Goal: Task Accomplishment & Management: Manage account settings

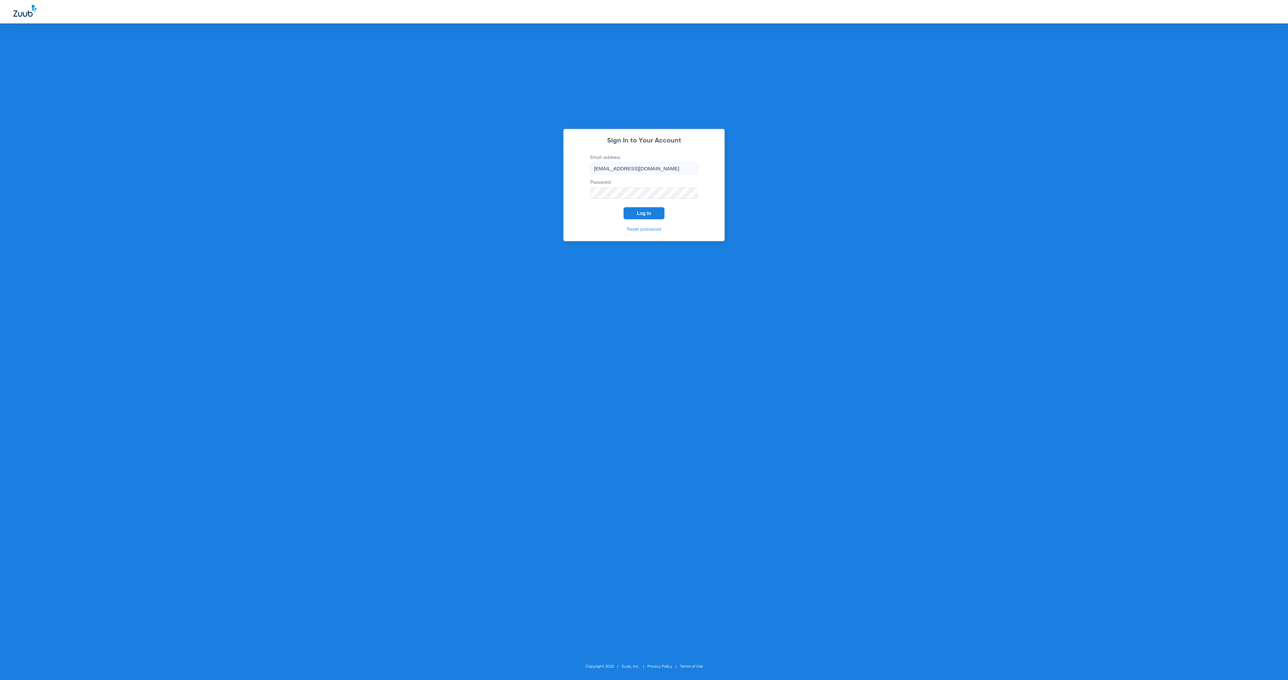
click at [643, 215] on span "Log In" at bounding box center [644, 213] width 14 height 5
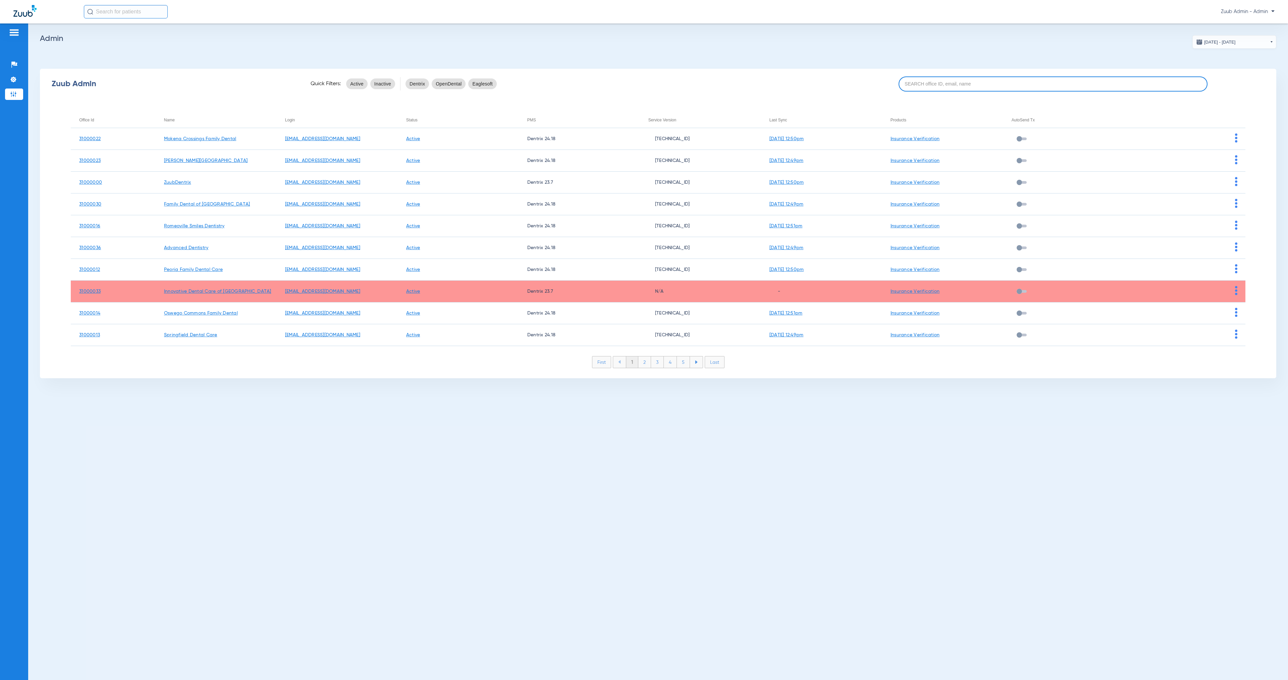
click at [962, 87] on input at bounding box center [1053, 83] width 309 height 15
paste input "31000013"
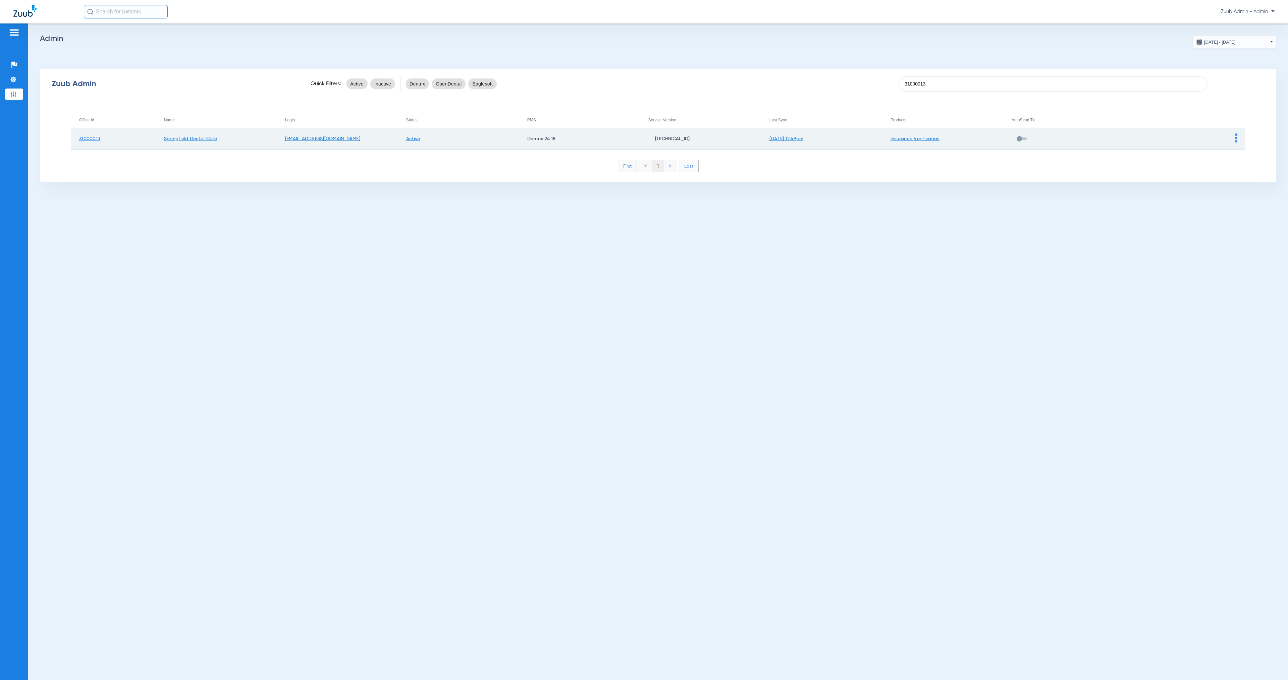
type input "31000013"
click at [1236, 138] on img at bounding box center [1236, 137] width 2 height 9
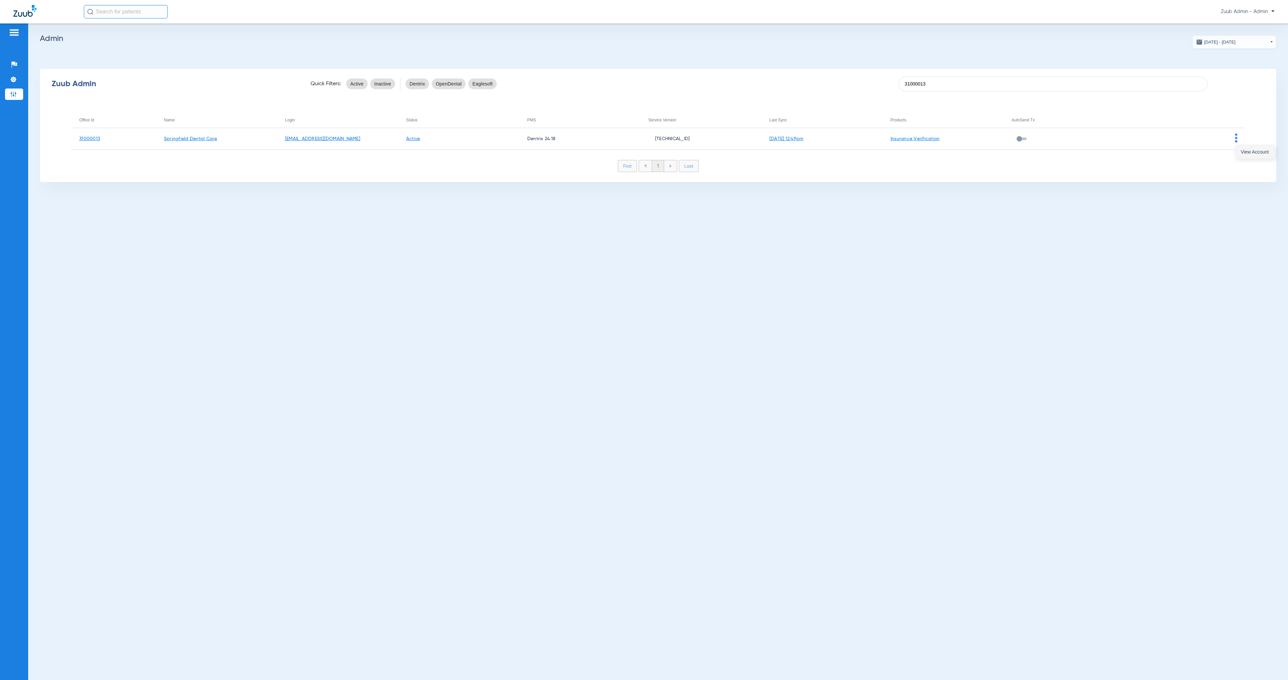
click at [1246, 154] on span "View Account" at bounding box center [1255, 152] width 28 height 5
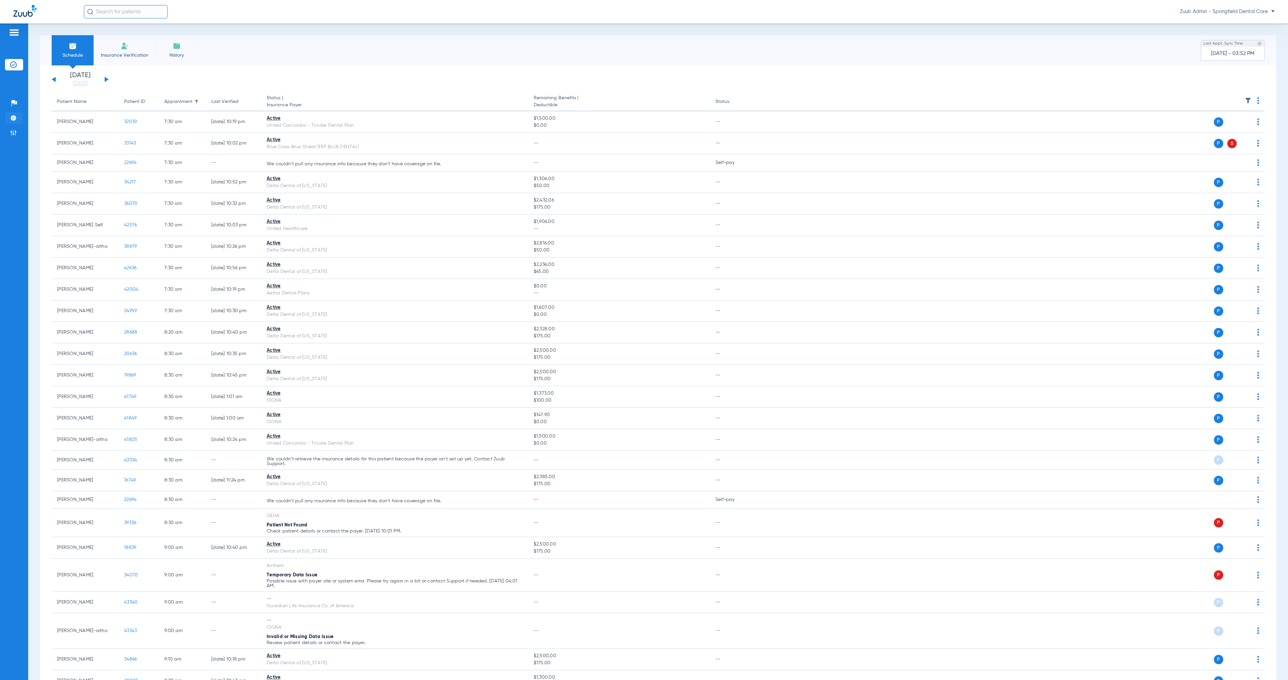
click at [20, 117] on li "Settings" at bounding box center [14, 117] width 18 height 11
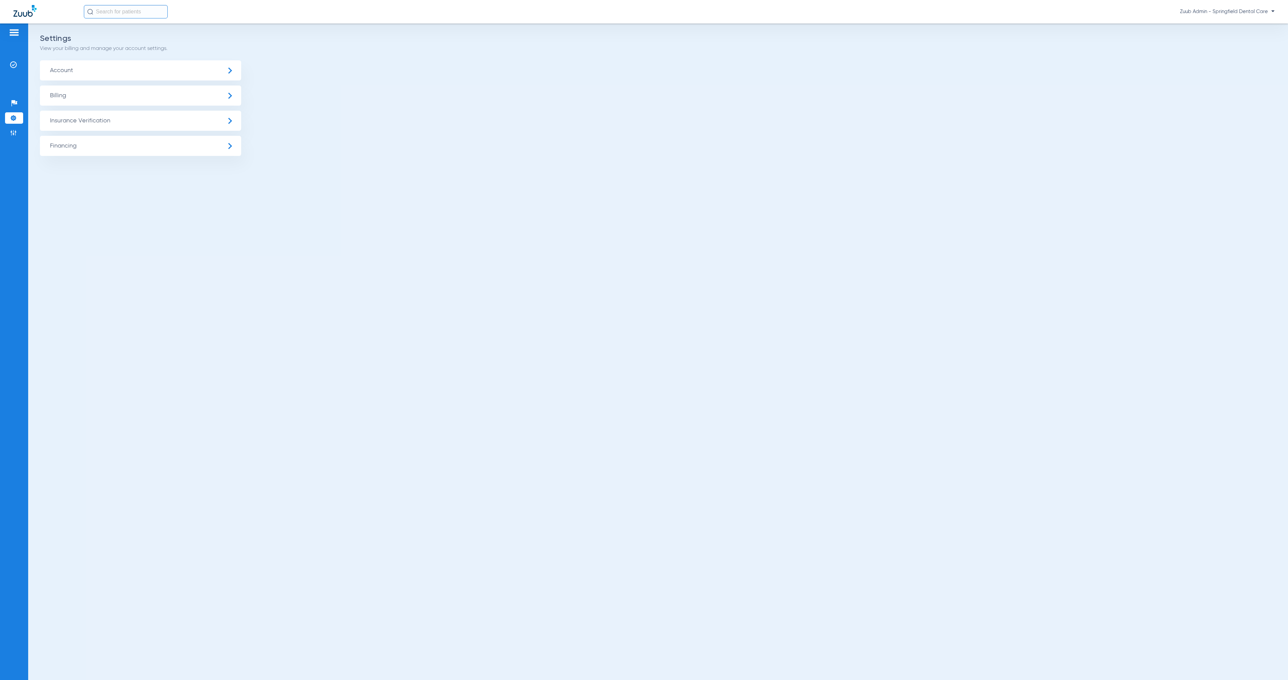
click at [120, 123] on span "Insurance Verification" at bounding box center [140, 121] width 201 height 20
click at [142, 166] on li "Insurance Payer Mapping" at bounding box center [140, 173] width 201 height 17
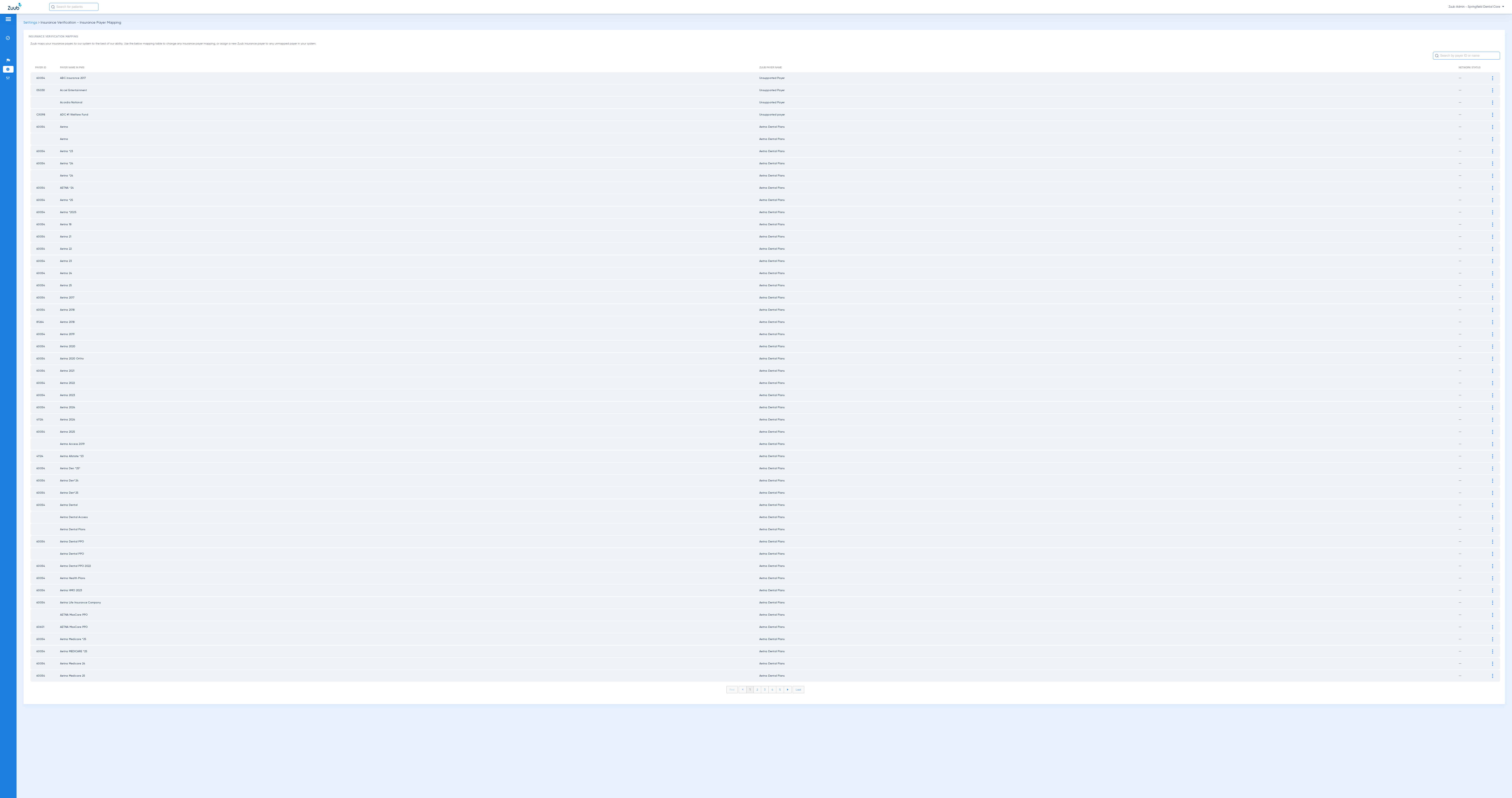
click at [121, 58] on div at bounding box center [765, 55] width 1470 height 8
click at [104, 126] on td "2016 BCBS of ND" at bounding box center [410, 127] width 700 height 12
drag, startPoint x: 35, startPoint y: 77, endPoint x: 1217, endPoint y: 664, distance: 1319.7
click at [756, 399] on div "Payer ID Payer Name in PMS Zuub Payer Name Network Status 04614 - Delta Dental …" at bounding box center [765, 381] width 1470 height 637
copy body "04614 - Delta Dental of [US_STATE] In-Network (Premier) Payer Electronic ID 046…"
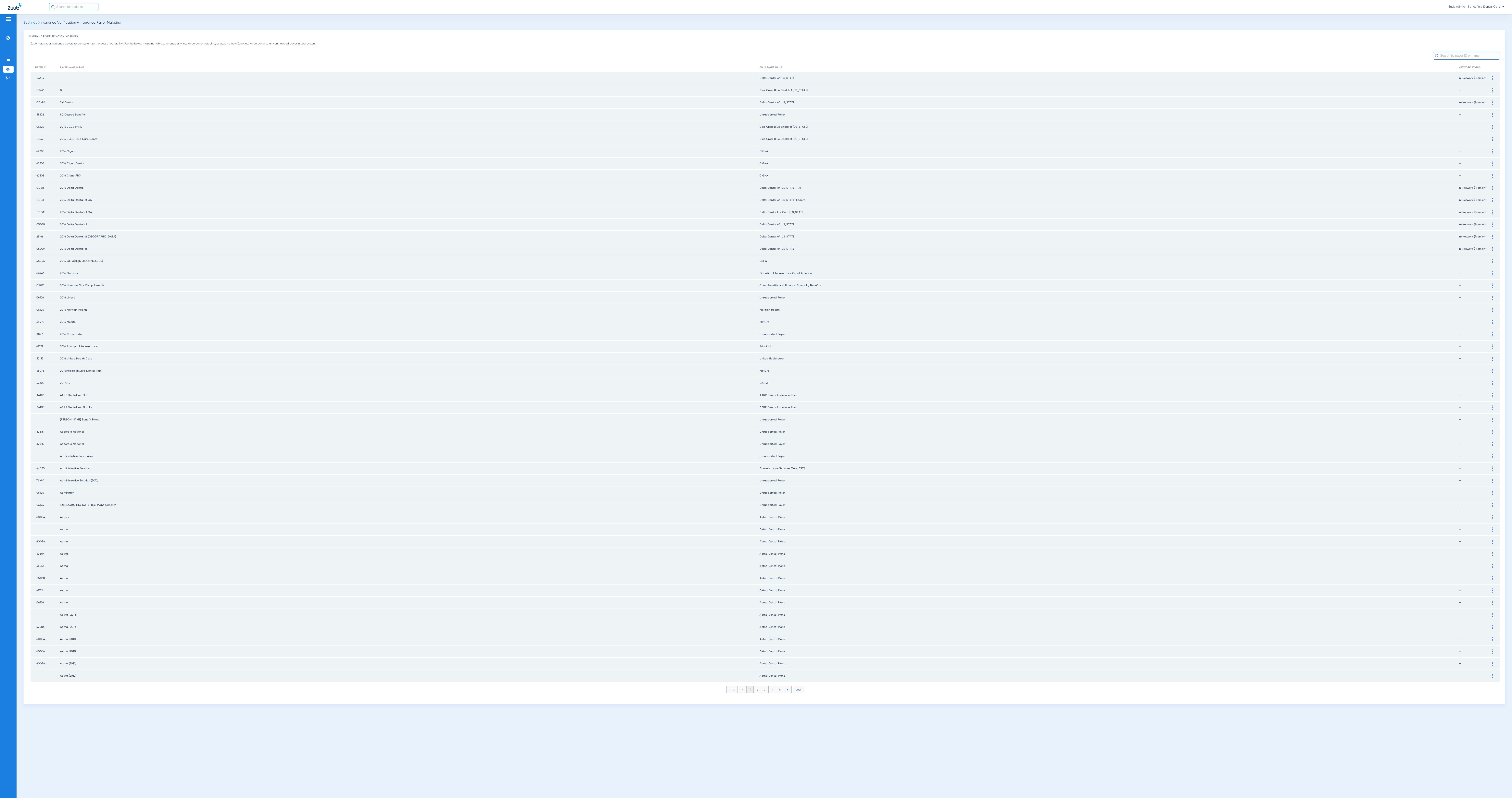
click at [73, 69] on th "Payer Name in PMS" at bounding box center [410, 67] width 700 height 9
drag, startPoint x: 86, startPoint y: 66, endPoint x: 65, endPoint y: 66, distance: 21.0
click at [65, 66] on th "Payer Name in PMS" at bounding box center [410, 67] width 700 height 9
drag, startPoint x: 61, startPoint y: 66, endPoint x: 96, endPoint y: 66, distance: 35.0
click at [96, 66] on th "Payer Name in PMS" at bounding box center [410, 67] width 700 height 9
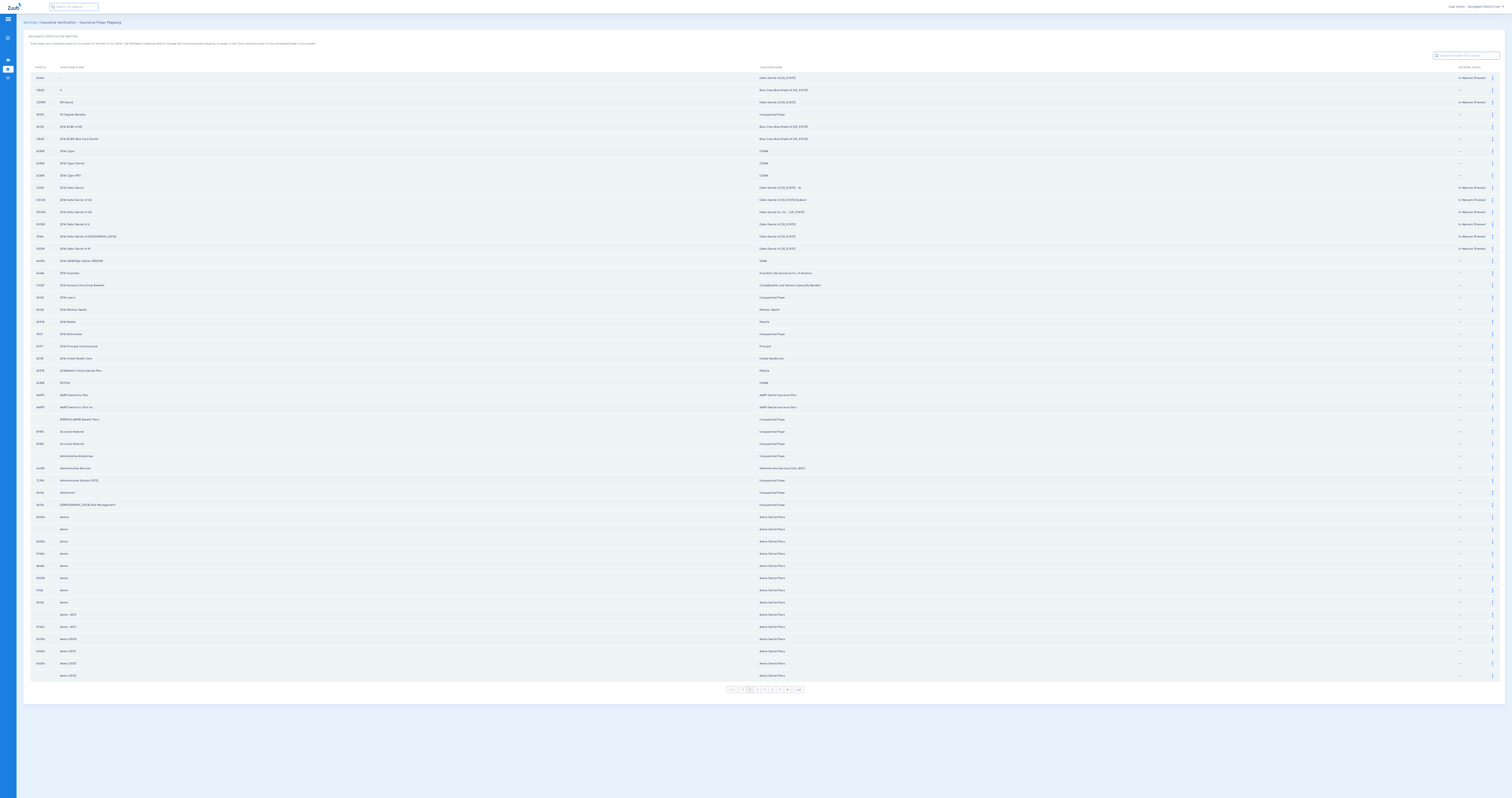
copy th "Payer Name in PMS"
click at [756, 71] on th "Zuub Payer Name" at bounding box center [1109, 67] width 699 height 9
drag, startPoint x: 760, startPoint y: 67, endPoint x: 789, endPoint y: 69, distance: 29.1
click at [756, 69] on th "Zuub Payer Name" at bounding box center [1109, 67] width 699 height 9
copy th "Zuub Payer Name"
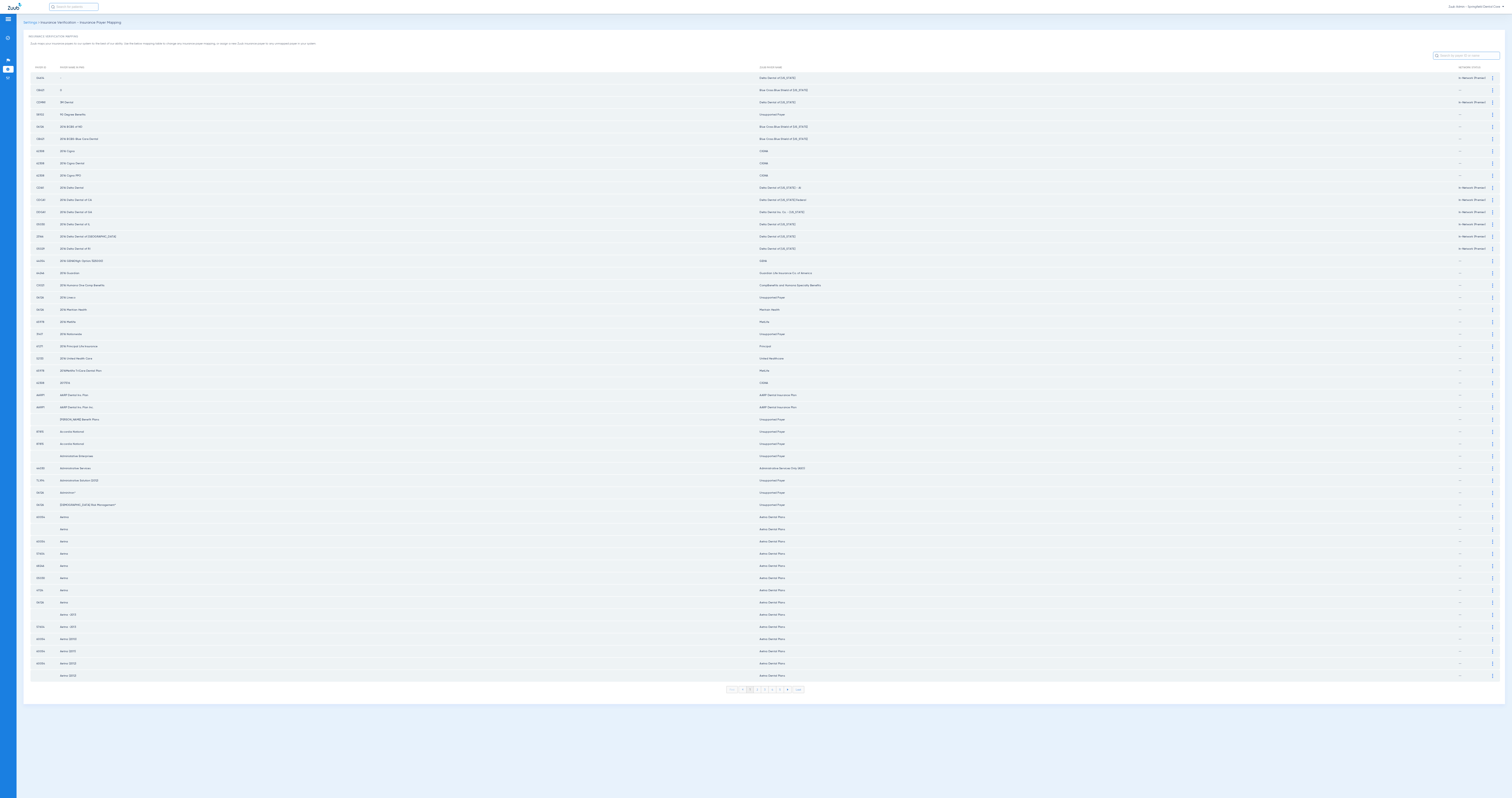
click at [756, 399] on li "2" at bounding box center [757, 689] width 8 height 6
click at [38, 83] on td "60054" at bounding box center [45, 78] width 29 height 12
drag, startPoint x: 34, startPoint y: 77, endPoint x: 1203, endPoint y: 658, distance: 1305.4
click at [756, 399] on tbody "60054 Aetna (2013) Aetna Dental Plans -- Payer Electronic ID 60054 Payer Match …" at bounding box center [765, 377] width 1470 height 610
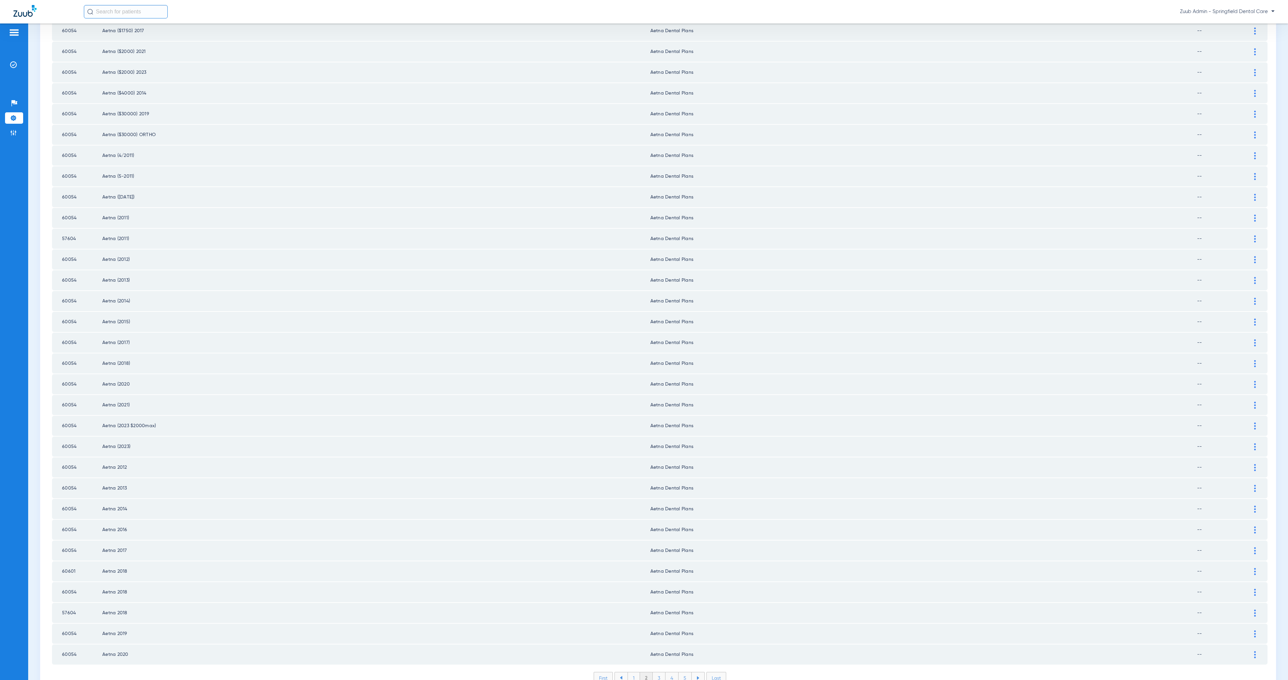
scroll to position [498, 0]
click at [655, 672] on li "3" at bounding box center [659, 677] width 13 height 11
drag, startPoint x: 101, startPoint y: 338, endPoint x: 146, endPoint y: 341, distance: 44.7
click at [146, 353] on tr "60054 Aetna International (6-2012) Aetna Dental Plans --" at bounding box center [660, 363] width 1216 height 20
copy tr "Aetna International"
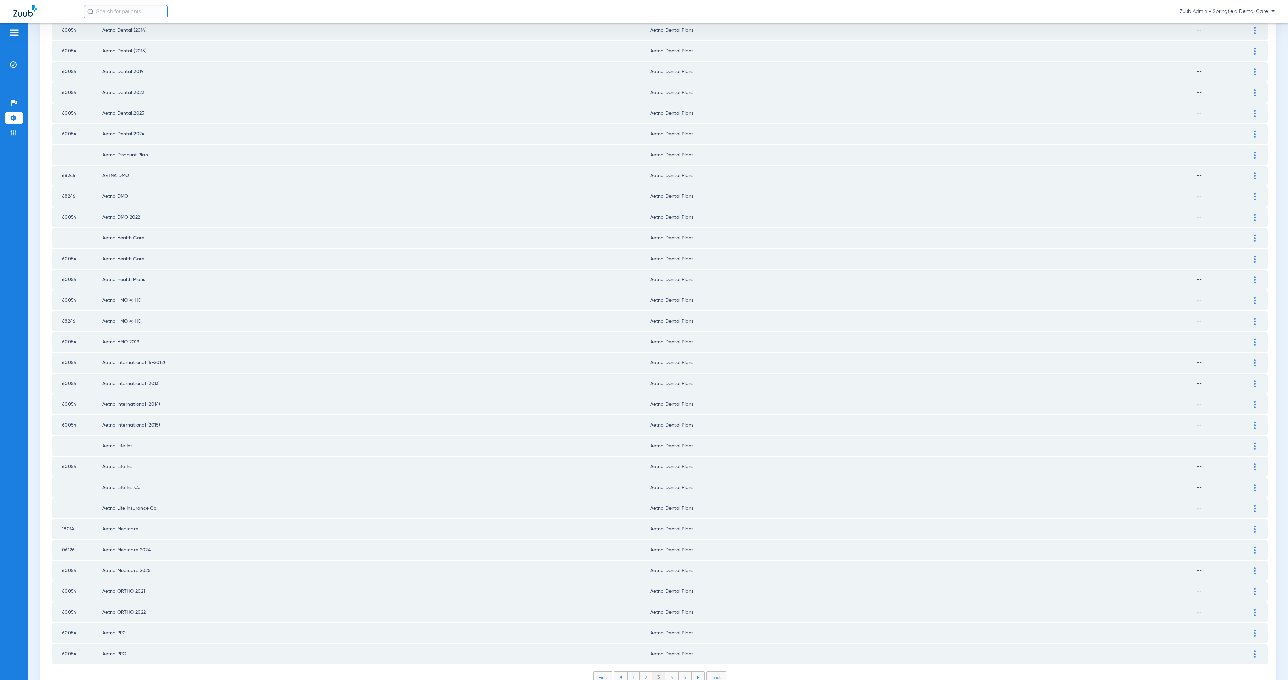
click at [77, 353] on td "60054" at bounding box center [77, 363] width 50 height 20
drag, startPoint x: 62, startPoint y: 337, endPoint x: 842, endPoint y: 339, distance: 779.5
click at [842, 353] on tr "60054 Aetna International (6-2012) Aetna Dental Plans --" at bounding box center [660, 363] width 1216 height 20
copy tr "60054 Aetna International (6-2012) Aetna Dental Plans"
click at [1249, 360] on div at bounding box center [1255, 363] width 12 height 7
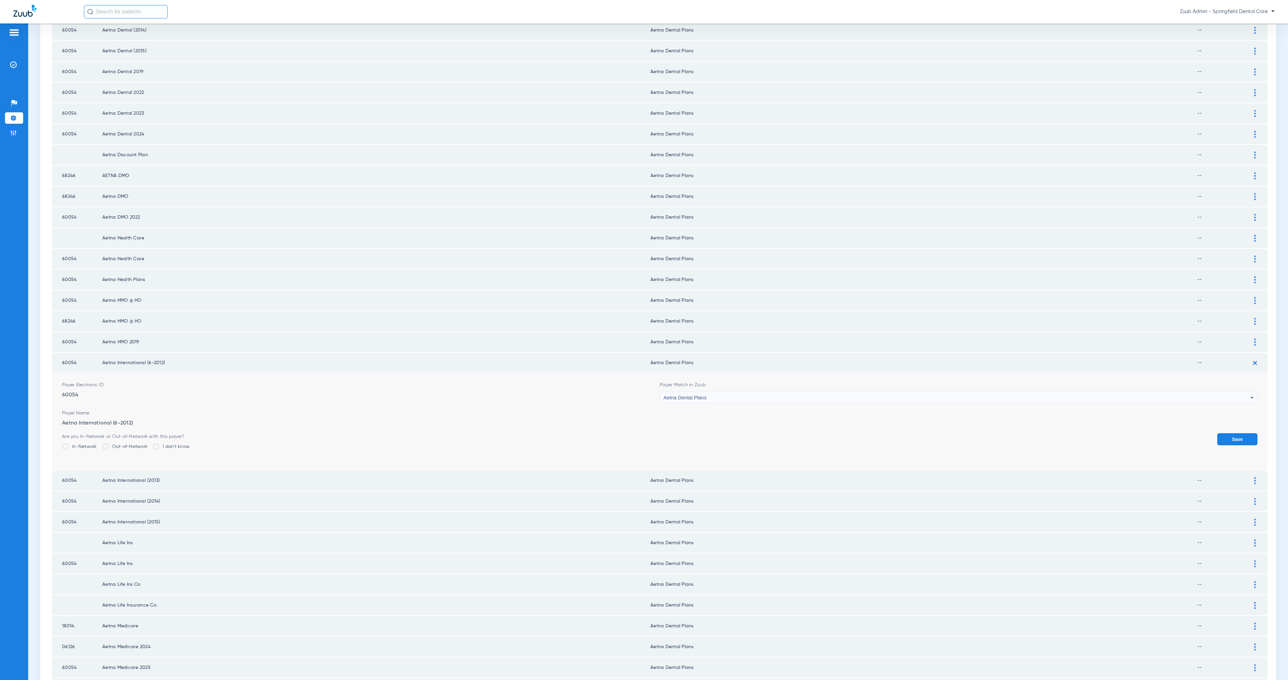
click at [732, 392] on div "Aetna Dental Plans" at bounding box center [956, 397] width 587 height 11
type input "i"
drag, startPoint x: 581, startPoint y: 413, endPoint x: 614, endPoint y: 414, distance: 33.9
click at [581, 413] on div at bounding box center [644, 340] width 1288 height 680
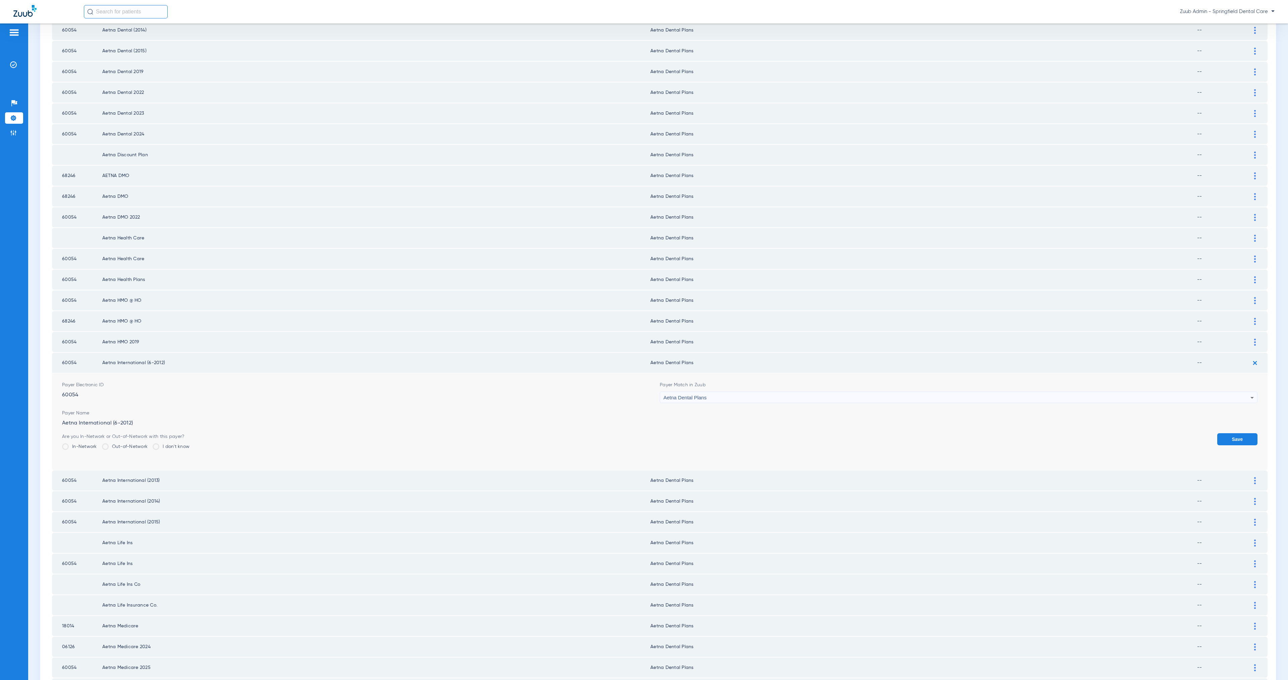
click at [1217, 433] on button "Save" at bounding box center [1237, 439] width 40 height 12
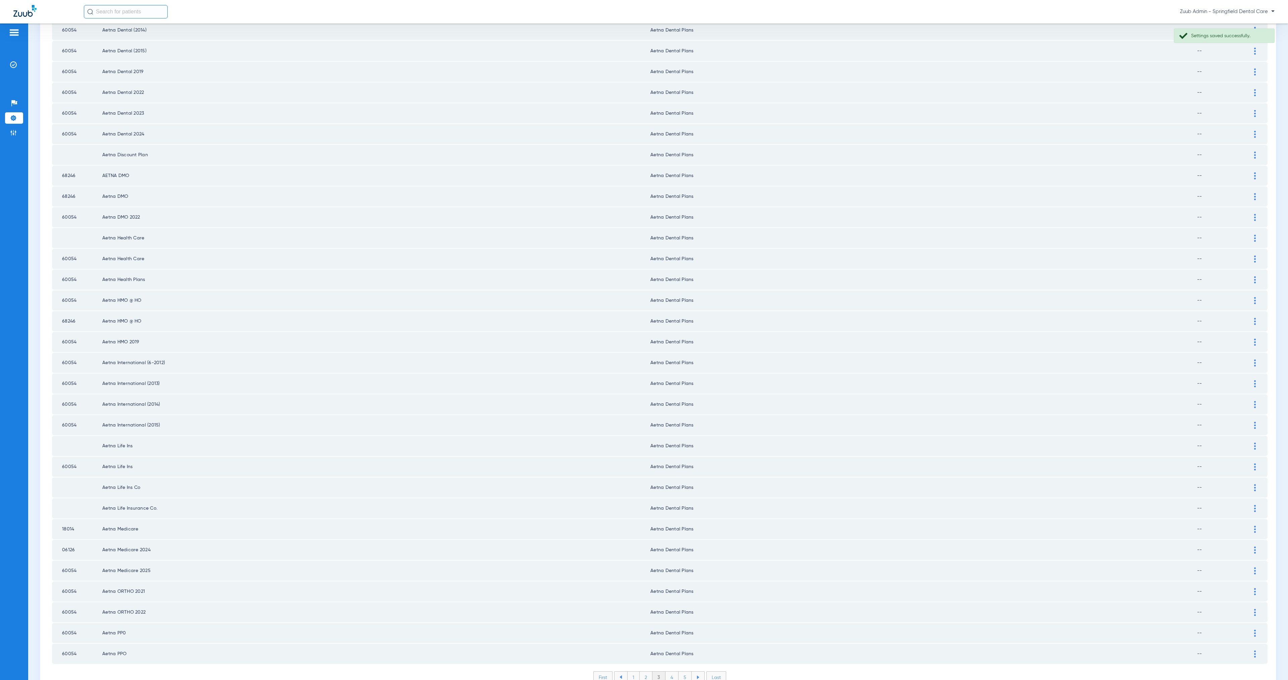
click at [671, 672] on li "4" at bounding box center [671, 677] width 13 height 11
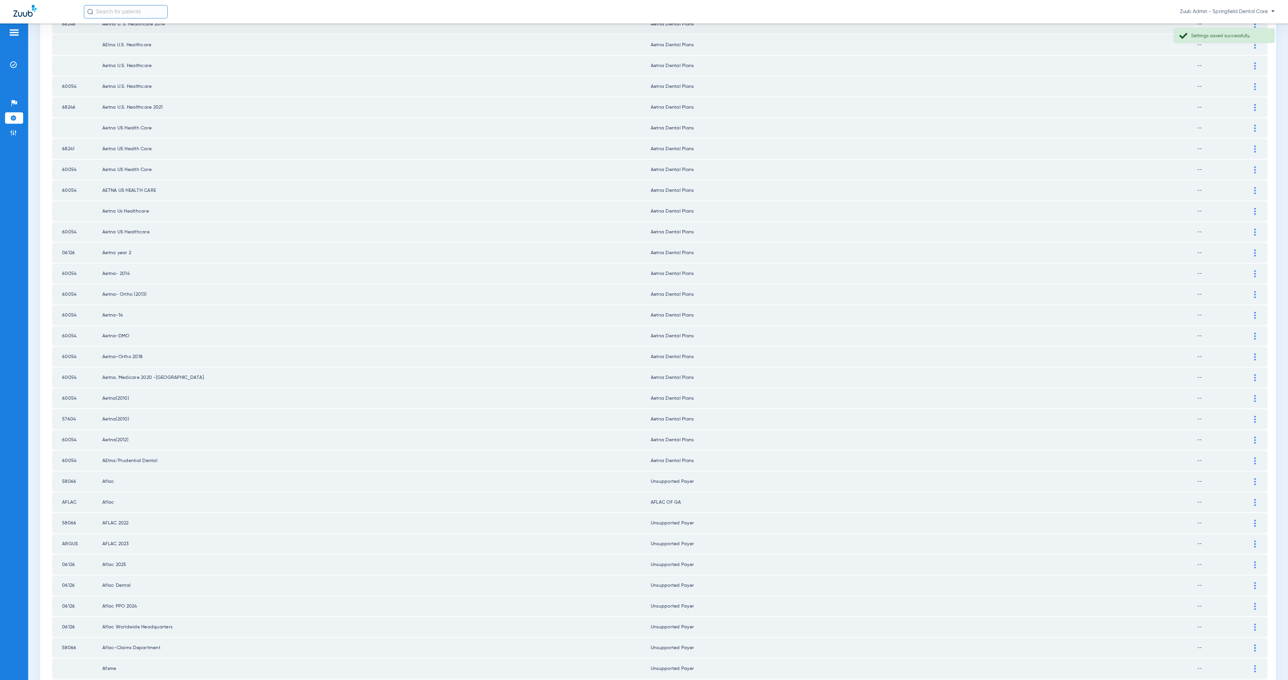
scroll to position [392, 0]
click at [1254, 487] on img at bounding box center [1255, 490] width 2 height 7
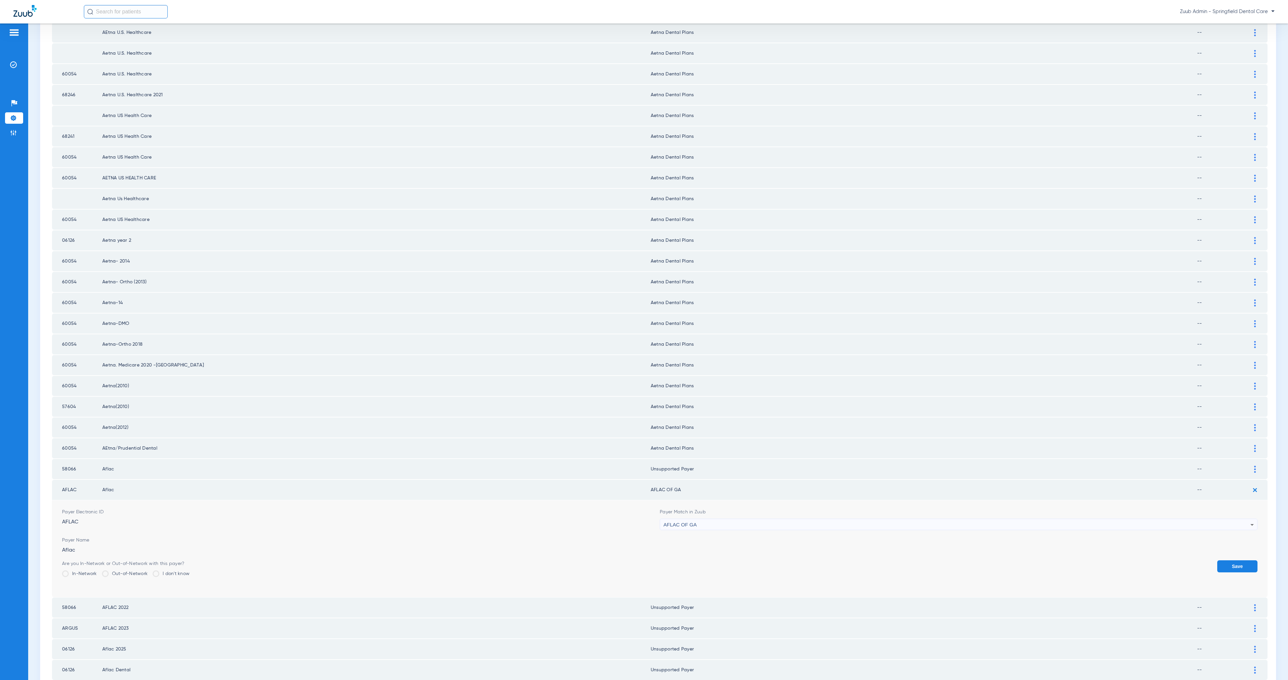
click at [727, 519] on div "AFLAC OF GA" at bounding box center [956, 524] width 587 height 11
type input "uns"
drag, startPoint x: 735, startPoint y: 537, endPoint x: 797, endPoint y: 535, distance: 62.1
click at [735, 537] on mat-option "Unsupported Payer" at bounding box center [953, 536] width 594 height 11
click at [1241, 560] on button "Save" at bounding box center [1237, 566] width 40 height 12
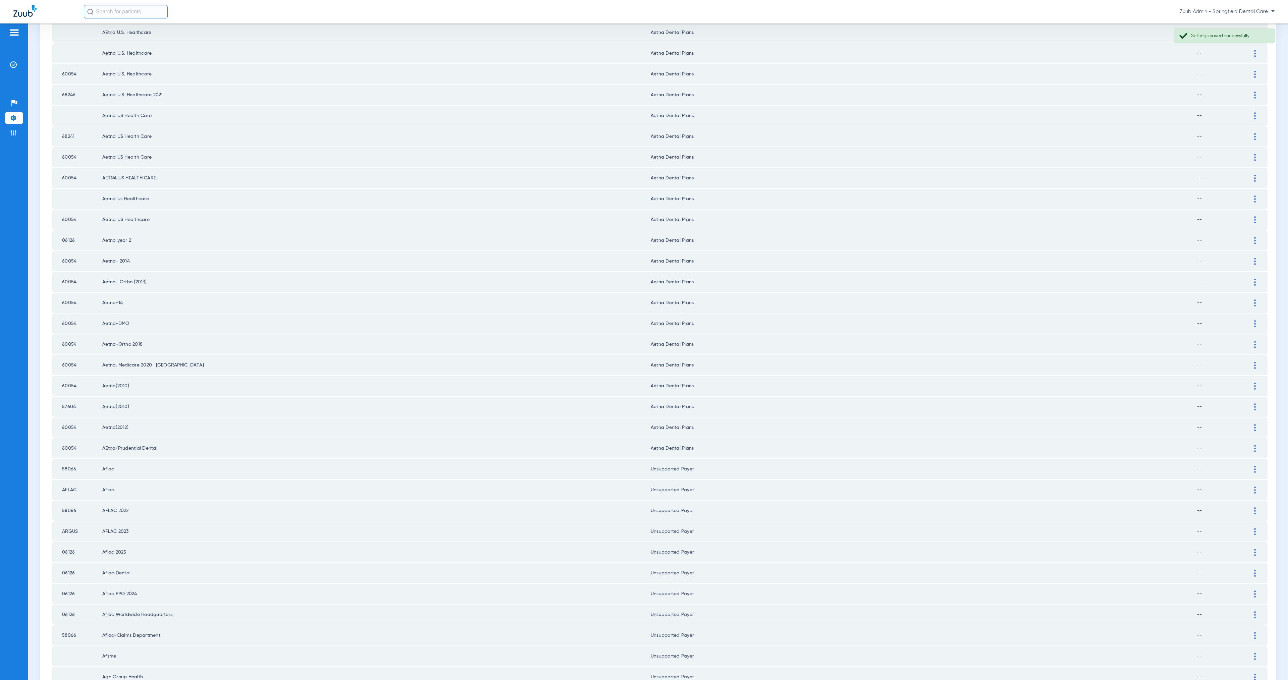
drag, startPoint x: 55, startPoint y: 444, endPoint x: 1205, endPoint y: 447, distance: 1149.5
click at [1205, 459] on tr "58066 Aflac Unsupported Payer --" at bounding box center [660, 469] width 1216 height 20
copy tr "58066 Aflac Unsupported Payer --"
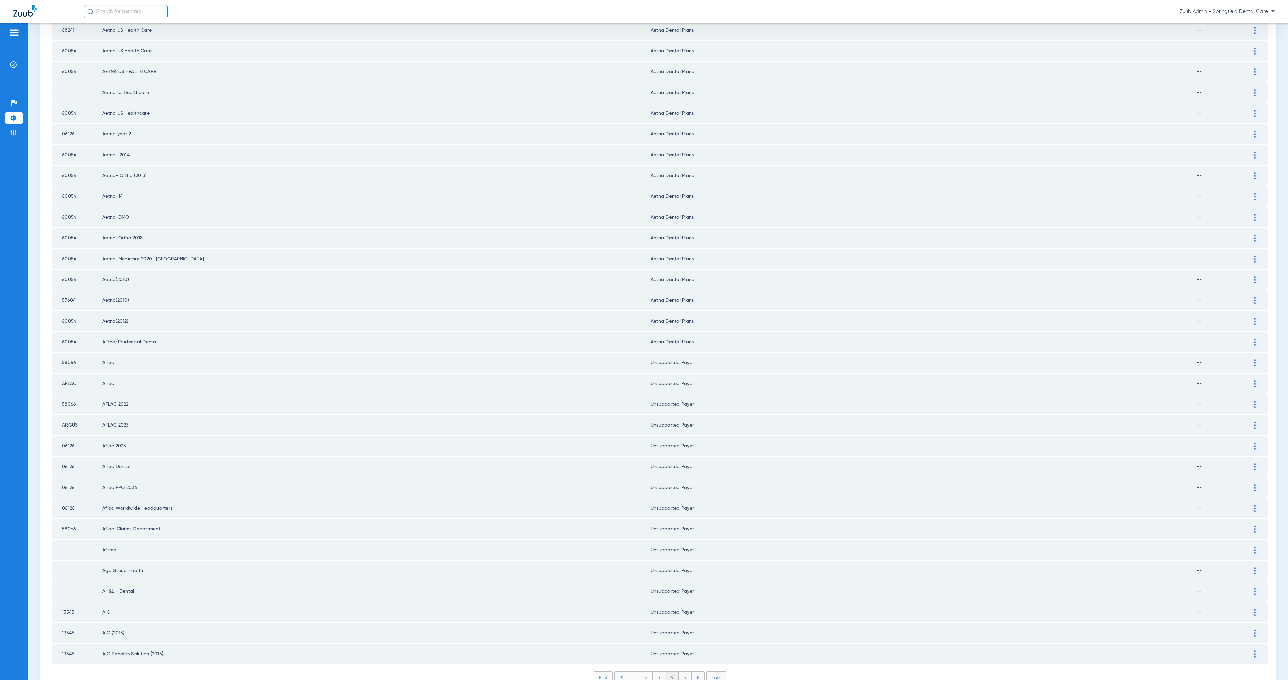
click at [93, 540] on td at bounding box center [77, 550] width 50 height 20
drag, startPoint x: 57, startPoint y: 513, endPoint x: 1257, endPoint y: 579, distance: 1201.9
click at [1257, 579] on tbody "57604 Aetna PPO Aetna Dental Plans -- Payer Electronic ID 57604 Payer Match in …" at bounding box center [660, 144] width 1216 height 1039
copy tbody "Afsme Unsupported Payer -- Payer Electronic ID Payer Match in Zuub Payer Name A…"
click at [682, 672] on li "5" at bounding box center [685, 677] width 13 height 11
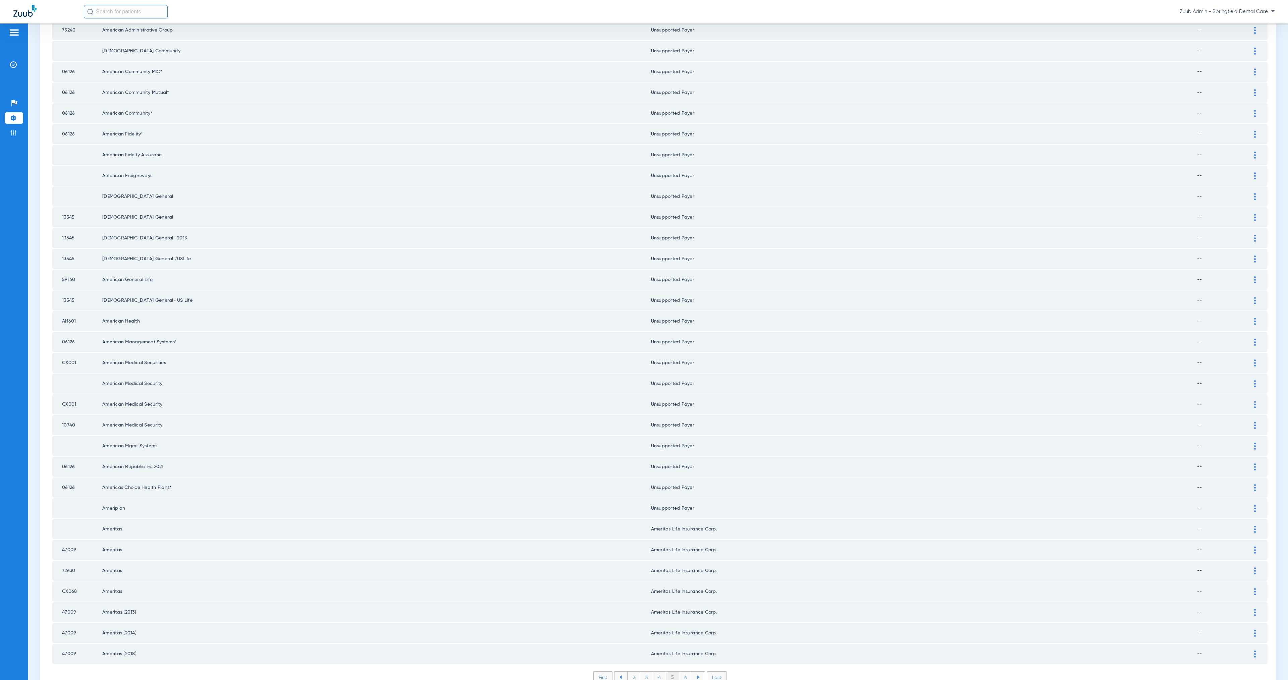
drag, startPoint x: 62, startPoint y: 52, endPoint x: 1217, endPoint y: 501, distance: 1239.2
click at [1217, 501] on tbody "All America Unsupported Payer -- Payer Electronic ID Payer Match in Zuub Payer …" at bounding box center [660, 144] width 1216 height 1039
copy tbody "All America Unsupported Payer -- Payer Electronic ID Payer Match in Zuub Payer …"
click at [683, 672] on li "6" at bounding box center [685, 677] width 13 height 11
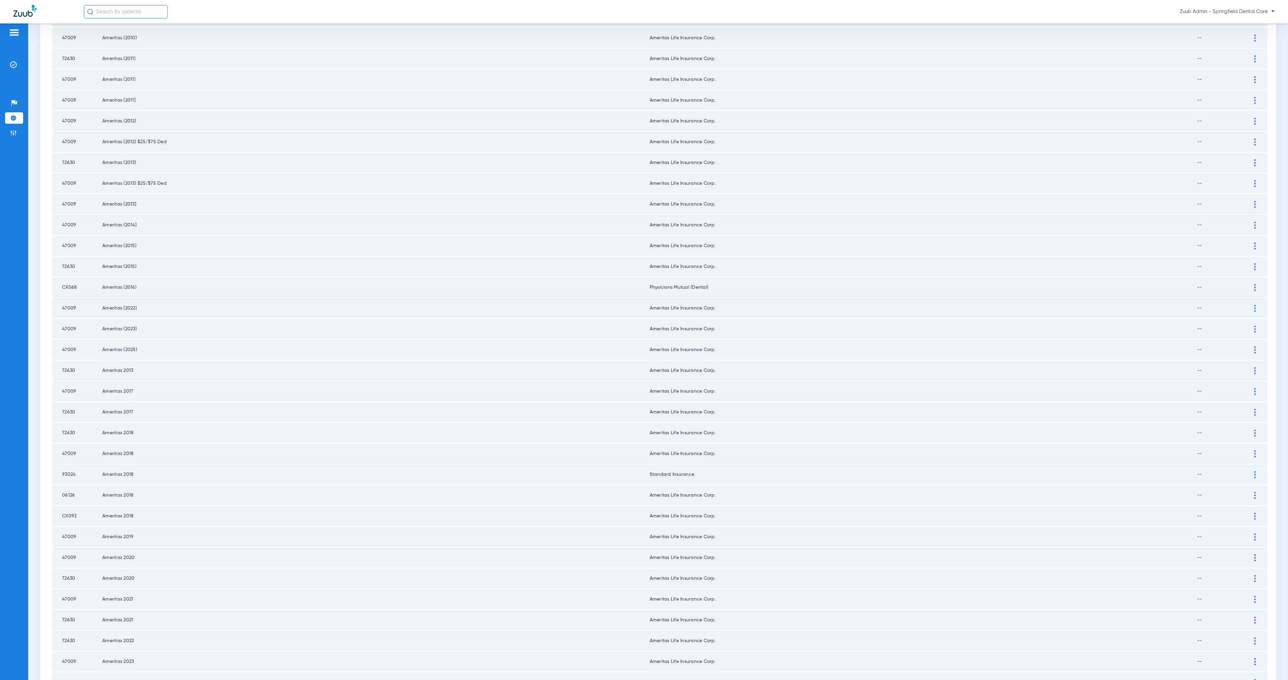
scroll to position [0, 0]
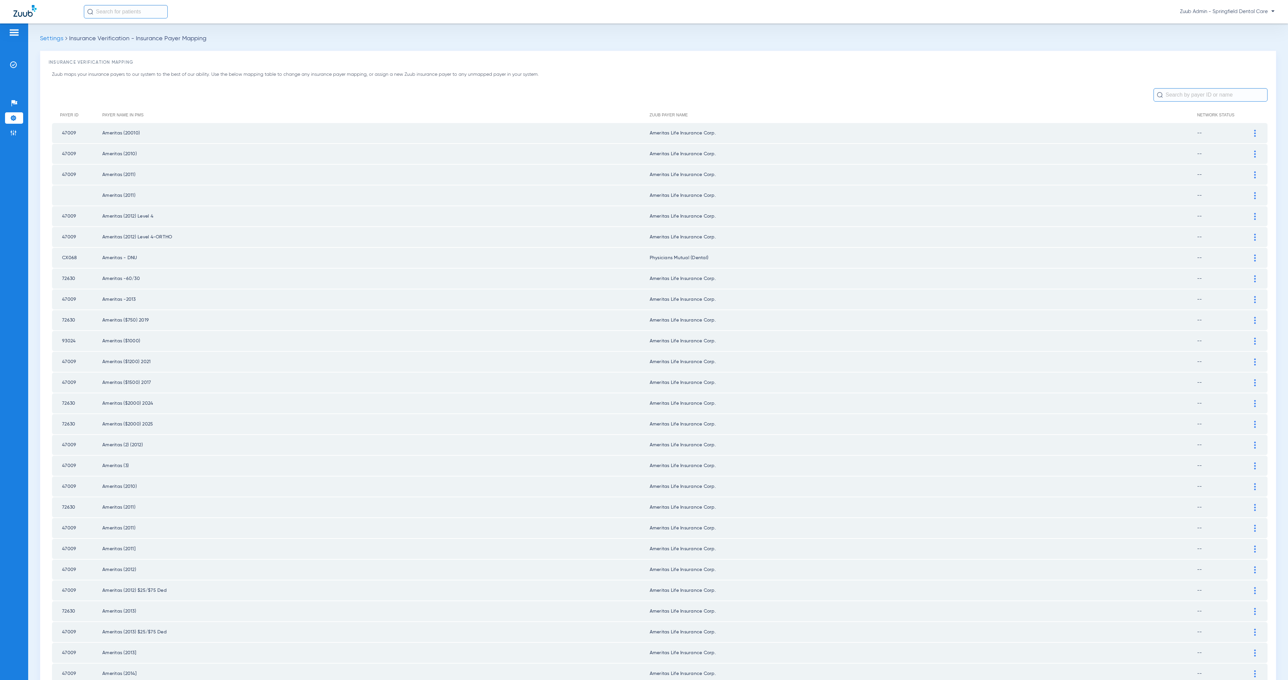
click at [1251, 255] on div at bounding box center [1255, 258] width 12 height 7
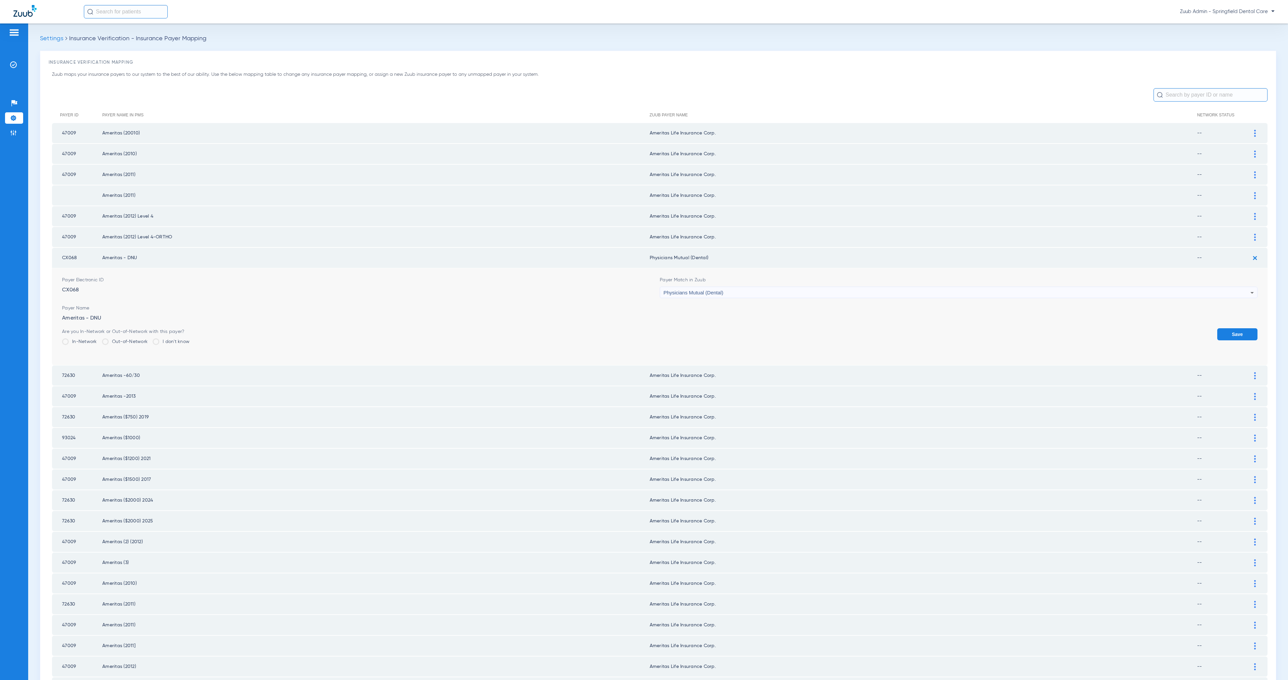
click at [745, 287] on div "Physicians Mutual (Dental)" at bounding box center [956, 292] width 587 height 11
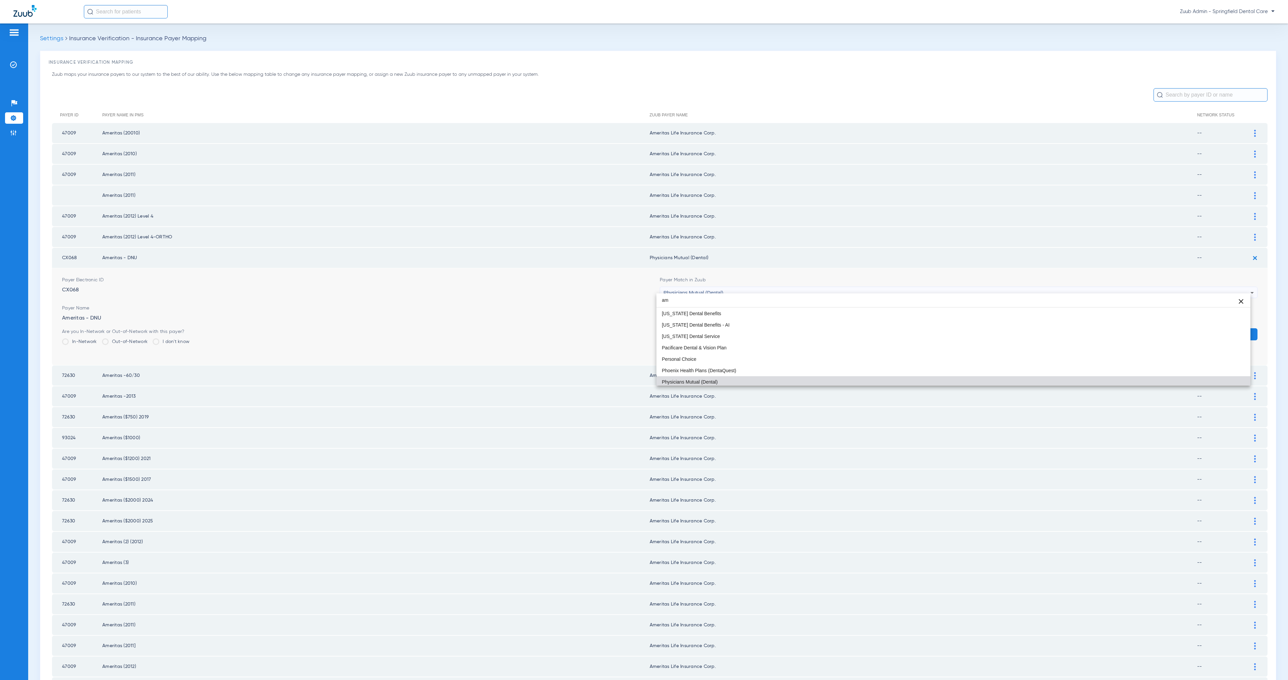
scroll to position [14, 0]
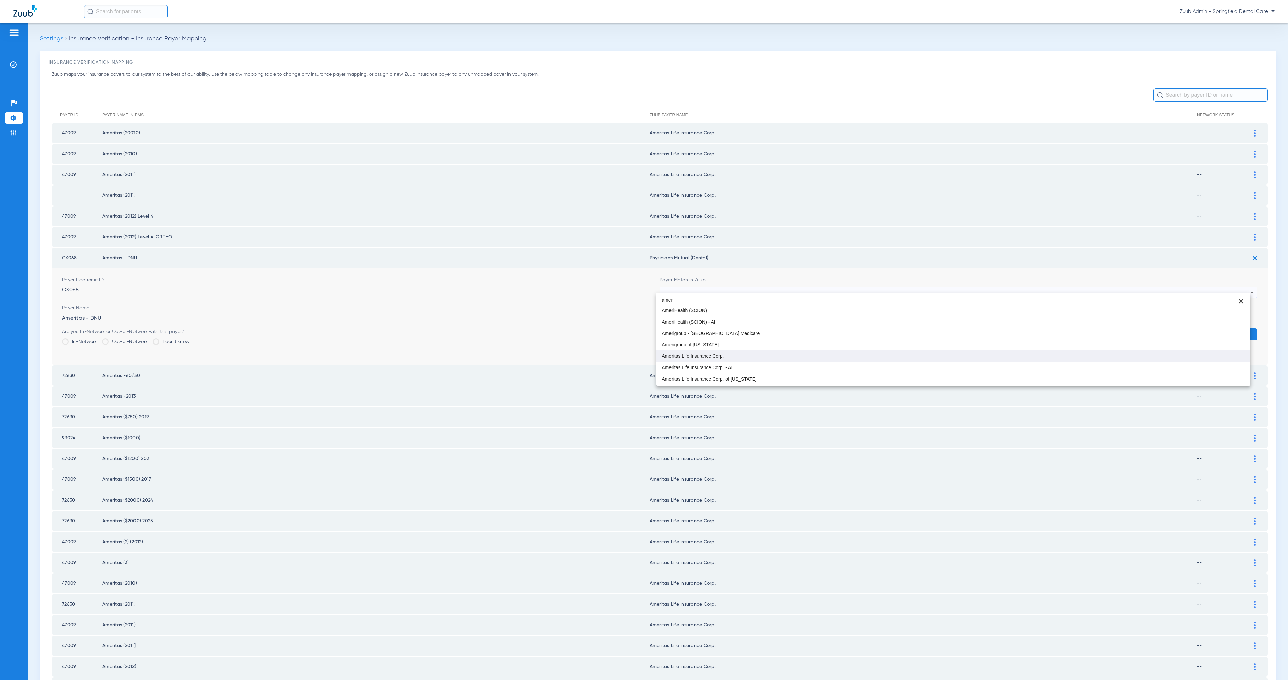
type input "amer"
click at [775, 354] on mat-option "Ameritas Life Insurance Corp." at bounding box center [953, 356] width 594 height 11
click at [1231, 329] on button "Save" at bounding box center [1237, 334] width 40 height 12
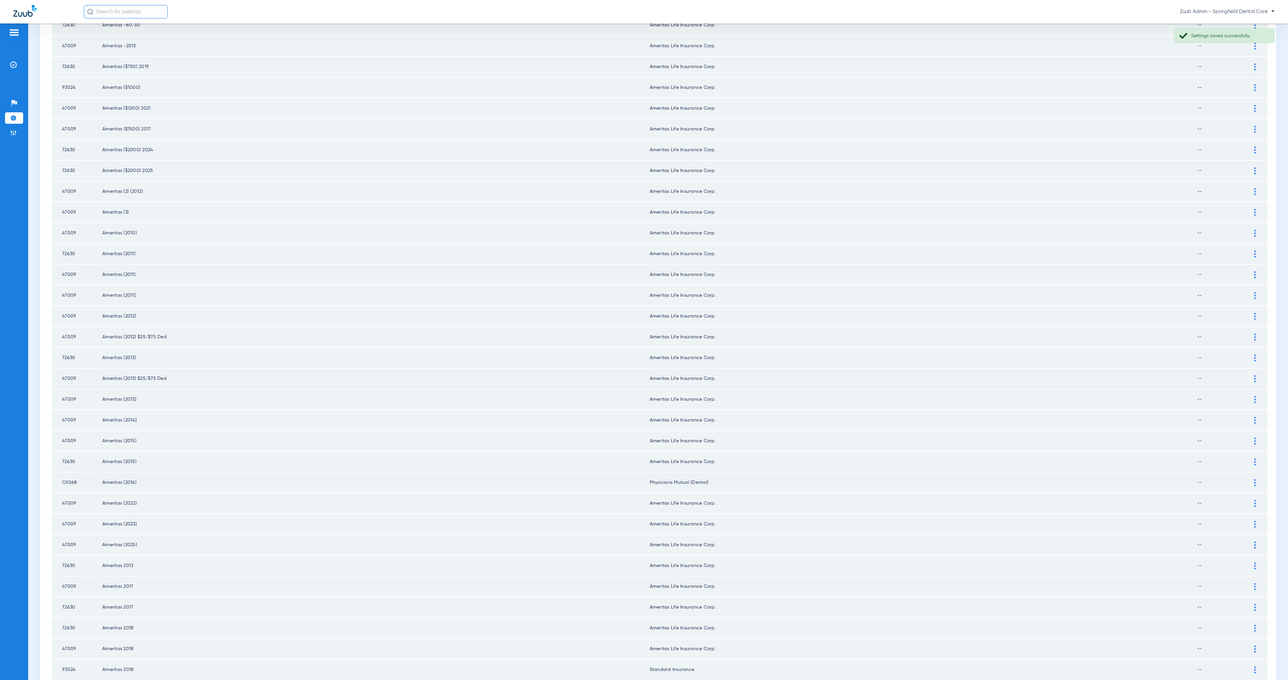
scroll to position [300, 0]
click at [1249, 433] on div at bounding box center [1255, 436] width 12 height 7
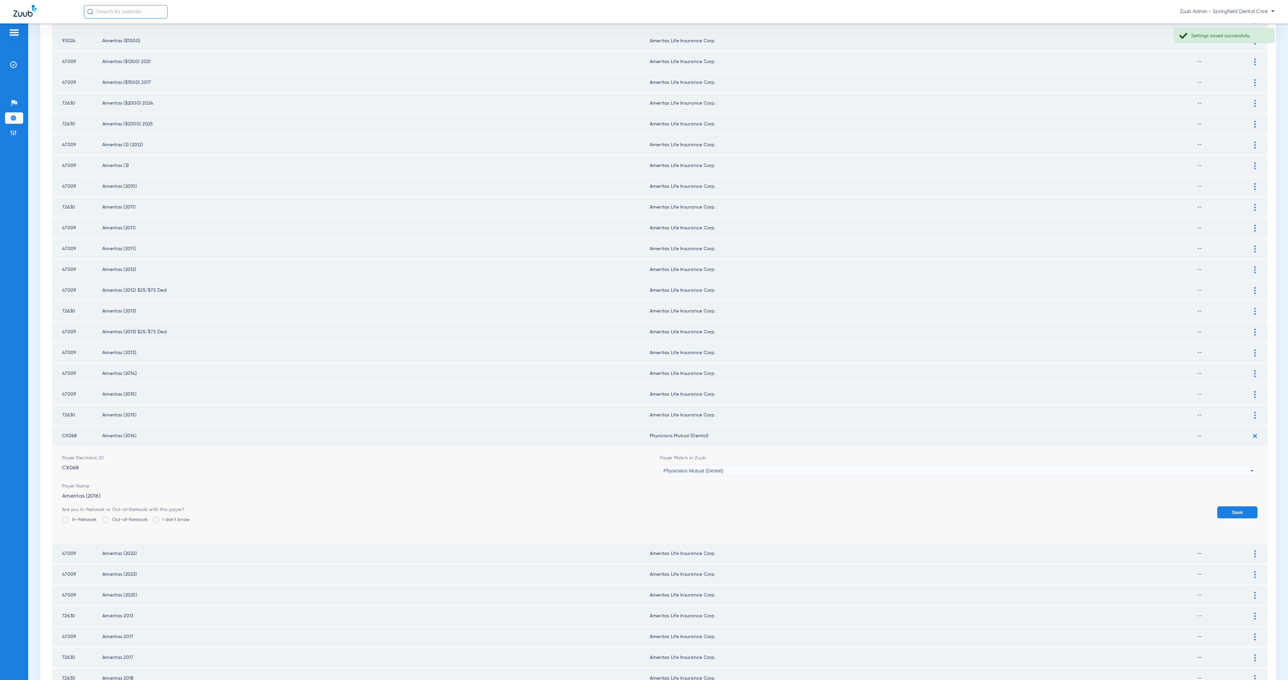
click at [746, 465] on div "Physicians Mutual (Dental)" at bounding box center [956, 470] width 587 height 11
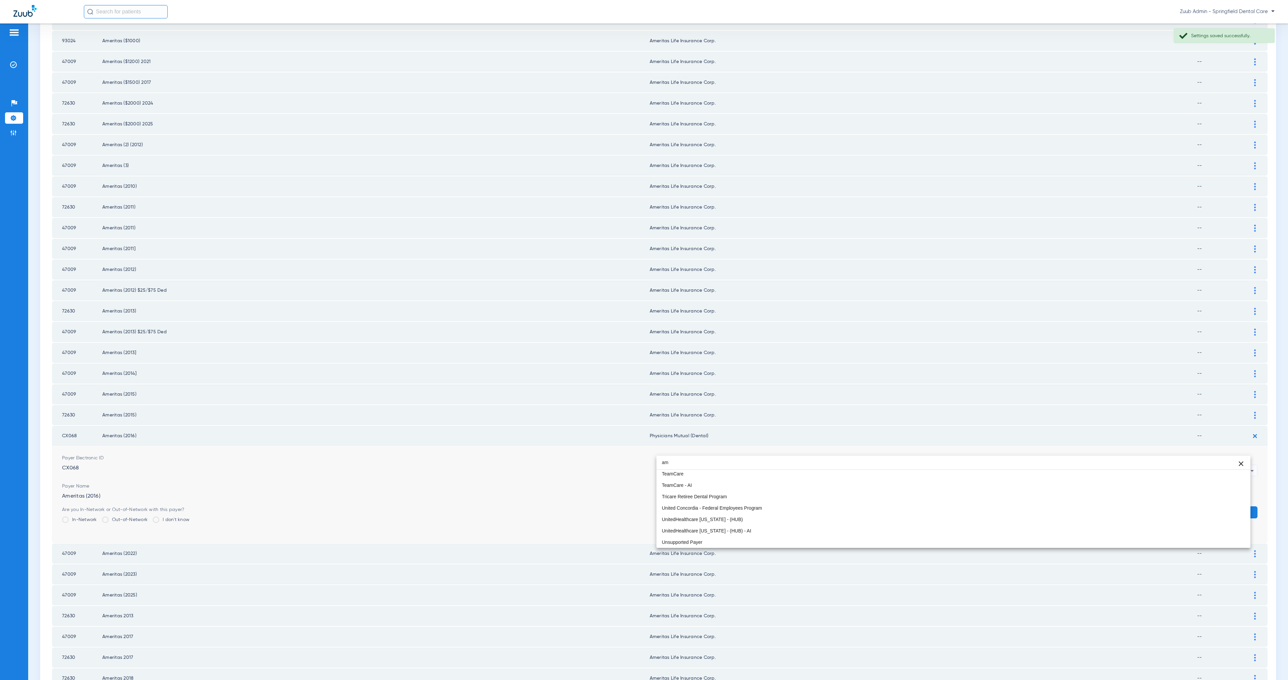
scroll to position [14, 0]
type input "amer"
click at [785, 516] on mat-option "Ameritas Life Insurance Corp." at bounding box center [953, 518] width 594 height 11
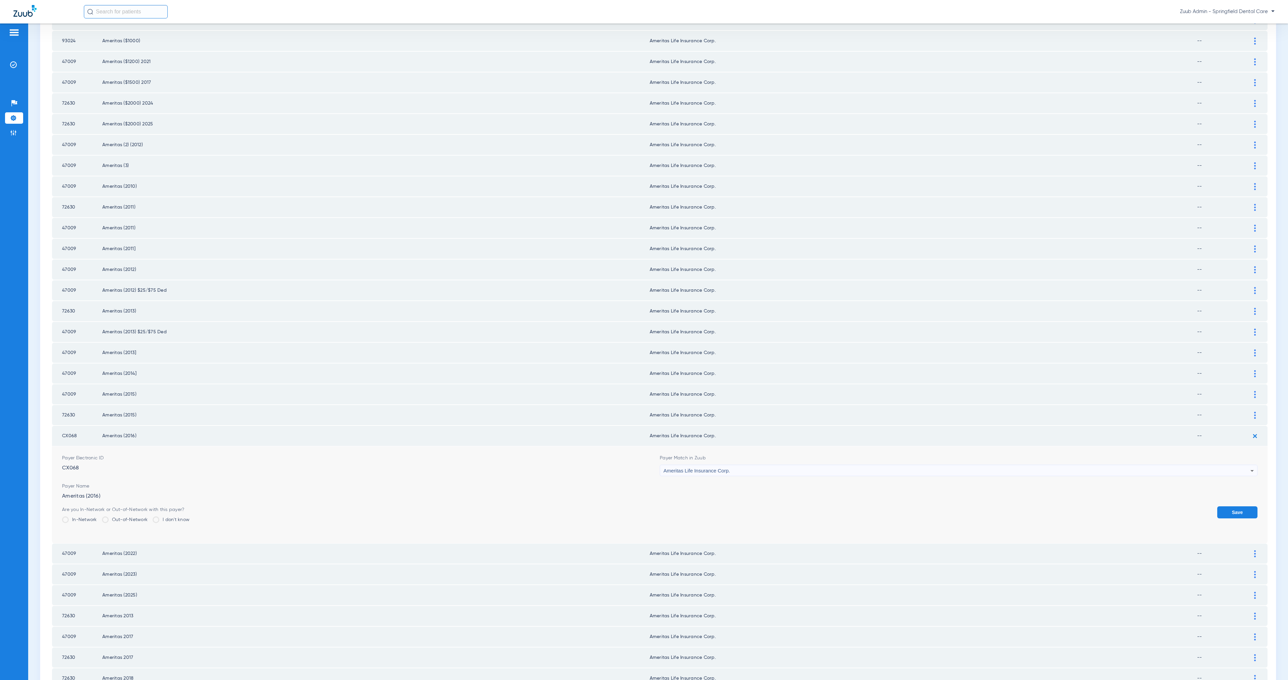
click at [1217, 506] on button "Save" at bounding box center [1237, 512] width 40 height 12
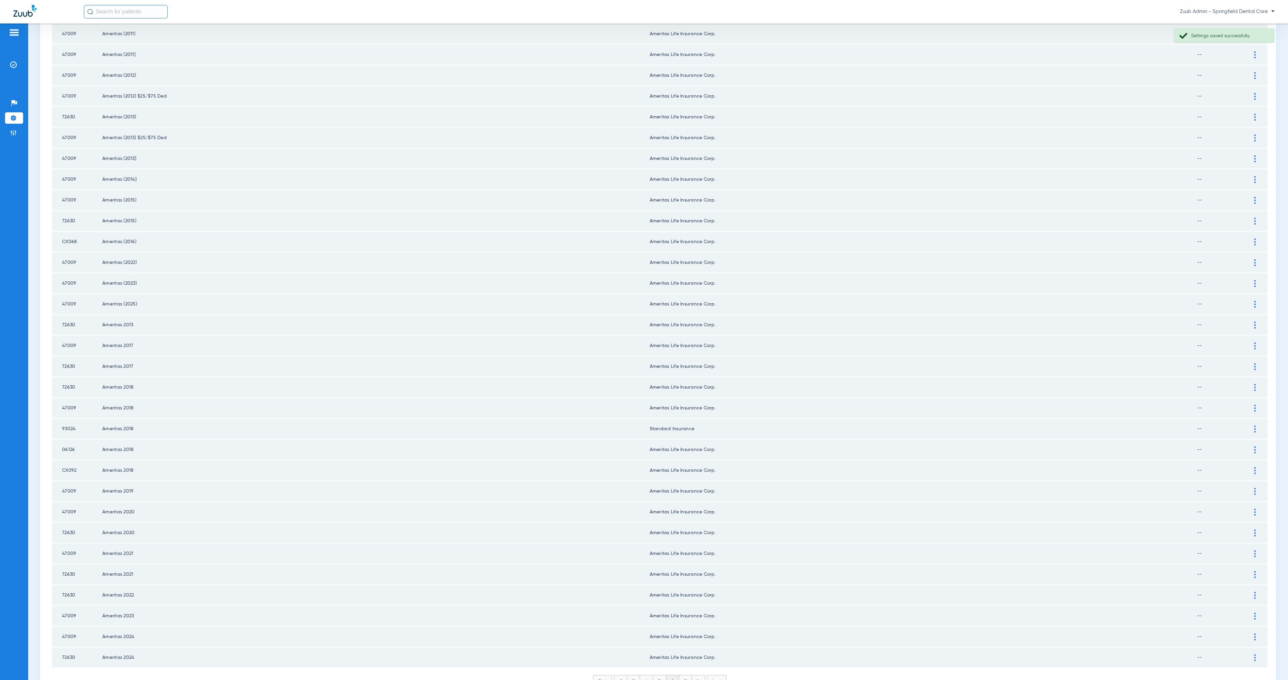
scroll to position [498, 0]
click at [1249, 422] on div at bounding box center [1255, 425] width 12 height 7
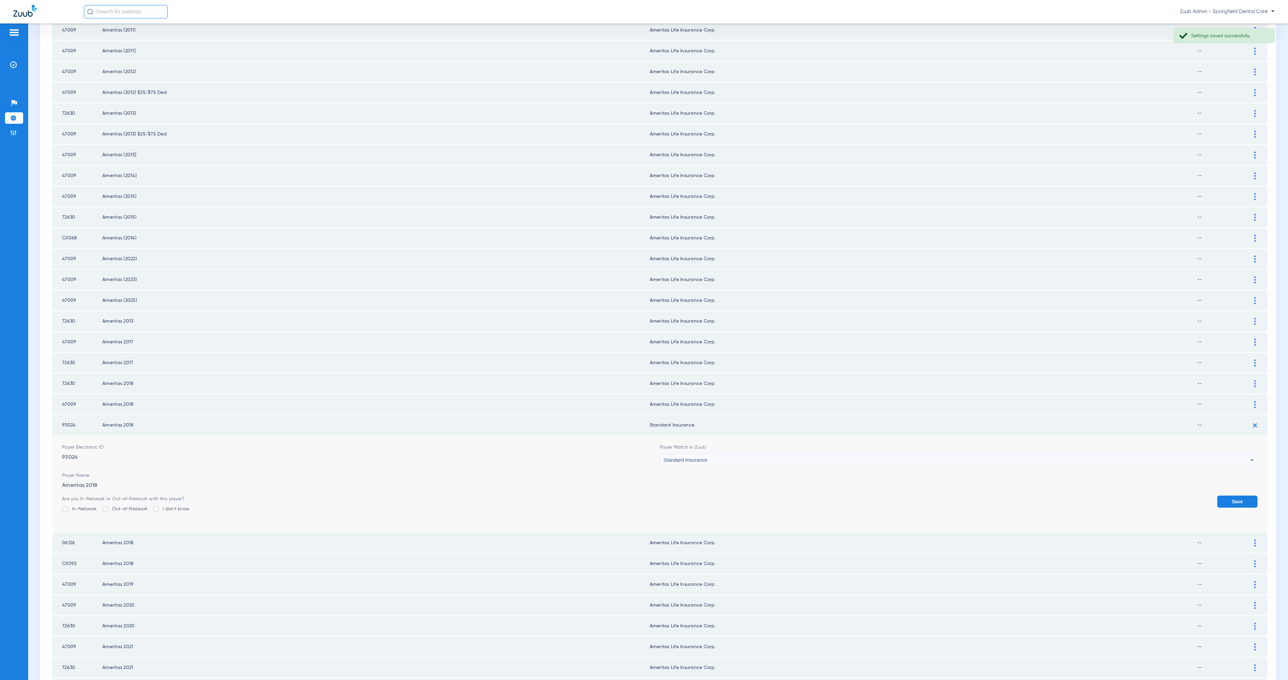
click at [702, 457] on span "Standard Insurance" at bounding box center [685, 460] width 44 height 6
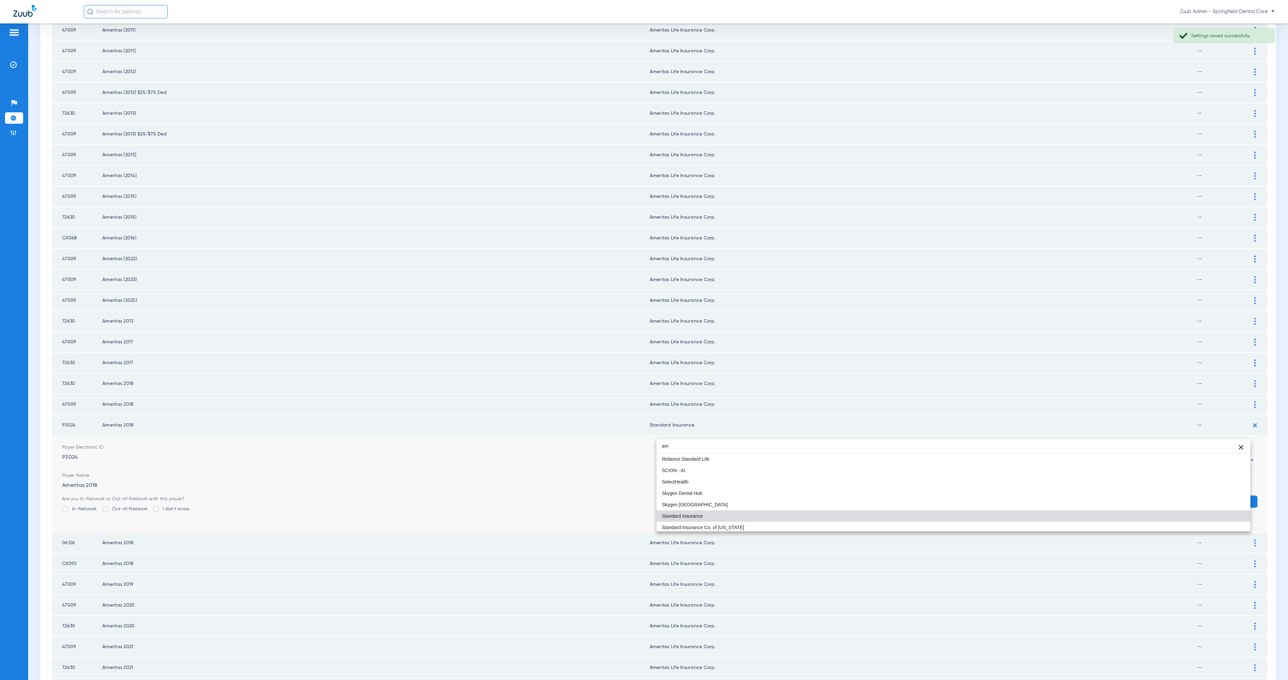
scroll to position [14, 0]
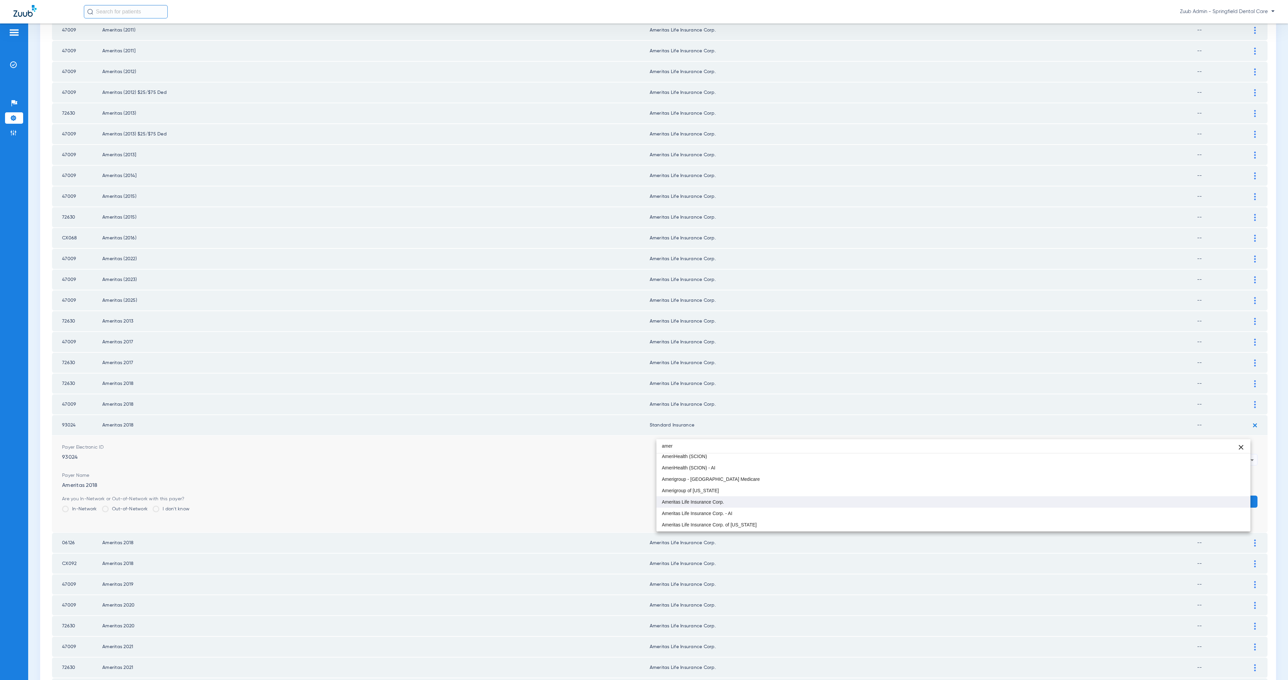
type input "amer"
click at [749, 499] on mat-option "Ameritas Life Insurance Corp." at bounding box center [953, 501] width 594 height 11
click at [1224, 496] on button "Save" at bounding box center [1237, 502] width 40 height 12
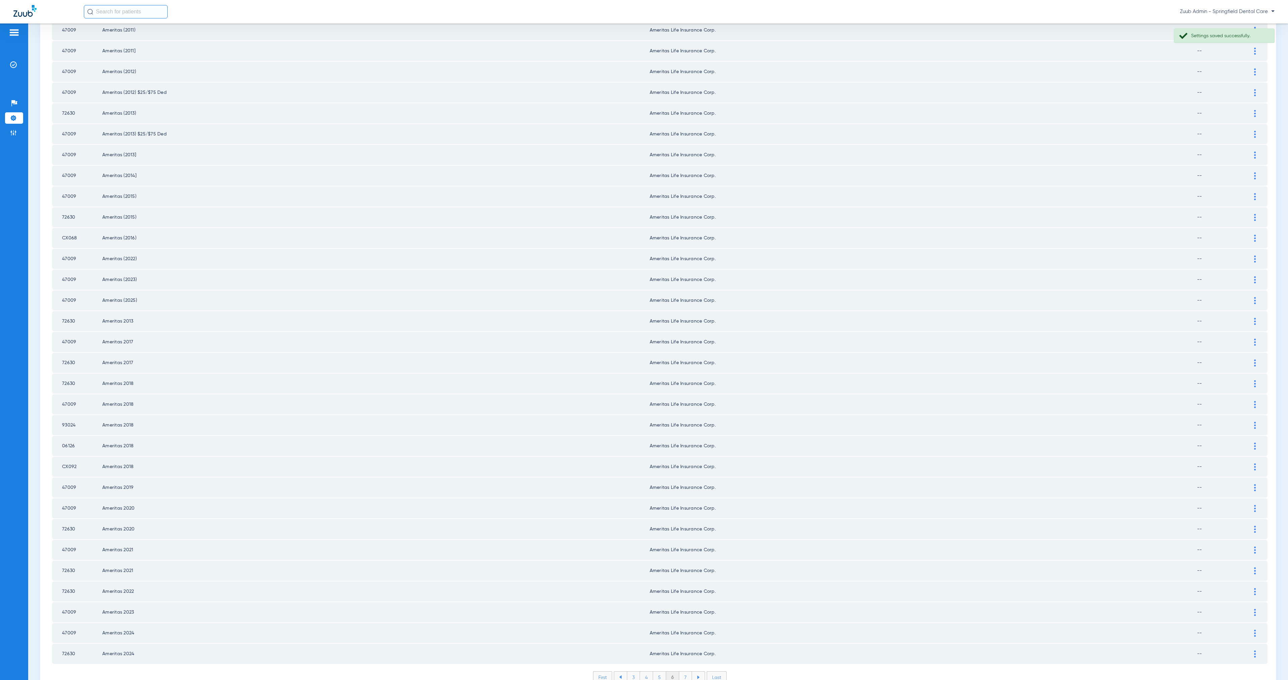
click at [683, 672] on li "7" at bounding box center [685, 677] width 13 height 11
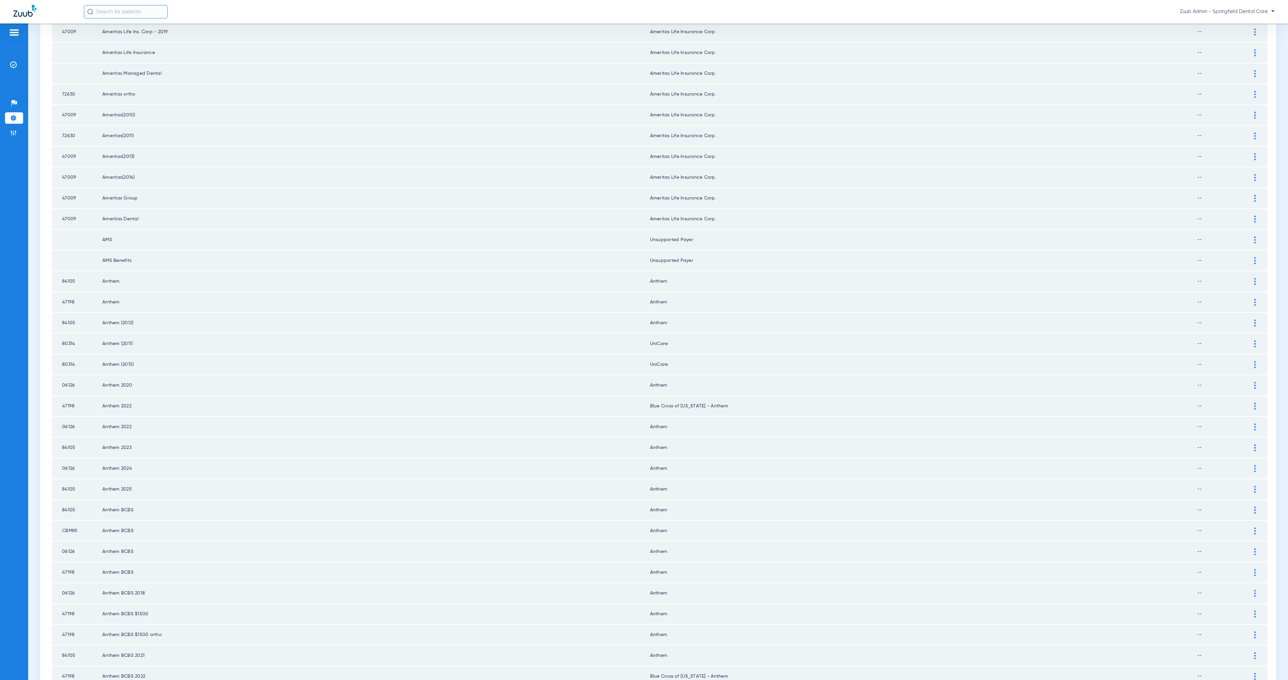
scroll to position [328, 0]
click at [98, 232] on td at bounding box center [77, 242] width 50 height 20
drag, startPoint x: 99, startPoint y: 224, endPoint x: 685, endPoint y: 238, distance: 586.5
click at [674, 238] on tbody "47009 Ameritas 2024 ($1000max) Ameritas Life Insurance Corp. -- Payer Electroni…" at bounding box center [660, 314] width 1216 height 1039
click at [695, 253] on td "Unsupported Payer" at bounding box center [923, 263] width 547 height 20
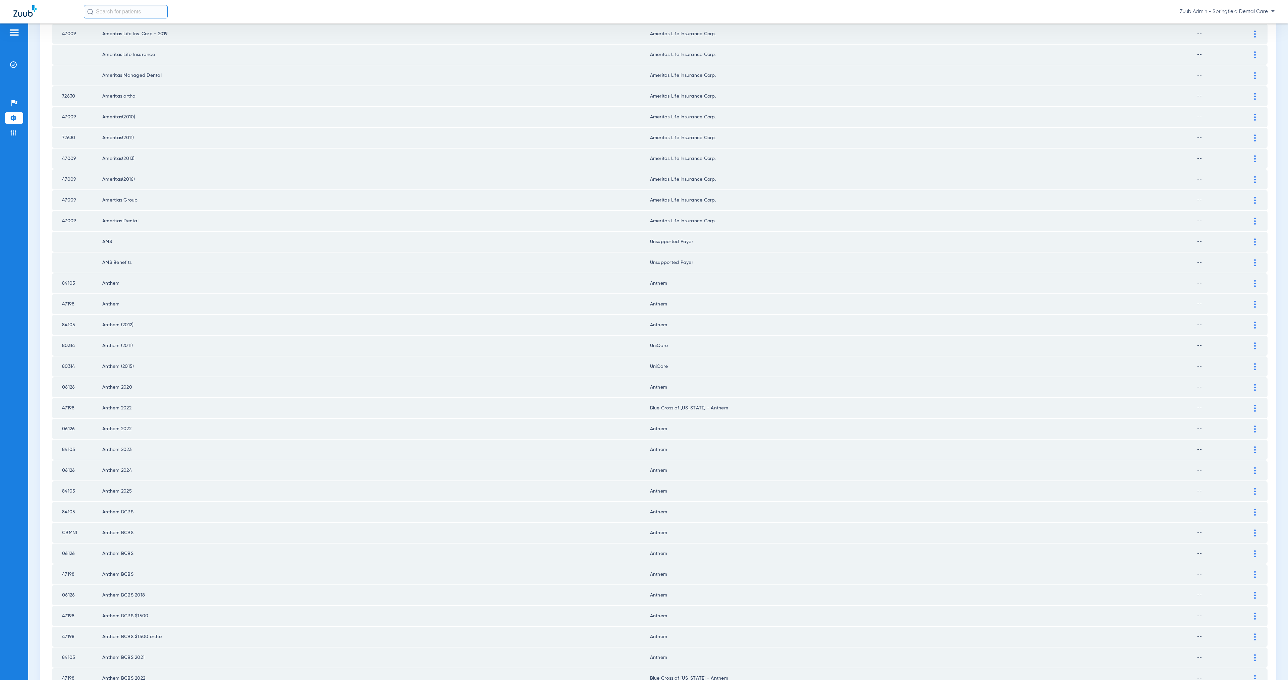
drag, startPoint x: 694, startPoint y: 247, endPoint x: 640, endPoint y: 241, distance: 54.4
click at [641, 253] on tr "AMS Benefits Unsupported Payer --" at bounding box center [660, 263] width 1216 height 20
drag, startPoint x: 59, startPoint y: 219, endPoint x: 857, endPoint y: 250, distance: 799.2
click at [857, 250] on tbody "47009 Ameritas 2024 ($1000max) Ameritas Life Insurance Corp. -- Payer Electroni…" at bounding box center [660, 314] width 1216 height 1039
copy tbody "AMS Unsupported Payer -- Payer Electronic ID Payer Match in Zuub Payer Name AMS…"
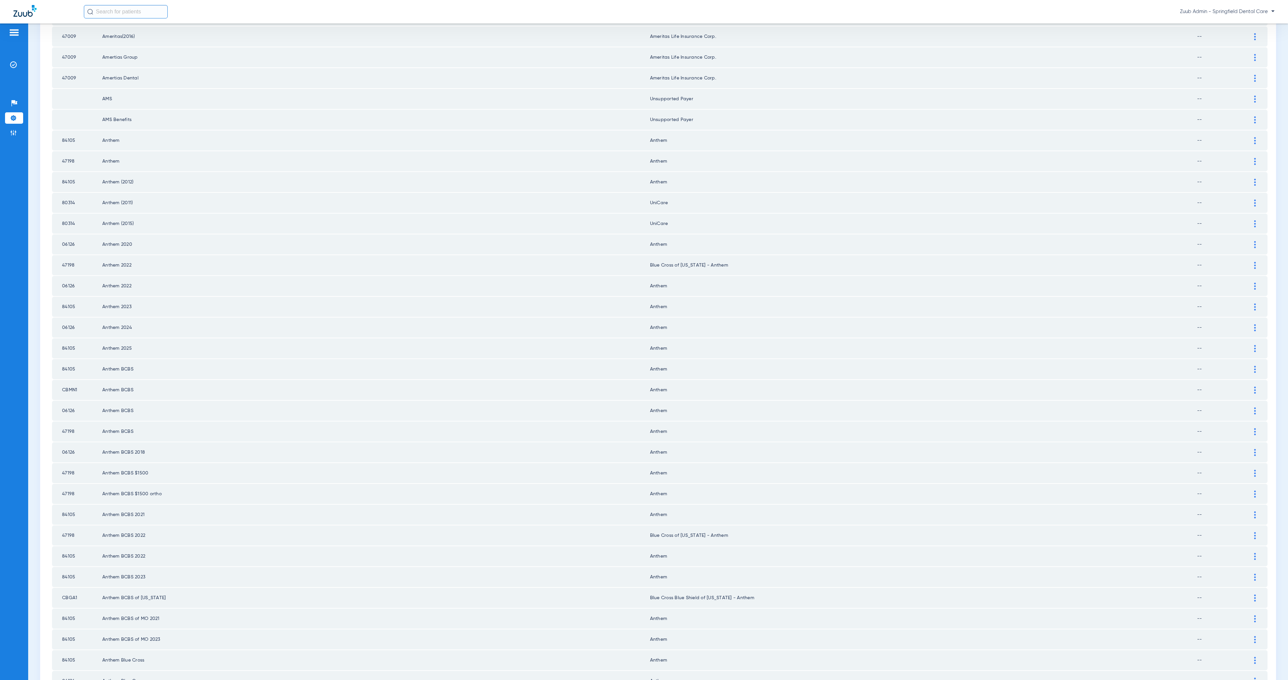
scroll to position [498, 0]
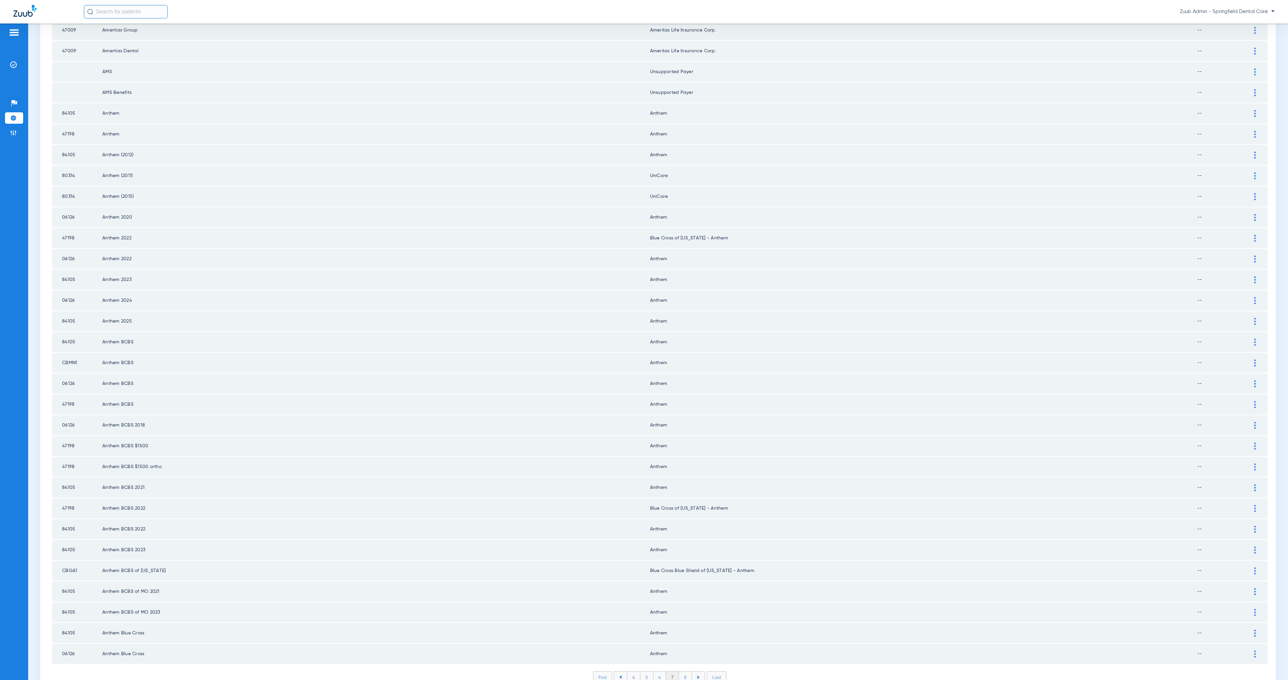
click at [685, 672] on li "8" at bounding box center [685, 677] width 13 height 11
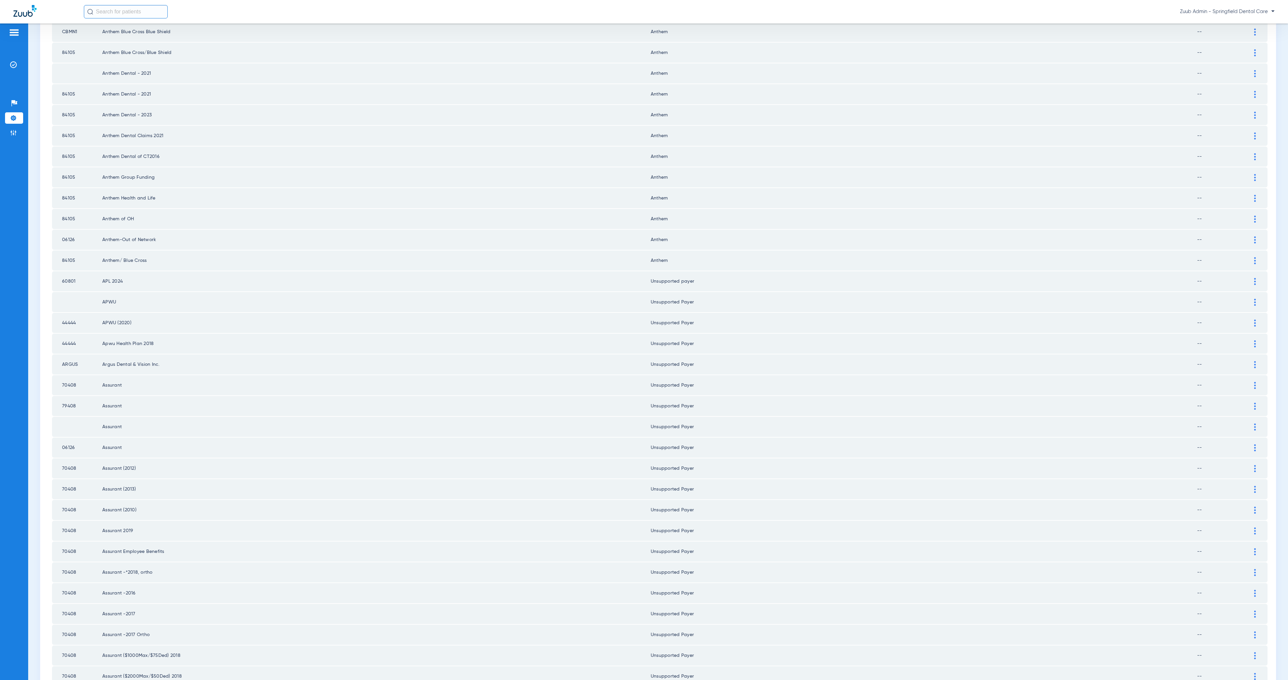
scroll to position [183, 0]
drag, startPoint x: 60, startPoint y: 230, endPoint x: 1221, endPoint y: 337, distance: 1166.1
click at [1221, 337] on tbody "06126 Anthem Blue Cross 2024 Anthem -- Payer Electronic ID 06126 Payer Match in…" at bounding box center [660, 459] width 1216 height 1039
copy tbody "60801 APL 2024 Unsupported payer -- Payer Electronic ID 60801 Payer Match in Zu…"
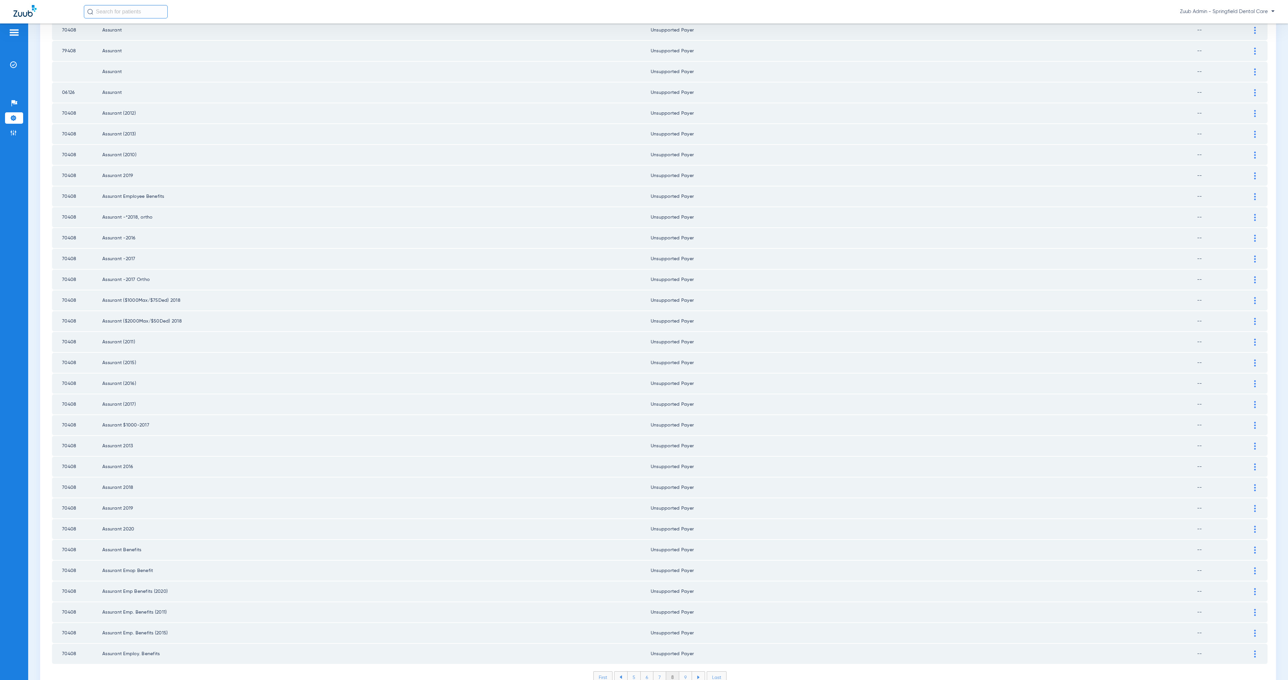
click at [682, 672] on li "9" at bounding box center [685, 677] width 13 height 11
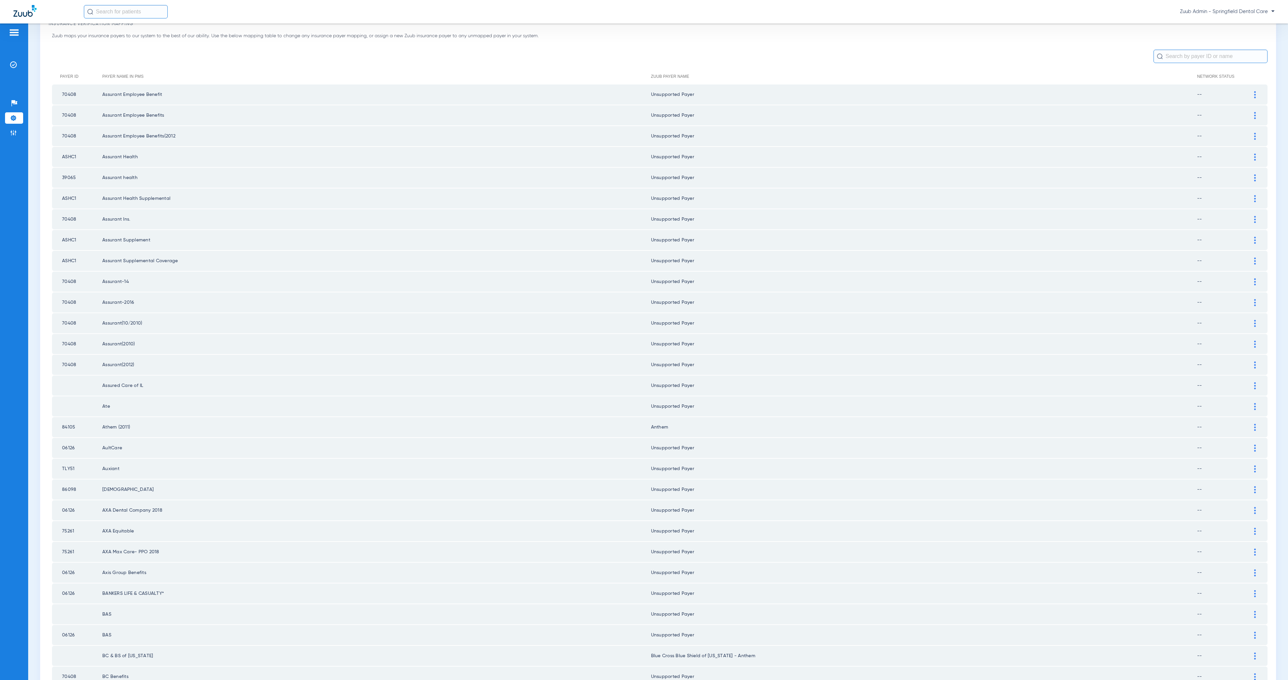
scroll to position [0, 0]
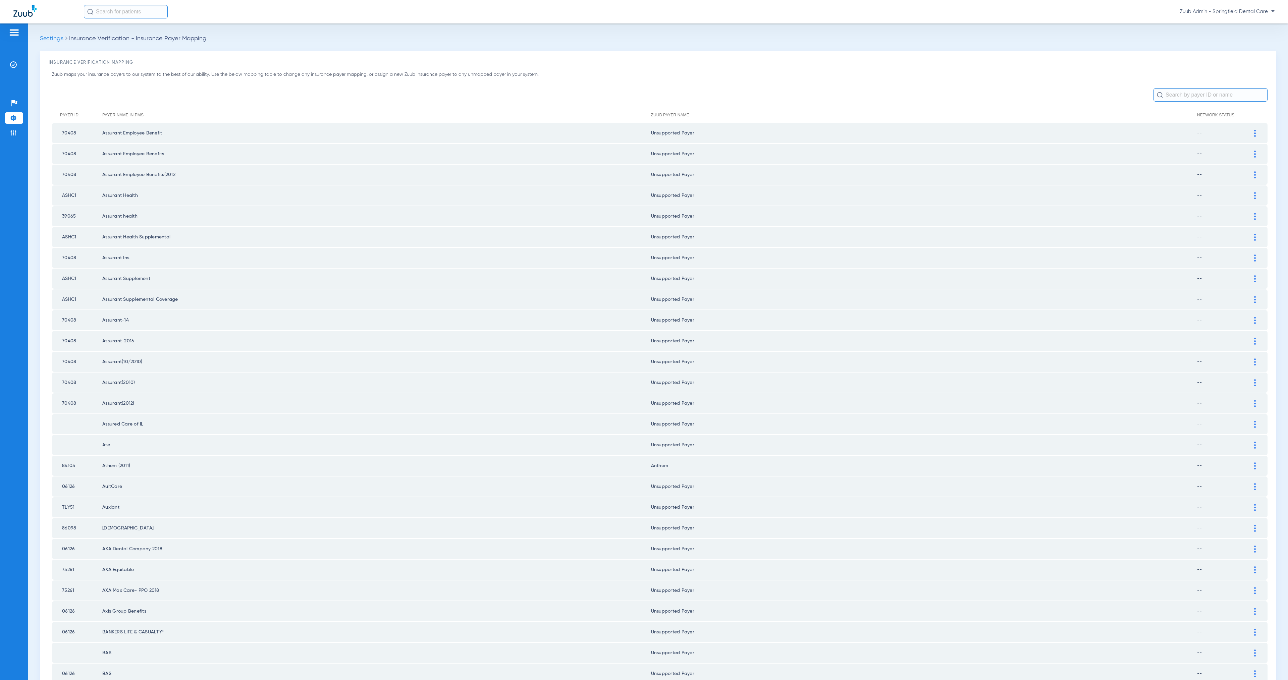
click at [109, 436] on td "Ate" at bounding box center [376, 445] width 549 height 20
drag, startPoint x: 104, startPoint y: 435, endPoint x: 1208, endPoint y: 438, distance: 1103.9
click at [1208, 438] on tr "Ate Unsupported Payer --" at bounding box center [660, 445] width 1216 height 20
click at [111, 477] on td "AultCare" at bounding box center [376, 487] width 549 height 20
drag, startPoint x: 62, startPoint y: 473, endPoint x: 1209, endPoint y: 540, distance: 1149.1
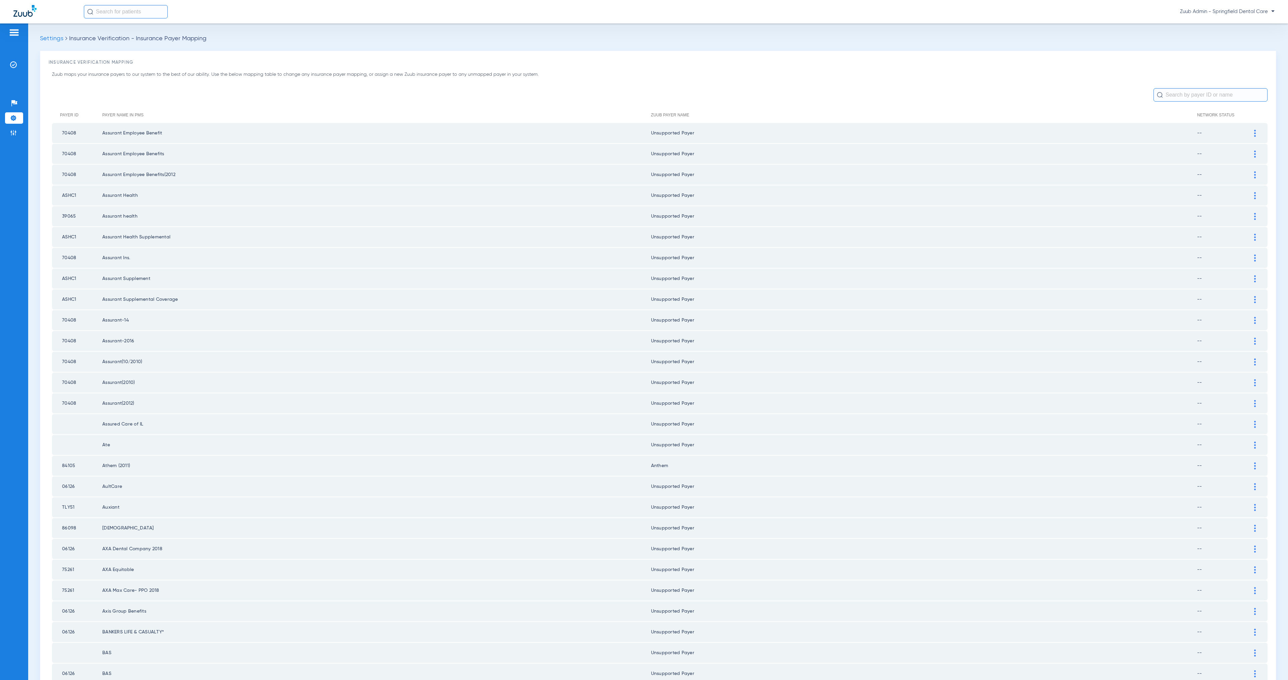
click at [1209, 540] on tbody "70408 Assurant Employee Benefit Unsupported Payer -- Payer Electronic ID 70408 …" at bounding box center [660, 642] width 1216 height 1039
click at [1249, 567] on div at bounding box center [1255, 570] width 12 height 7
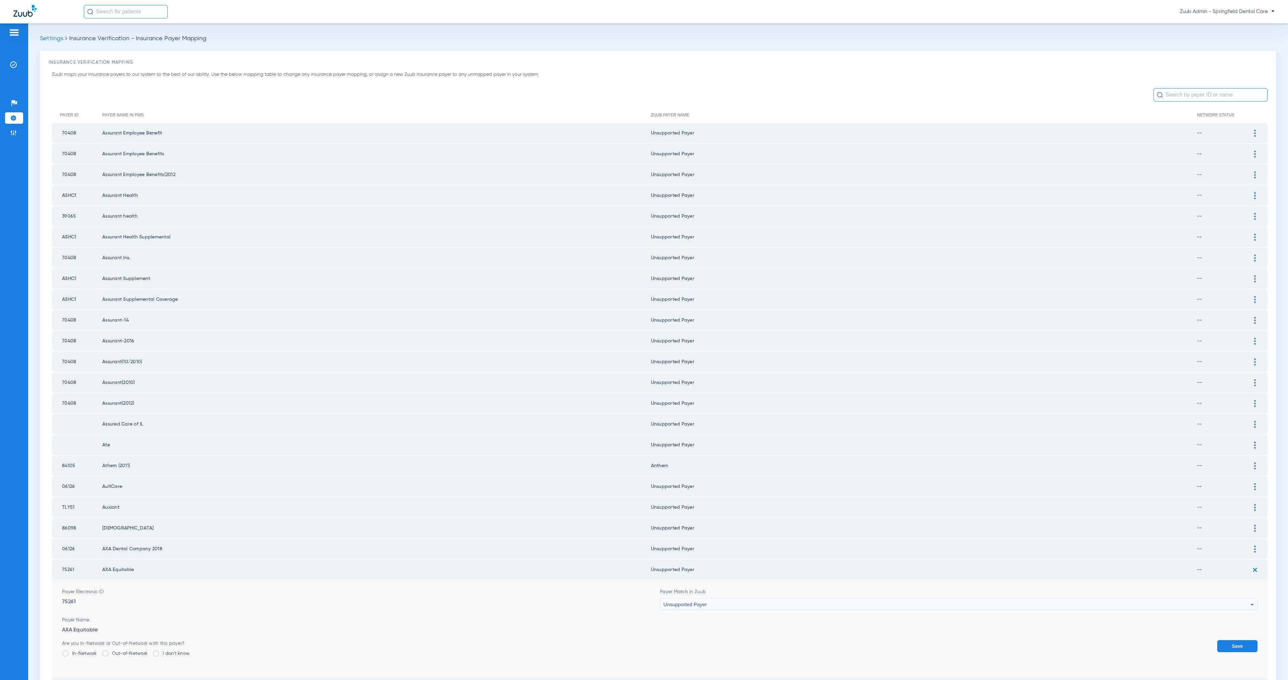
click at [768, 599] on div "Unsupported Payer" at bounding box center [956, 604] width 587 height 11
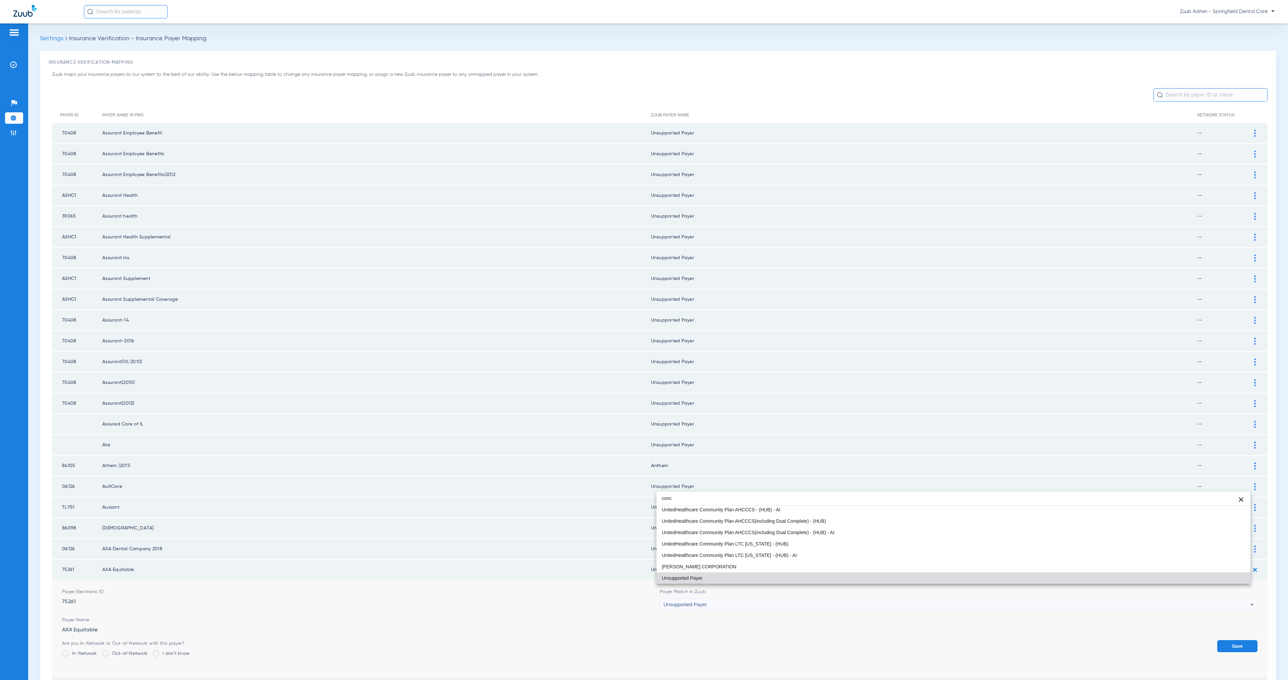
scroll to position [13, 0]
type input "conc"
click at [821, 556] on mat-option "United Concordia Companies, Inc." at bounding box center [953, 555] width 594 height 11
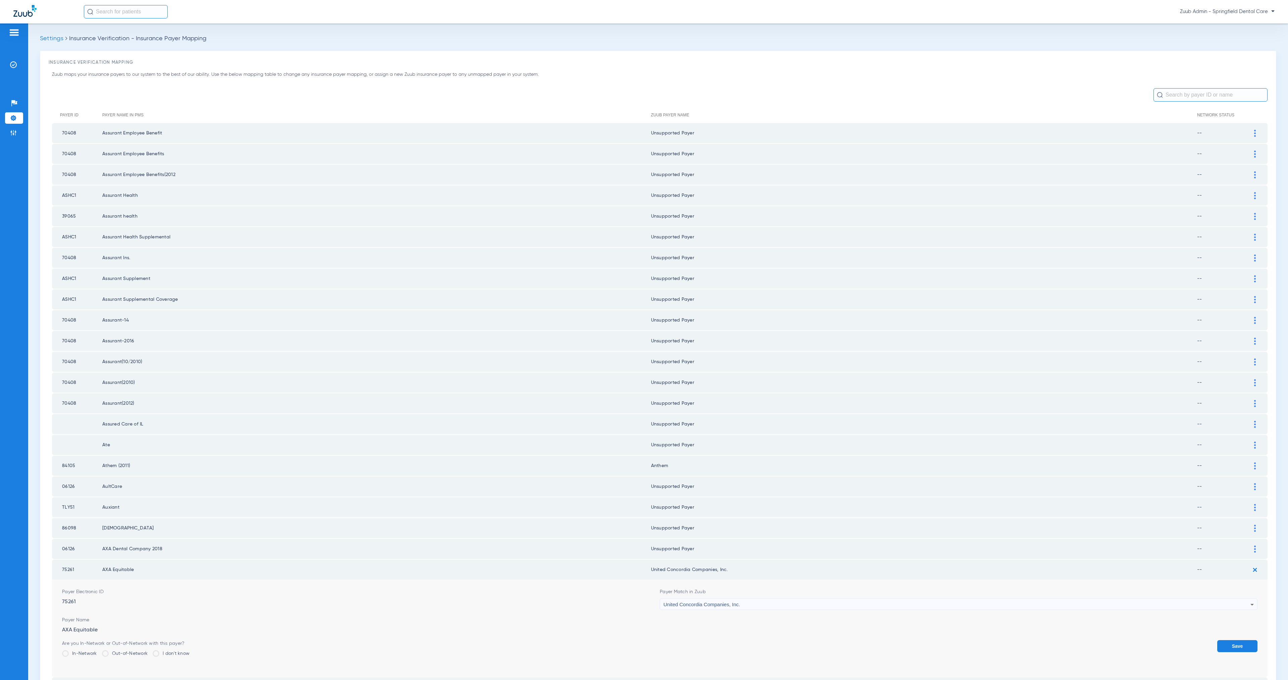
click at [1217, 640] on button "Save" at bounding box center [1237, 646] width 40 height 12
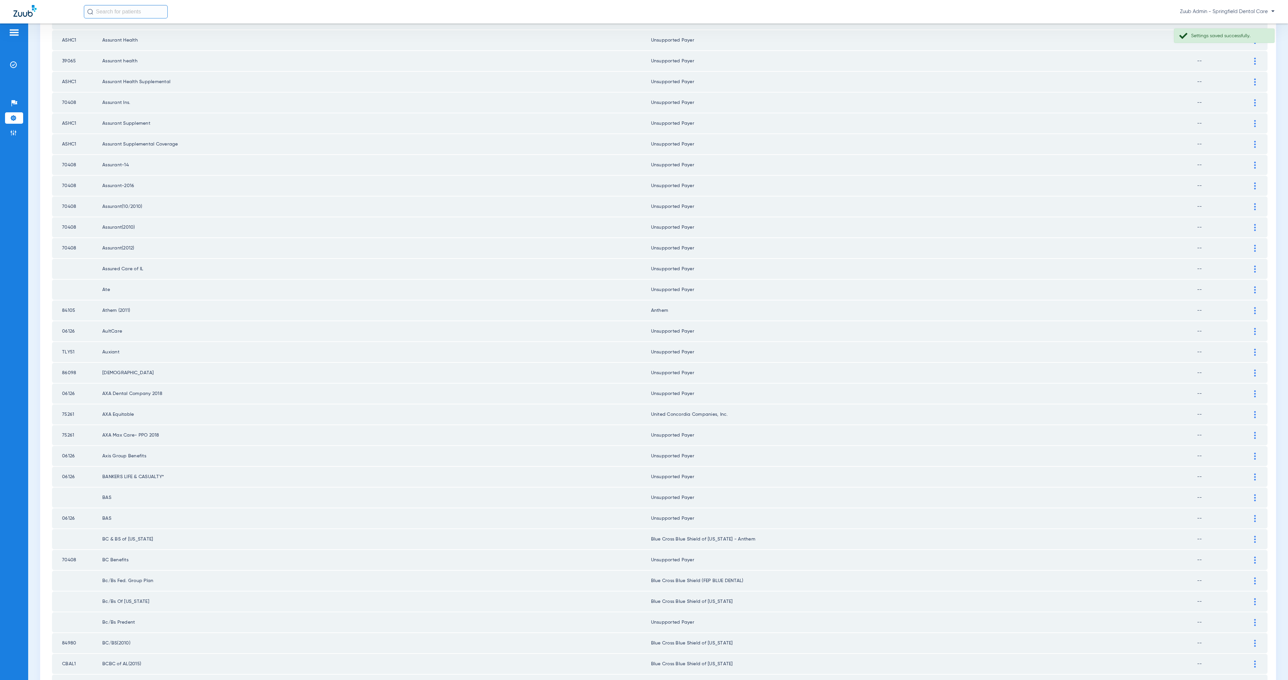
scroll to position [226, 0]
click at [105, 354] on td "AXA Max Care- PPO 2018" at bounding box center [376, 364] width 549 height 20
drag, startPoint x: 63, startPoint y: 347, endPoint x: 1201, endPoint y: 412, distance: 1140.2
click at [1201, 412] on tbody "70408 Assurant Employee Benefit Unsupported Payer -- Payer Electronic ID 70408 …" at bounding box center [660, 416] width 1216 height 1039
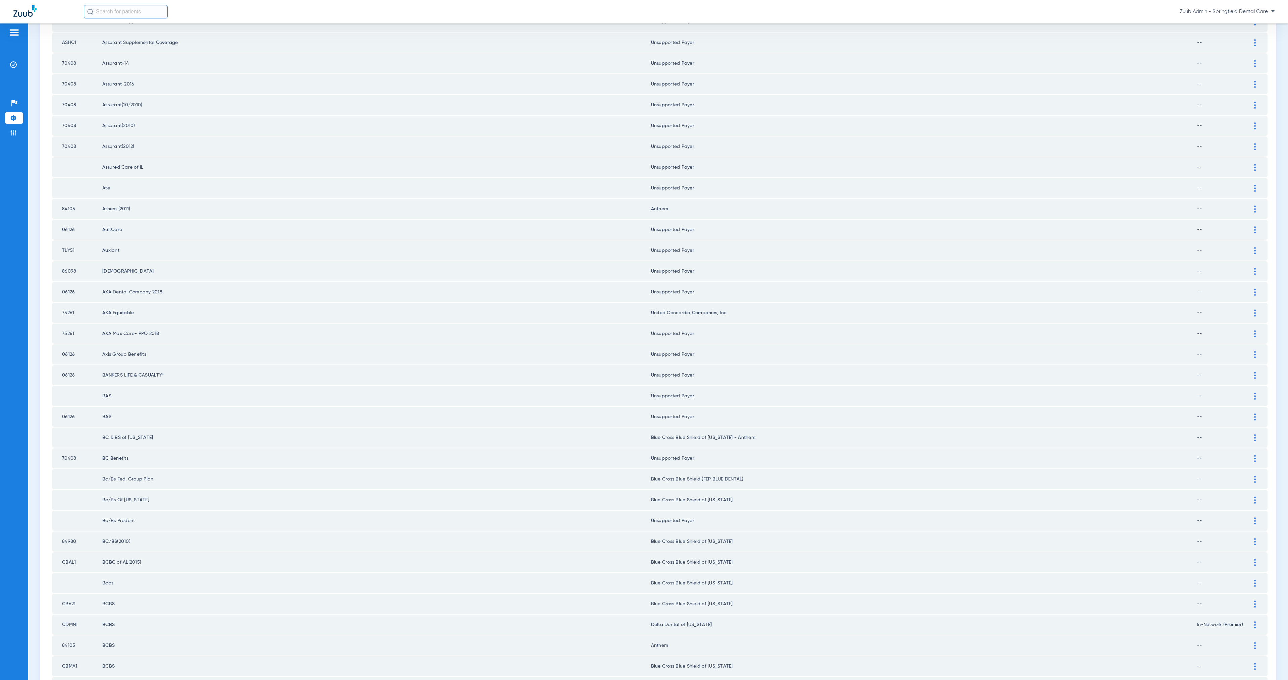
click at [657, 407] on td "Unsupported Payer" at bounding box center [924, 417] width 546 height 20
drag, startPoint x: 62, startPoint y: 438, endPoint x: 1202, endPoint y: 439, distance: 1140.4
click at [1202, 448] on tr "70408 BC Benefits Unsupported Payer --" at bounding box center [660, 458] width 1216 height 20
click at [1254, 455] on img at bounding box center [1255, 458] width 2 height 7
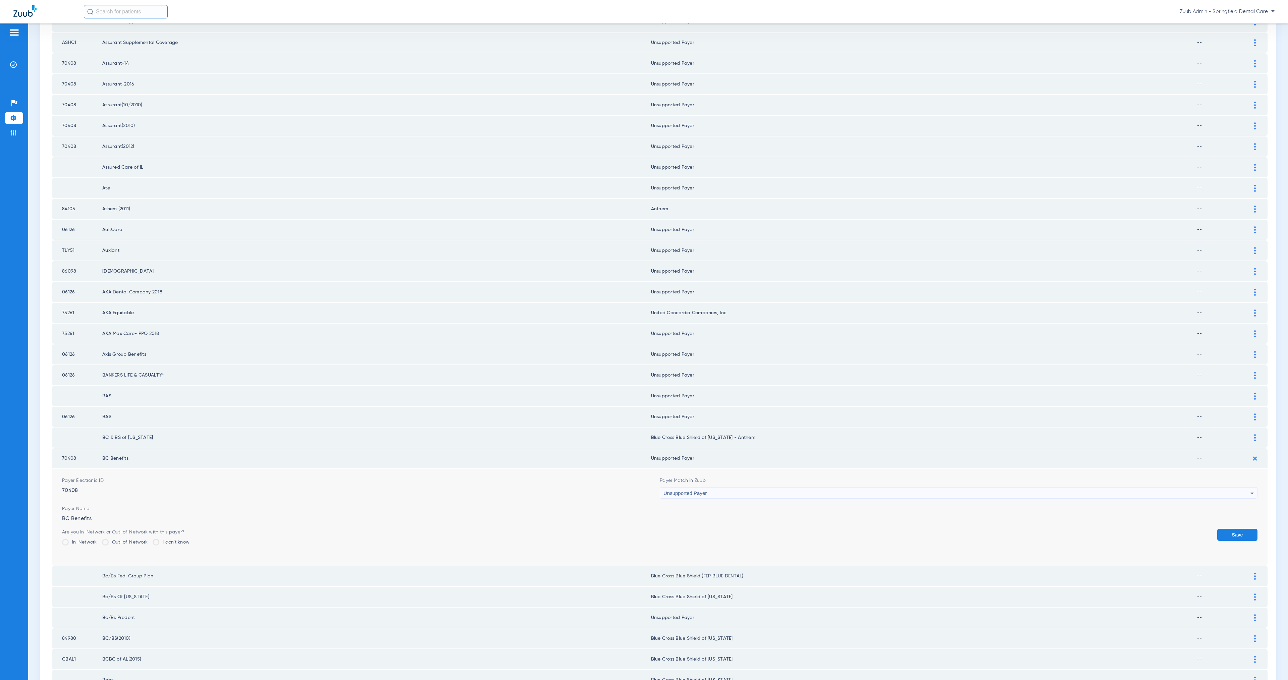
click at [667, 490] on span "Unsupported Payer" at bounding box center [684, 493] width 43 height 6
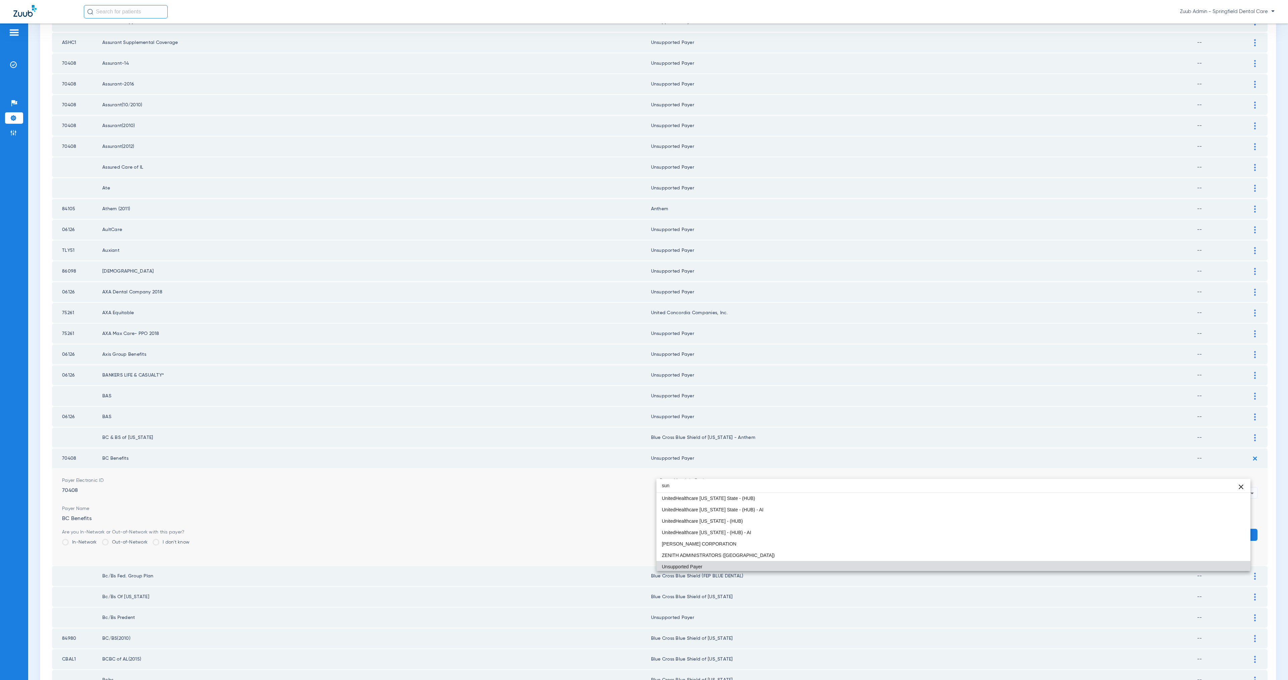
scroll to position [0, 0]
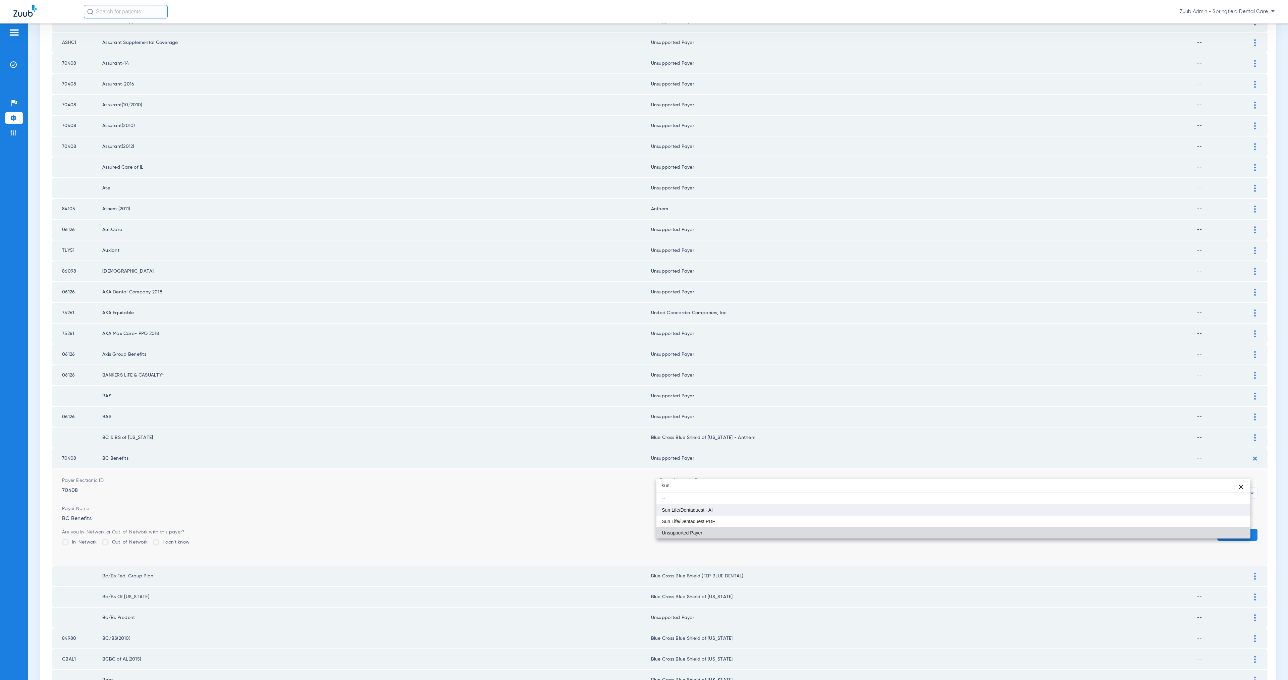
type input "sun"
click at [757, 515] on mat-option "Sun Life/Dentaquest - AI" at bounding box center [953, 509] width 594 height 11
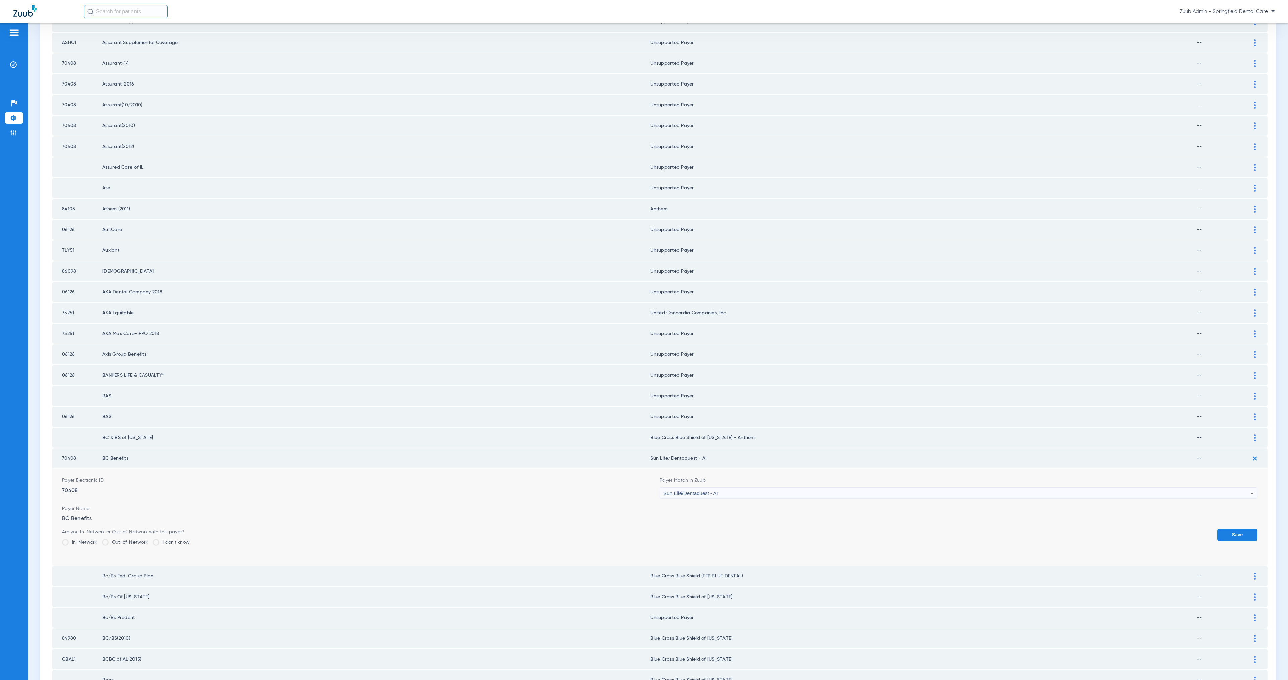
click at [1231, 529] on button "Save" at bounding box center [1237, 535] width 40 height 12
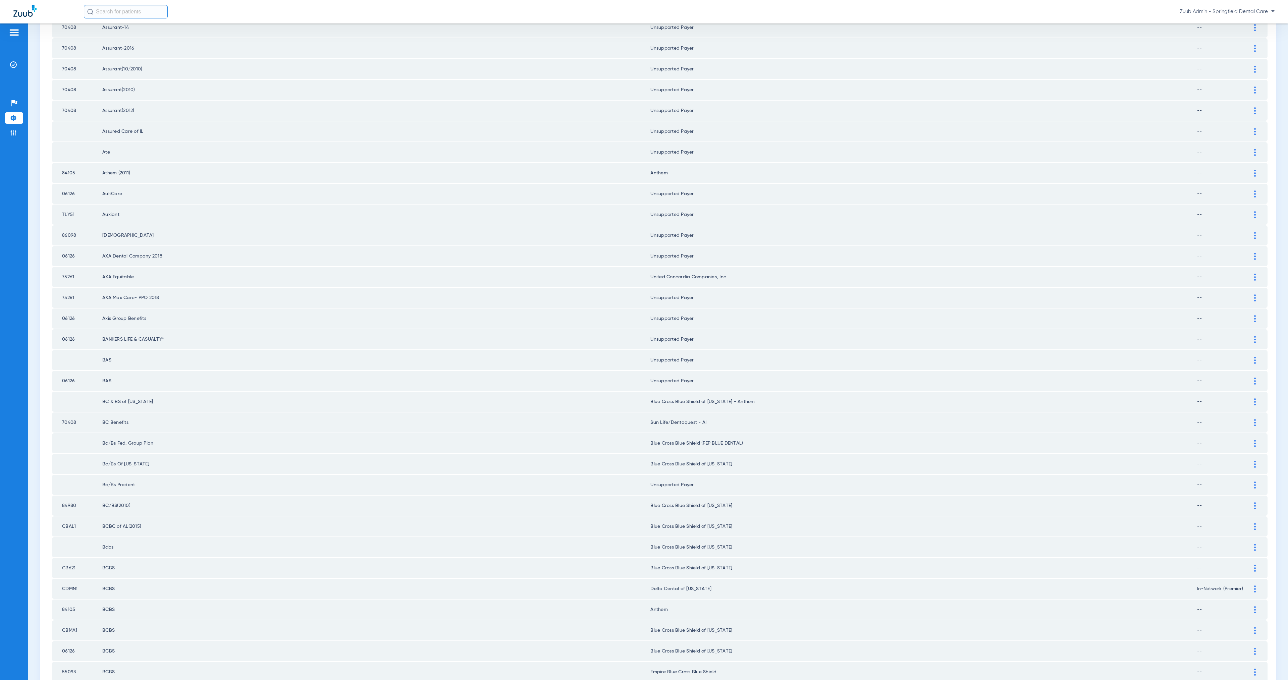
scroll to position [308, 0]
drag, startPoint x: 102, startPoint y: 448, endPoint x: 703, endPoint y: 450, distance: 601.1
click at [703, 460] on tr "Bc/Bs Predent Unsupported Payer --" at bounding box center [660, 470] width 1216 height 20
drag, startPoint x: 1246, startPoint y: 391, endPoint x: 1176, endPoint y: 400, distance: 70.4
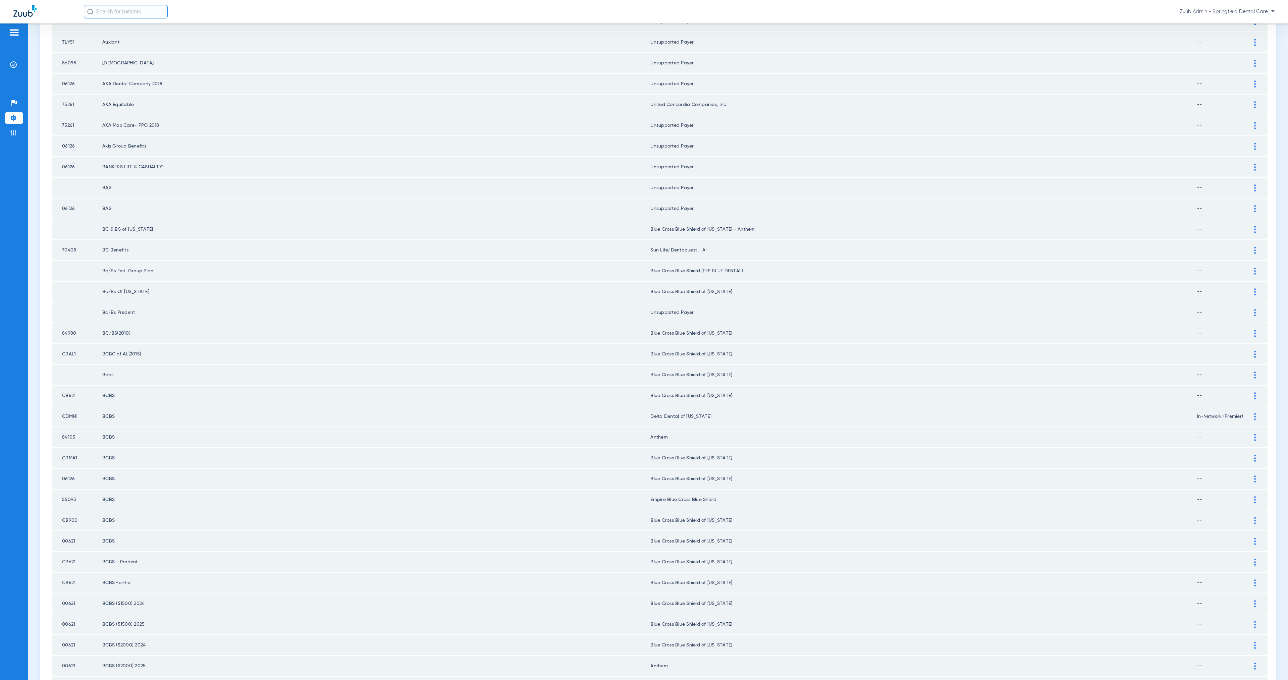
click at [1249, 413] on div at bounding box center [1255, 416] width 12 height 7
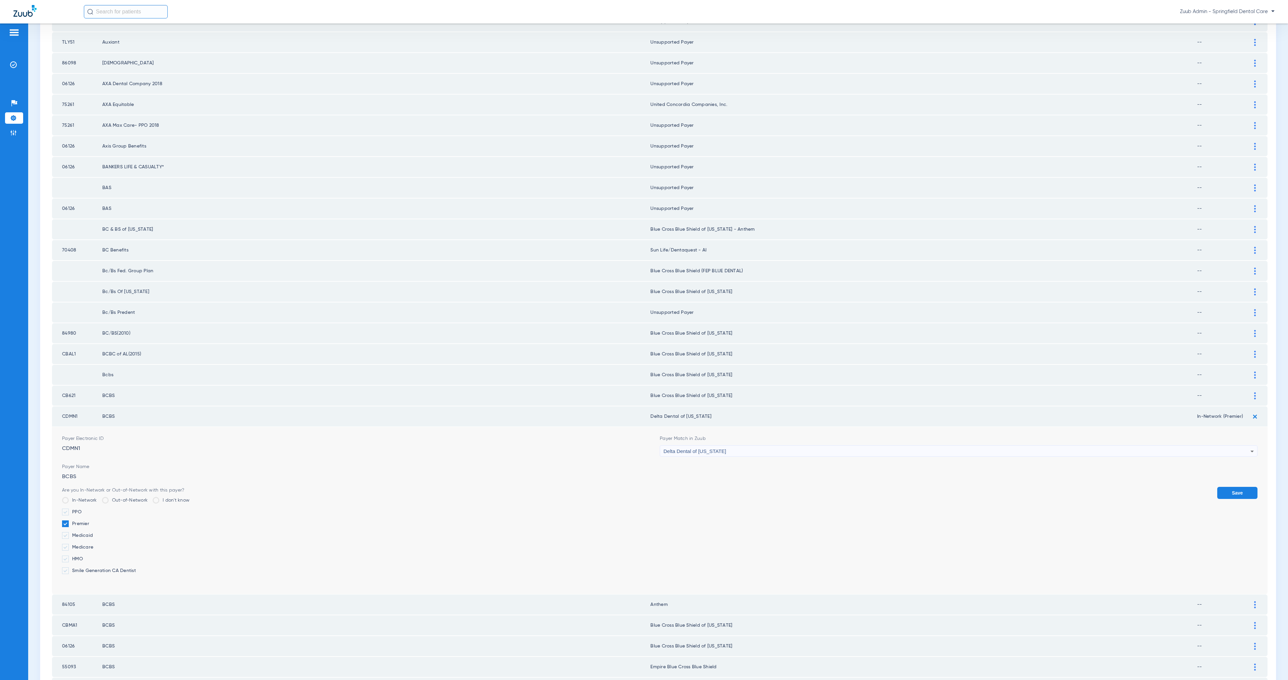
click at [790, 446] on div "Delta Dental of [US_STATE]" at bounding box center [956, 451] width 587 height 11
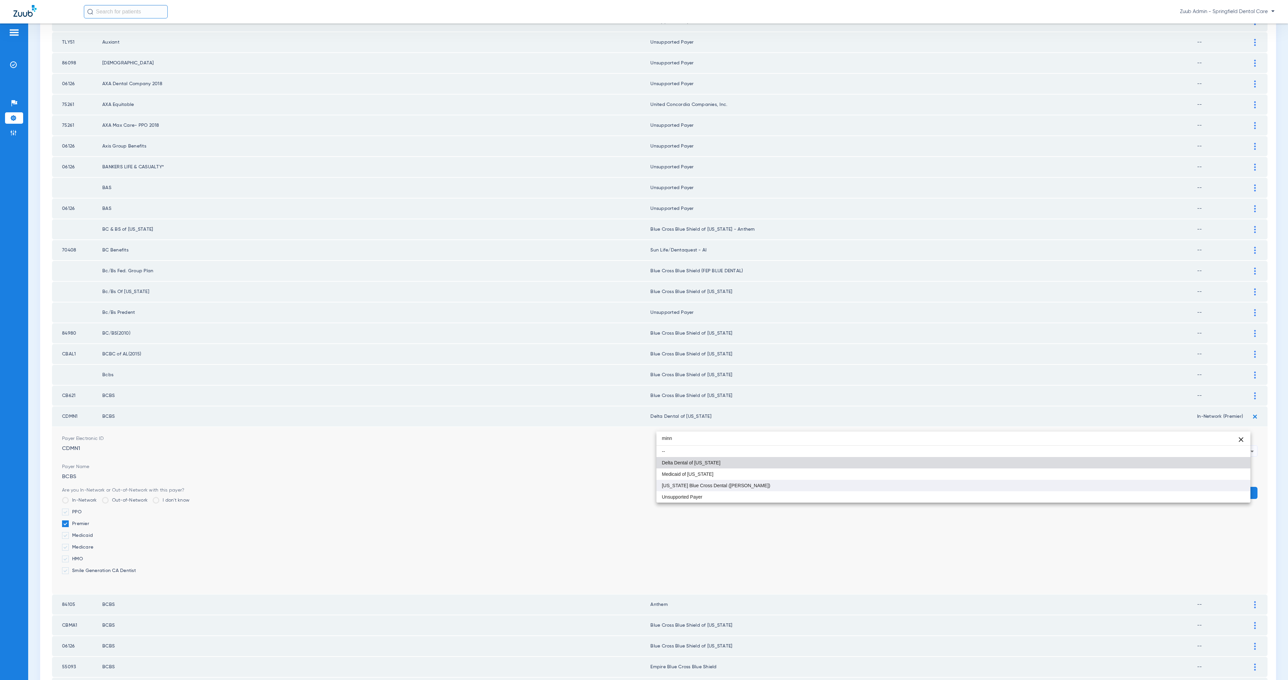
type input "minn"
click at [828, 481] on mat-option "[US_STATE] Blue Cross Dental ([PERSON_NAME])" at bounding box center [953, 485] width 594 height 11
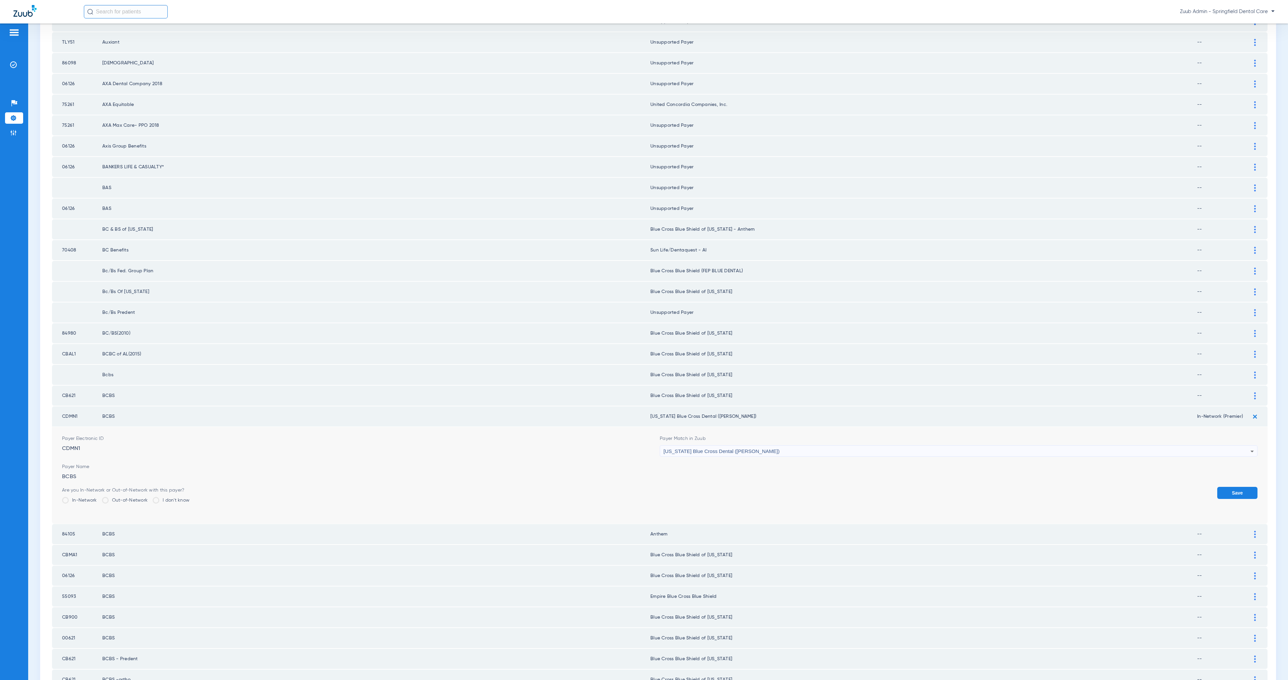
click at [1220, 487] on button "Save" at bounding box center [1237, 493] width 40 height 12
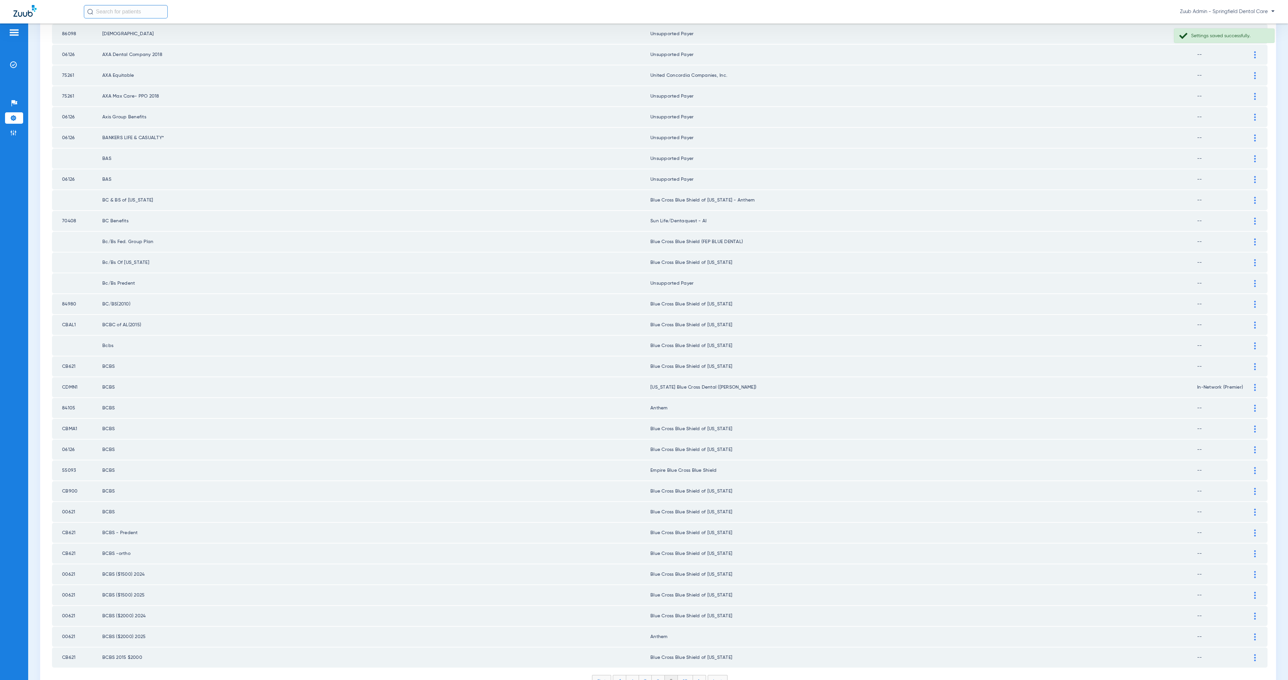
scroll to position [498, 0]
click at [684, 672] on li "10" at bounding box center [685, 677] width 15 height 11
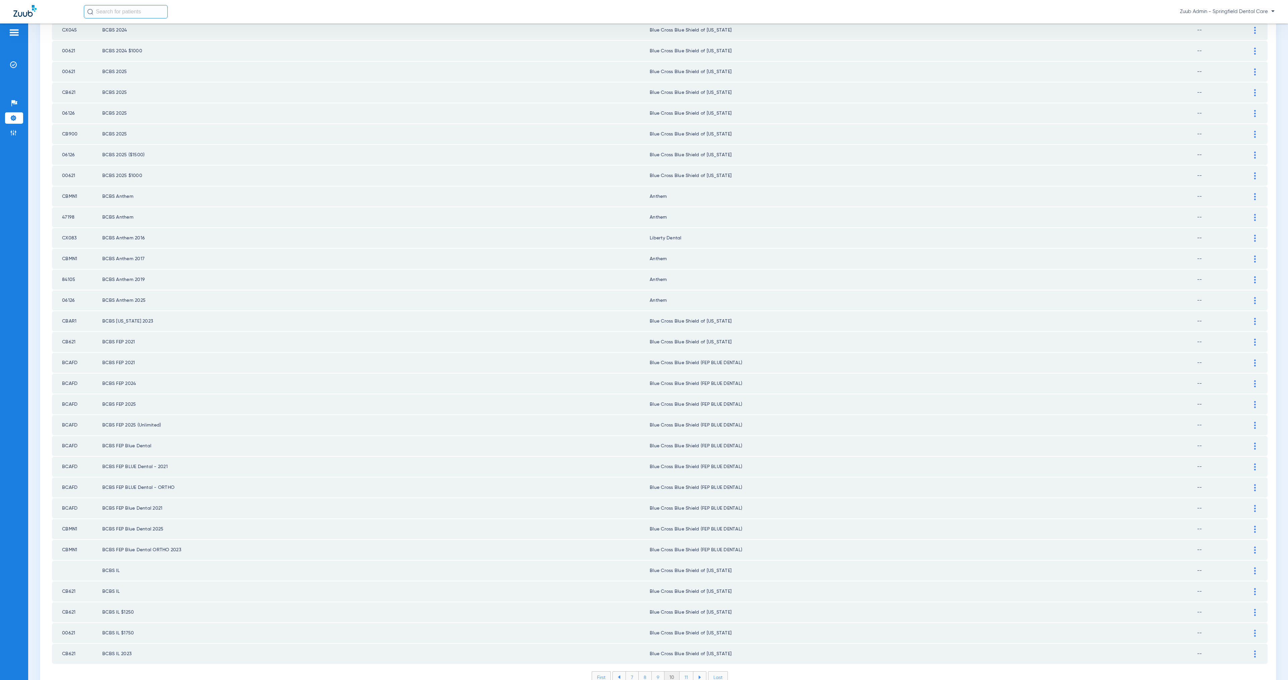
click at [1250, 235] on div at bounding box center [1255, 238] width 12 height 7
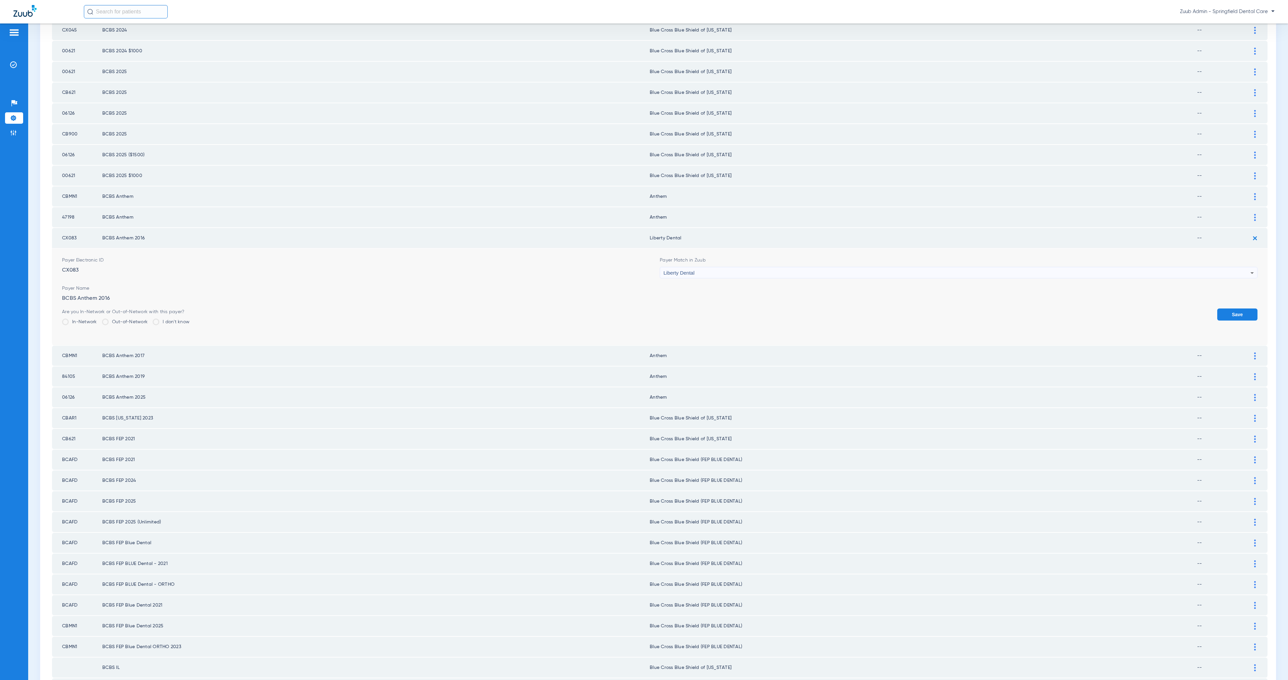
click at [749, 267] on div "Liberty Dental" at bounding box center [956, 272] width 587 height 11
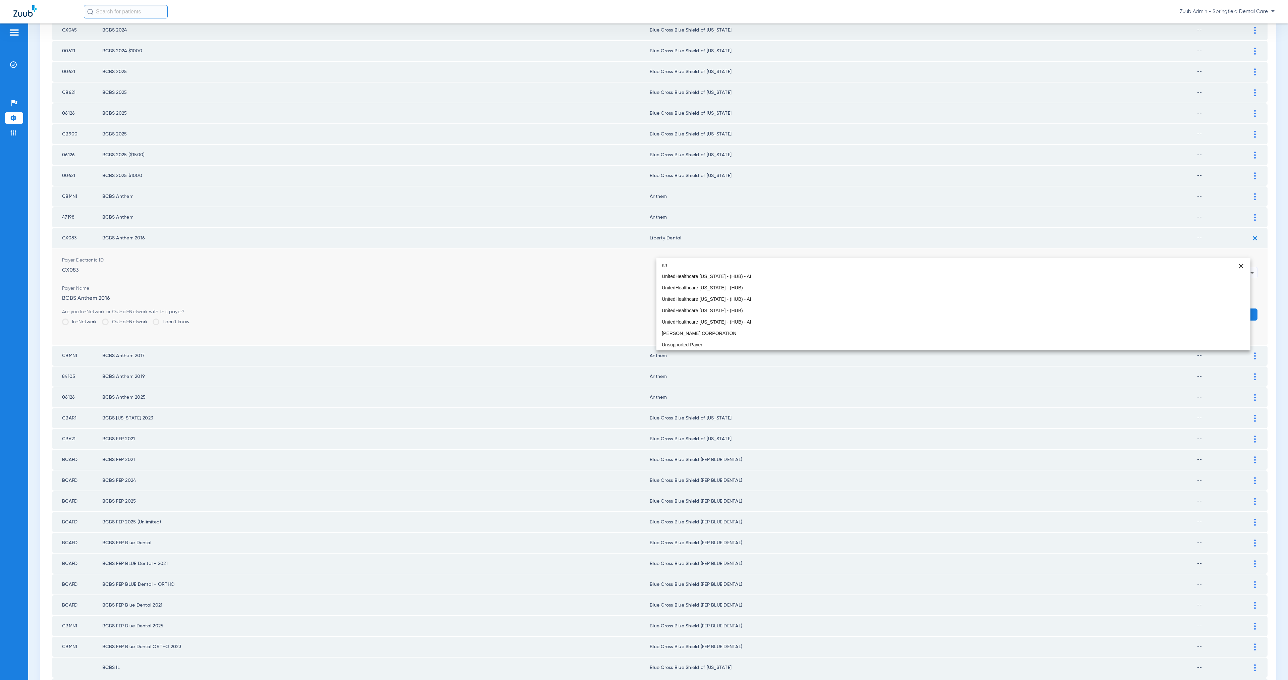
scroll to position [14, 0]
type input "ant"
click at [687, 287] on mat-option "Anthem" at bounding box center [953, 286] width 594 height 11
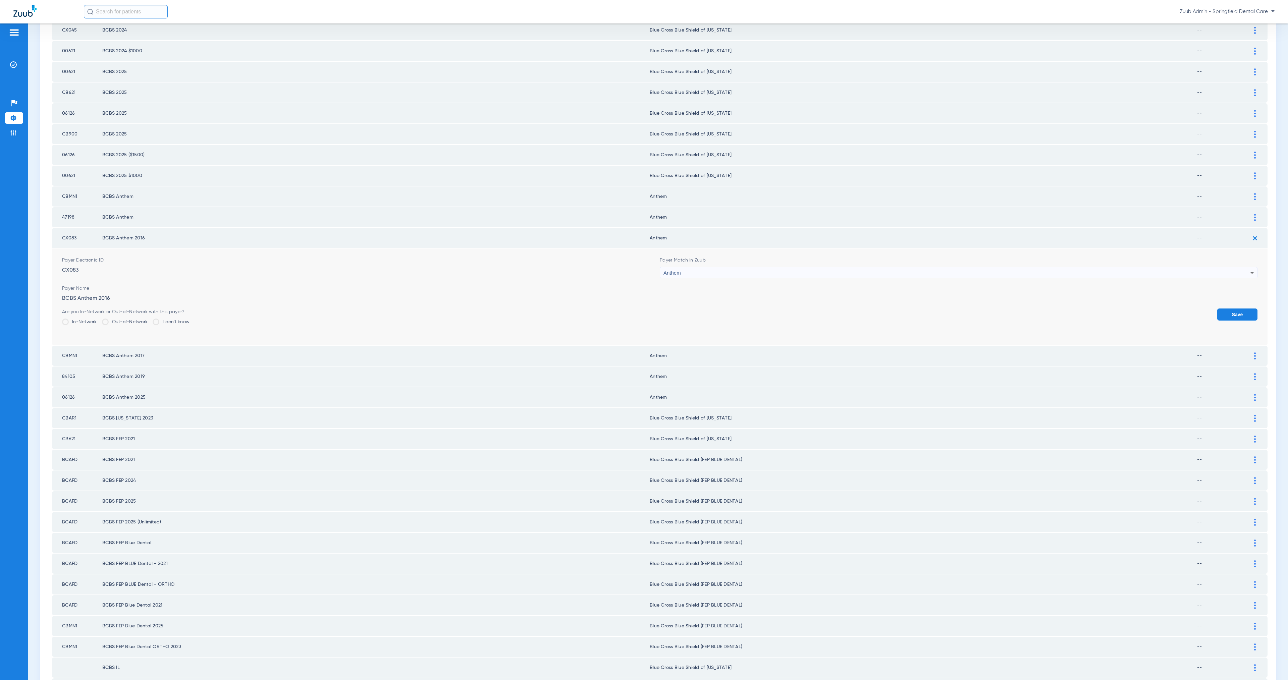
click at [1226, 309] on button "Save" at bounding box center [1237, 315] width 40 height 12
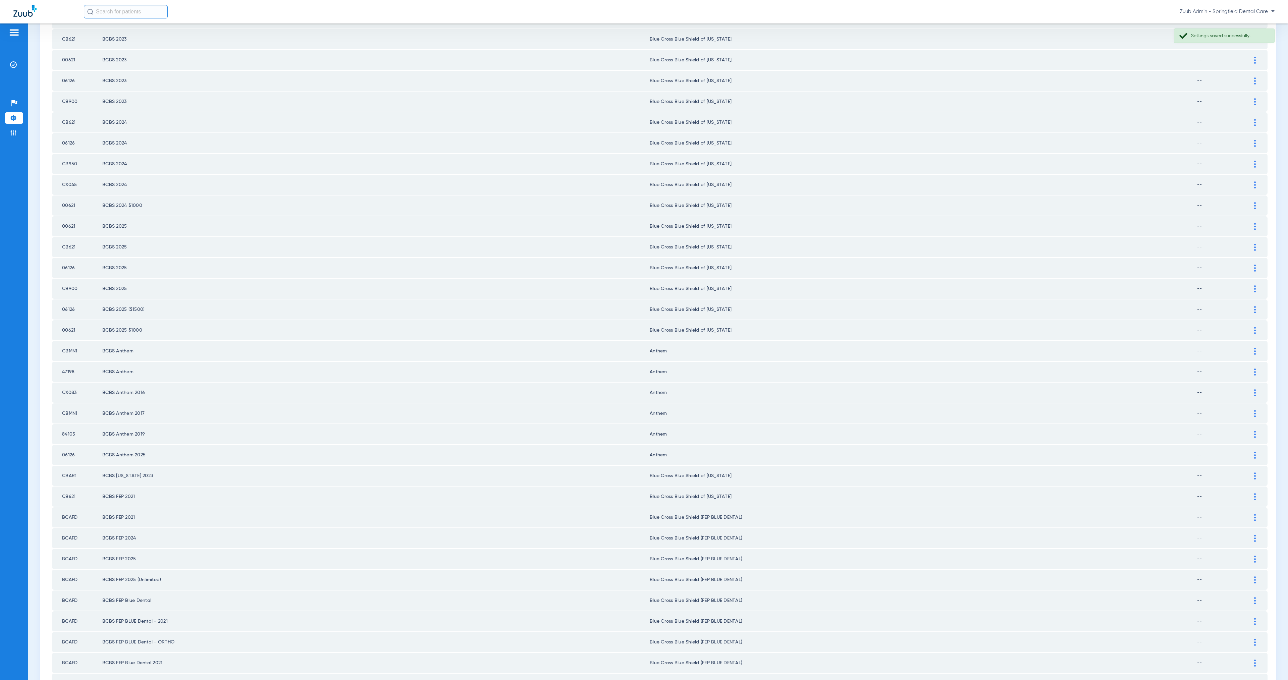
scroll to position [498, 0]
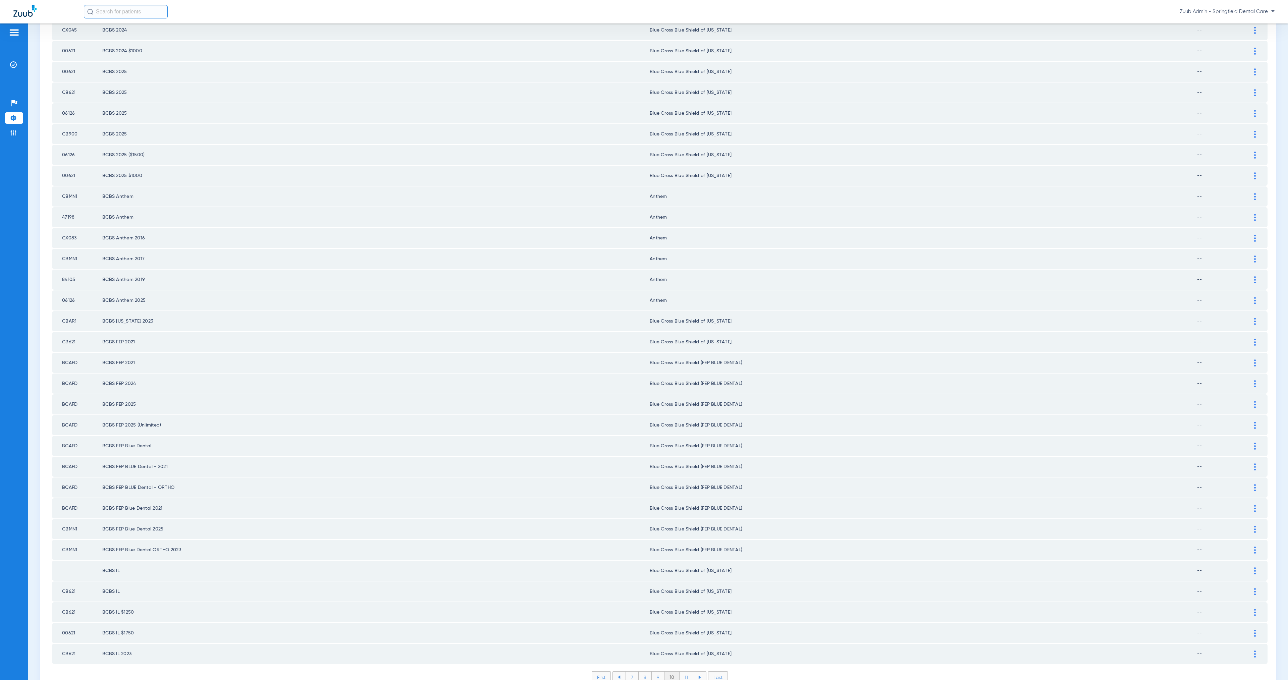
click at [684, 672] on li "11" at bounding box center [687, 677] width 14 height 11
click at [1254, 588] on img at bounding box center [1255, 591] width 2 height 7
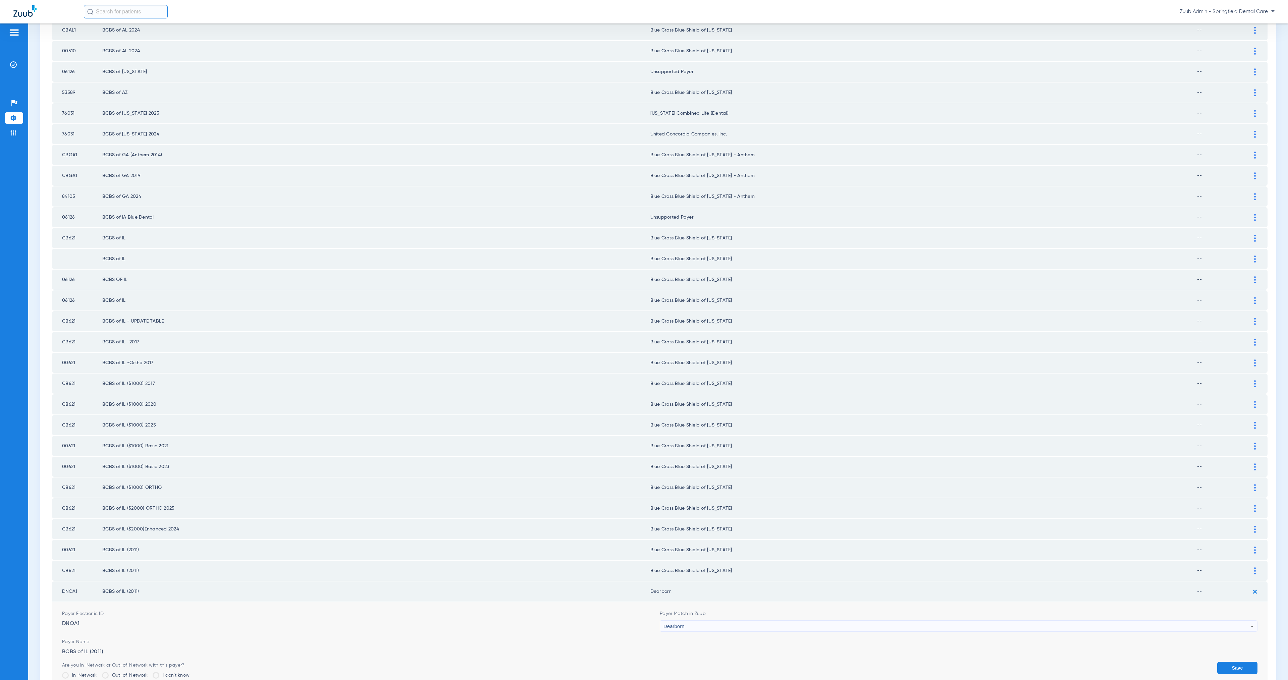
click at [694, 621] on div "Dearborn" at bounding box center [956, 626] width 587 height 11
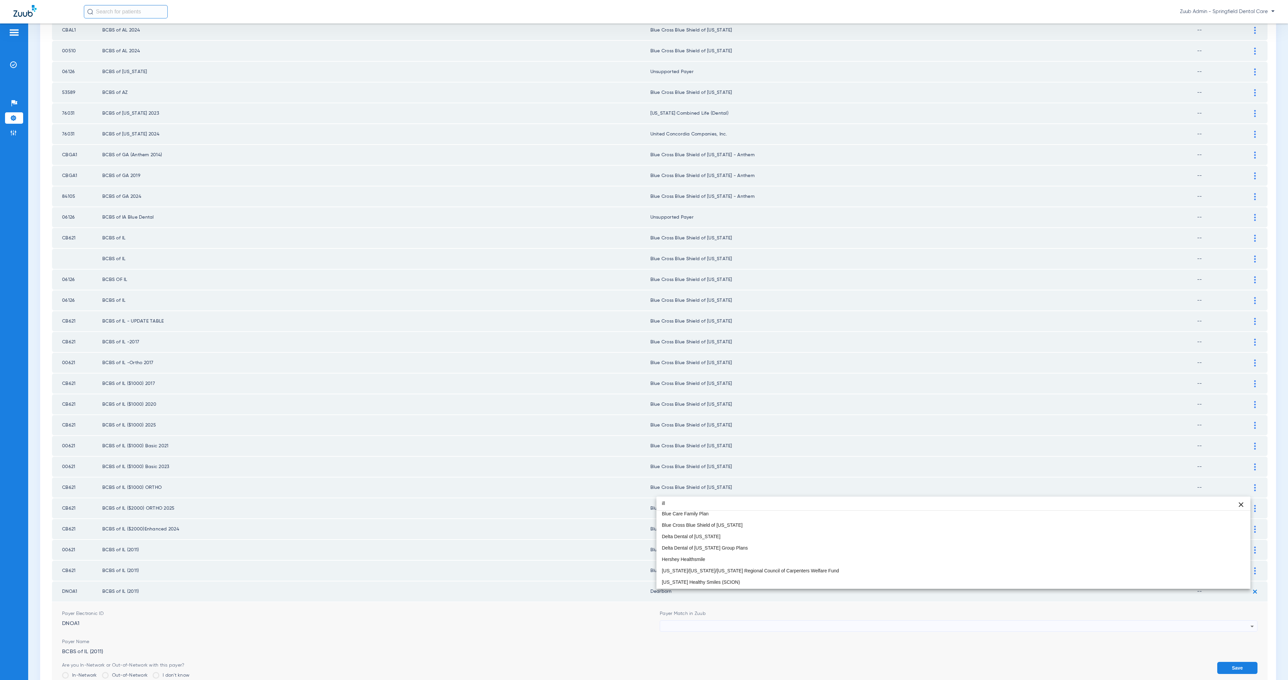
scroll to position [13, 0]
type input "ill"
click at [742, 516] on mat-option "Blue Cross Blue Shield of [US_STATE]" at bounding box center [953, 514] width 594 height 11
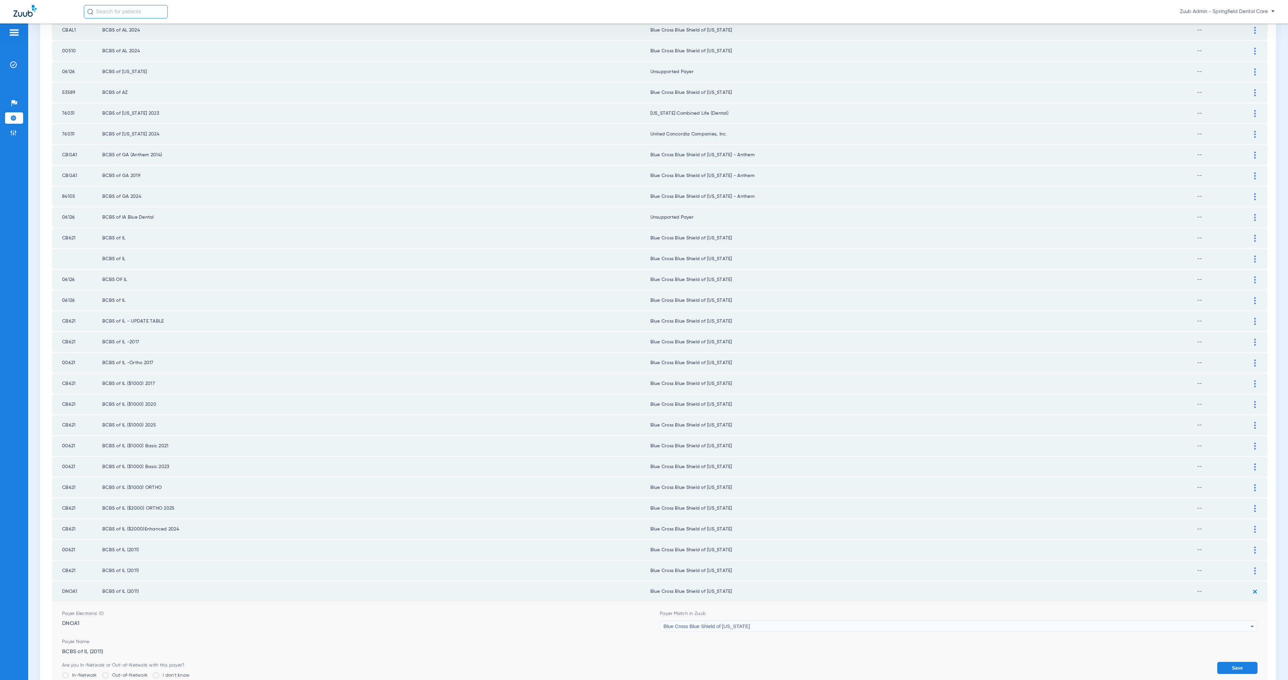
click at [1244, 662] on button "Save" at bounding box center [1237, 668] width 40 height 12
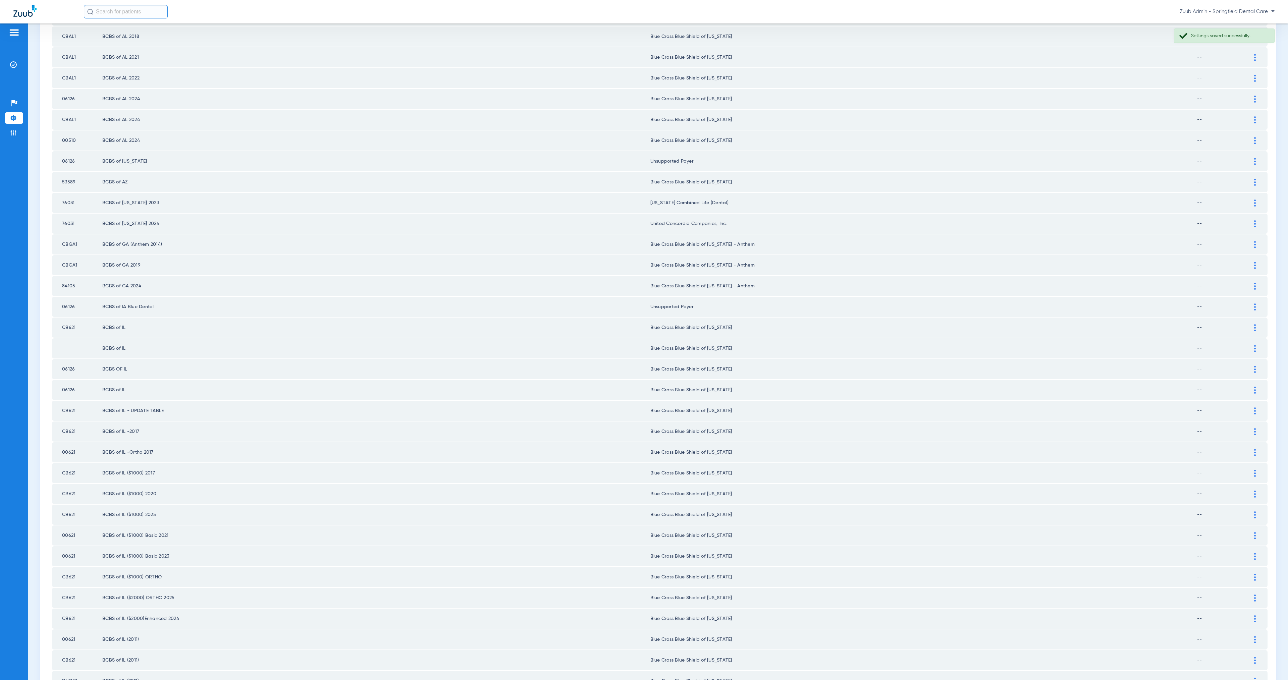
scroll to position [405, 0]
click at [103, 301] on td "BCBS of IA Blue Dental" at bounding box center [376, 311] width 548 height 20
drag, startPoint x: 62, startPoint y: 289, endPoint x: 703, endPoint y: 289, distance: 641.7
click at [703, 301] on tr "06126 BCBS of IA Blue Dental Unsupported Payer --" at bounding box center [660, 311] width 1216 height 20
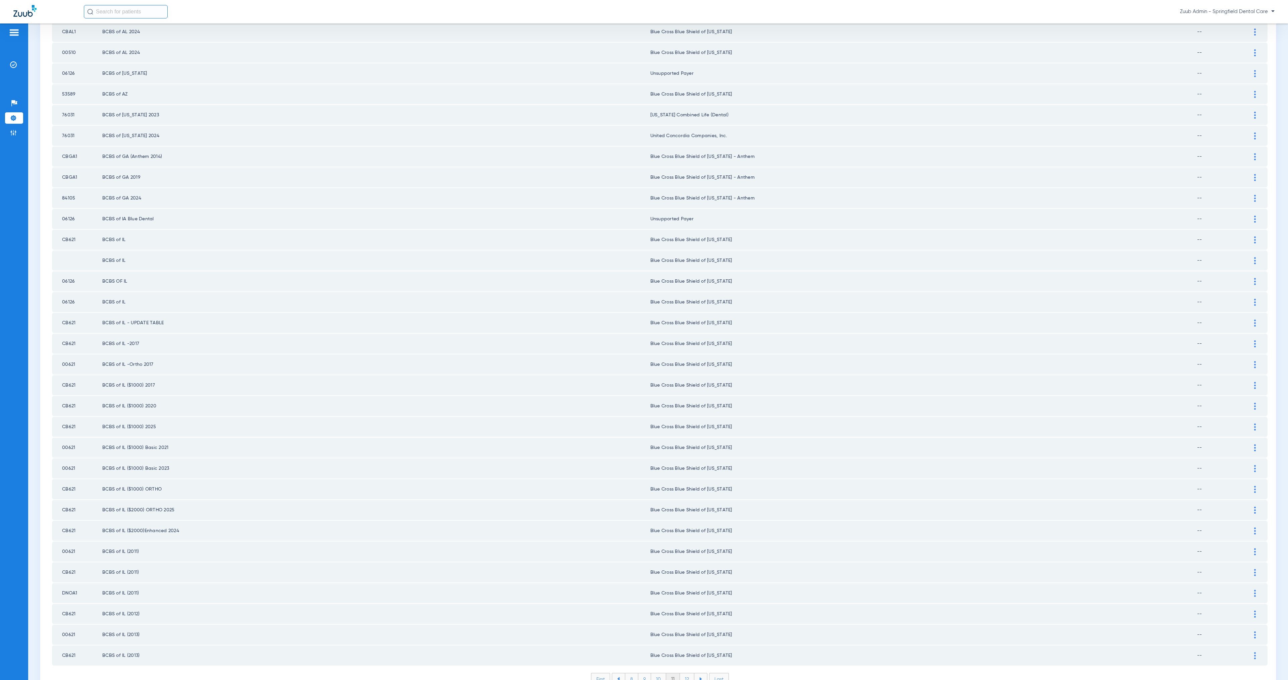
scroll to position [498, 0]
click at [685, 672] on li "12" at bounding box center [687, 677] width 14 height 11
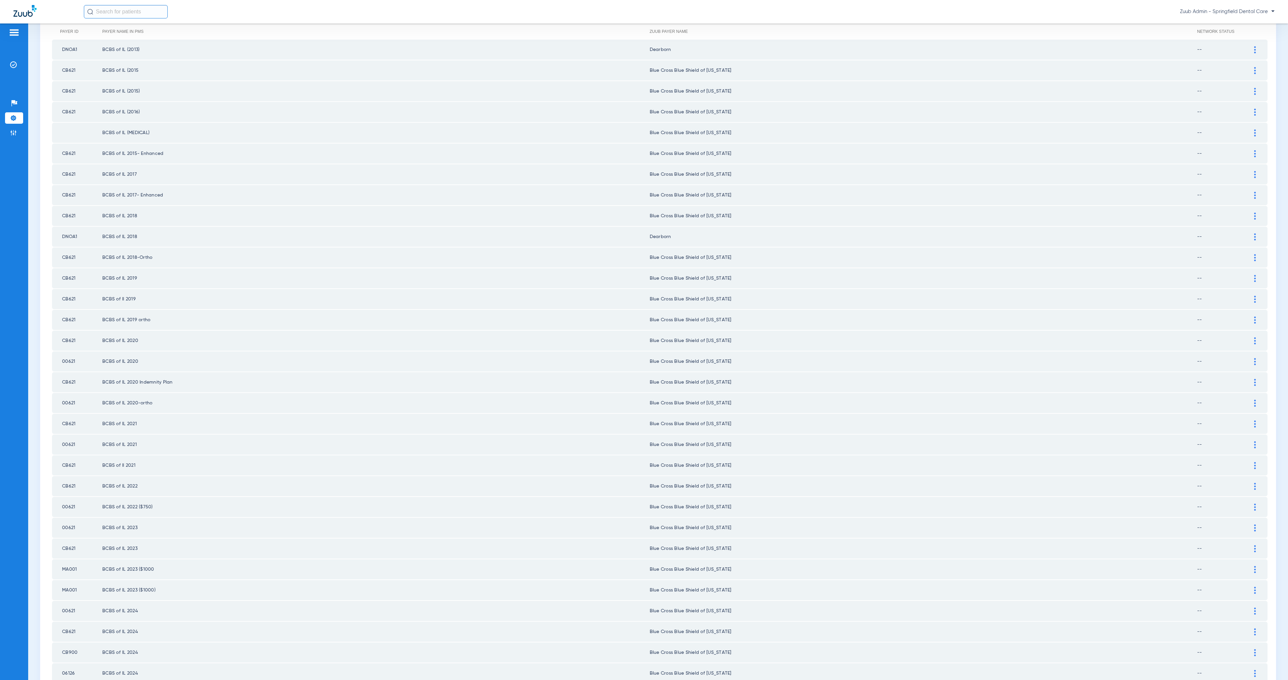
scroll to position [82, 0]
click at [1254, 52] on img at bounding box center [1255, 51] width 2 height 7
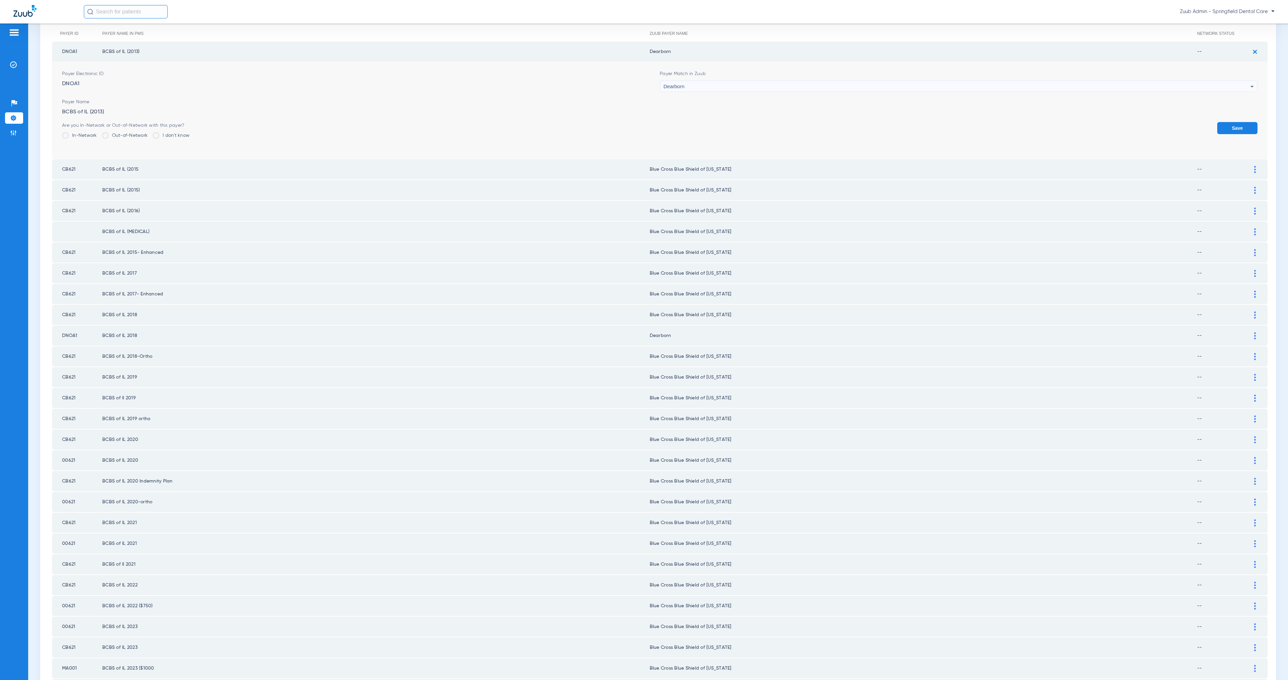
click at [700, 91] on div "Dearborn" at bounding box center [956, 86] width 587 height 11
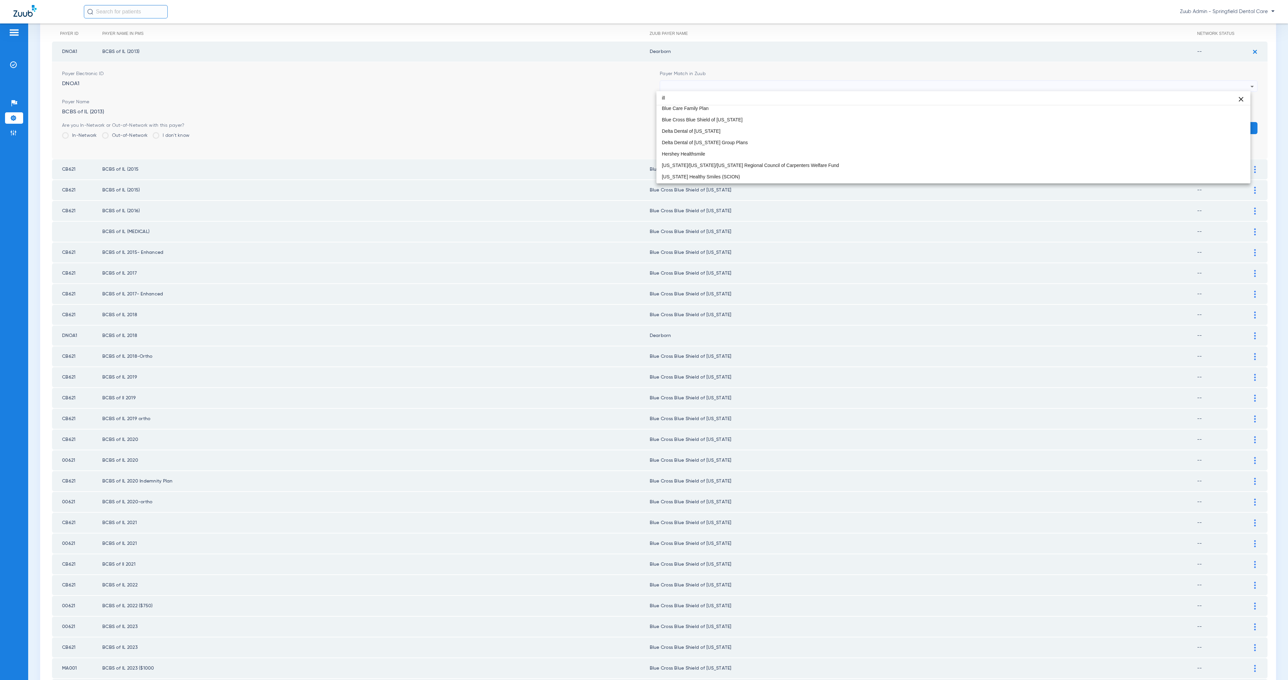
scroll to position [13, 0]
type input "ill"
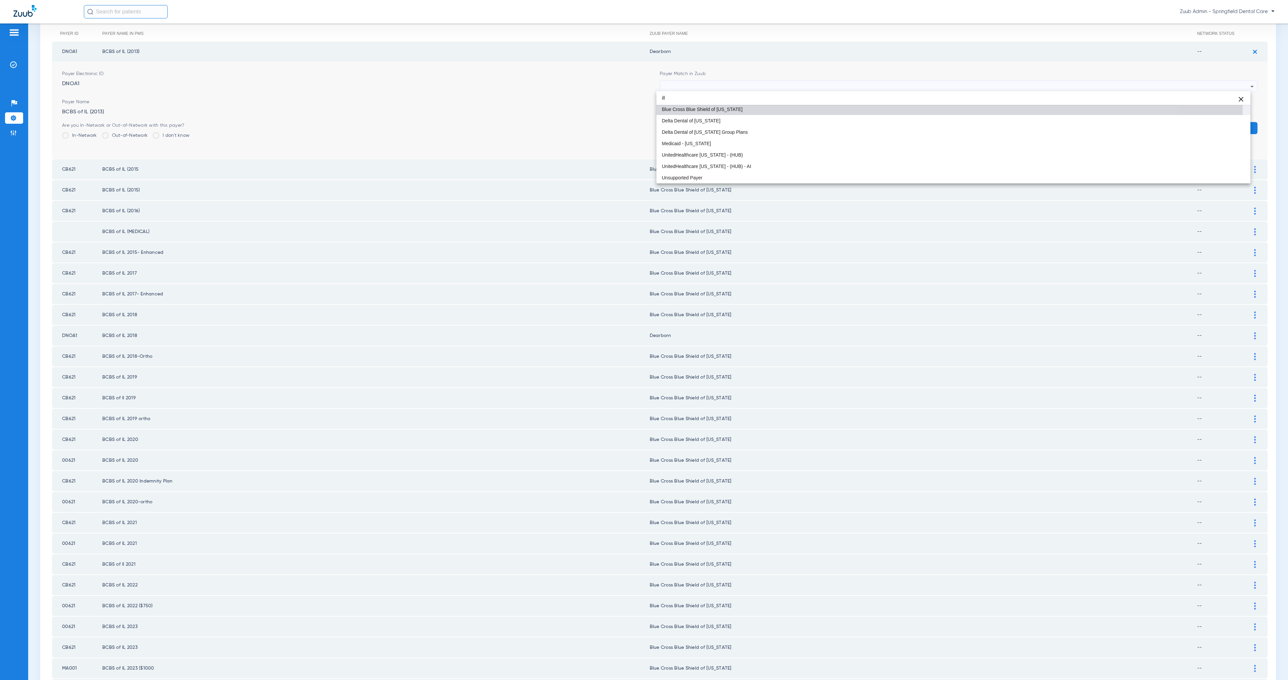
click at [742, 109] on mat-option "Blue Cross Blue Shield of [US_STATE]" at bounding box center [953, 109] width 594 height 11
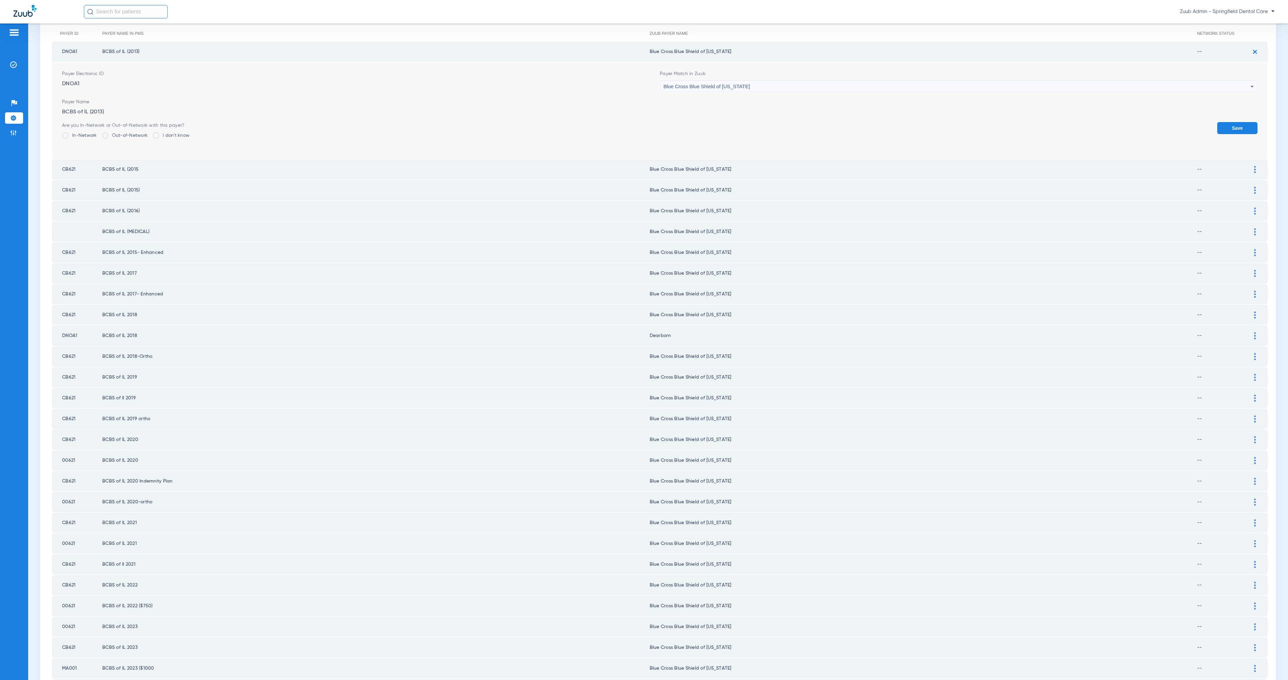
drag, startPoint x: 1224, startPoint y: 126, endPoint x: 1217, endPoint y: 129, distance: 7.7
click at [1223, 126] on button "Save" at bounding box center [1237, 128] width 40 height 12
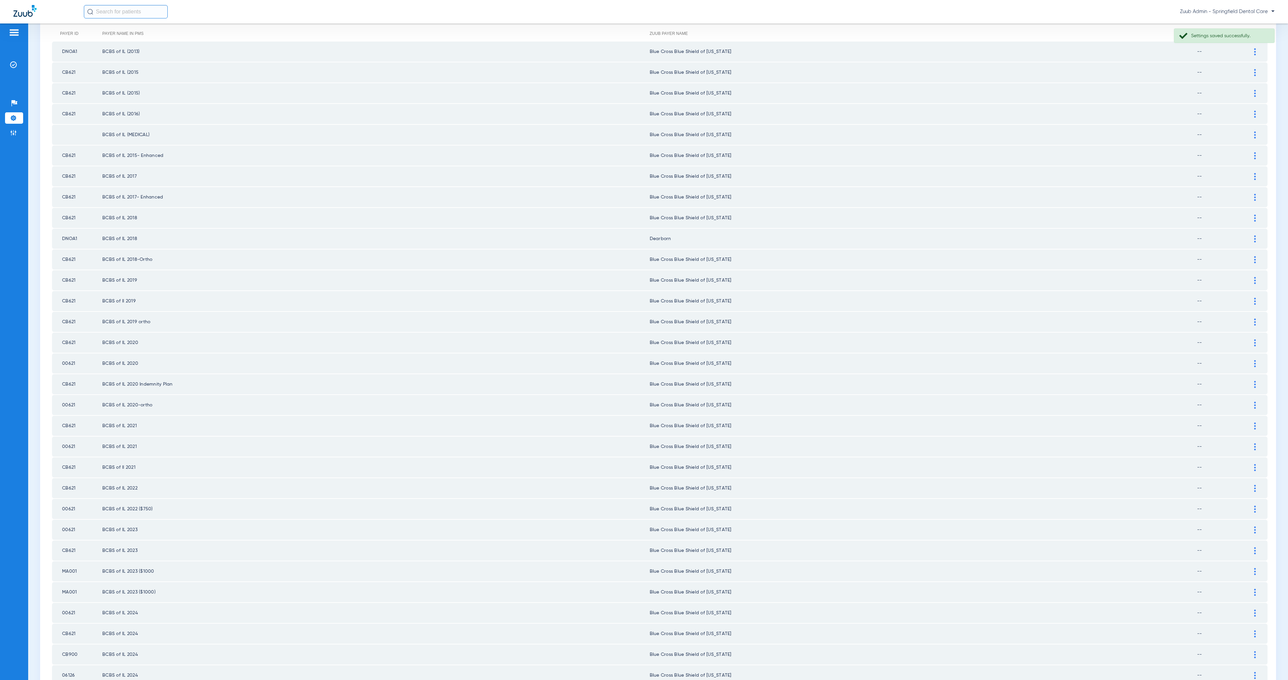
drag, startPoint x: 1248, startPoint y: 231, endPoint x: 1054, endPoint y: 247, distance: 194.8
click at [1254, 235] on img at bounding box center [1255, 238] width 2 height 7
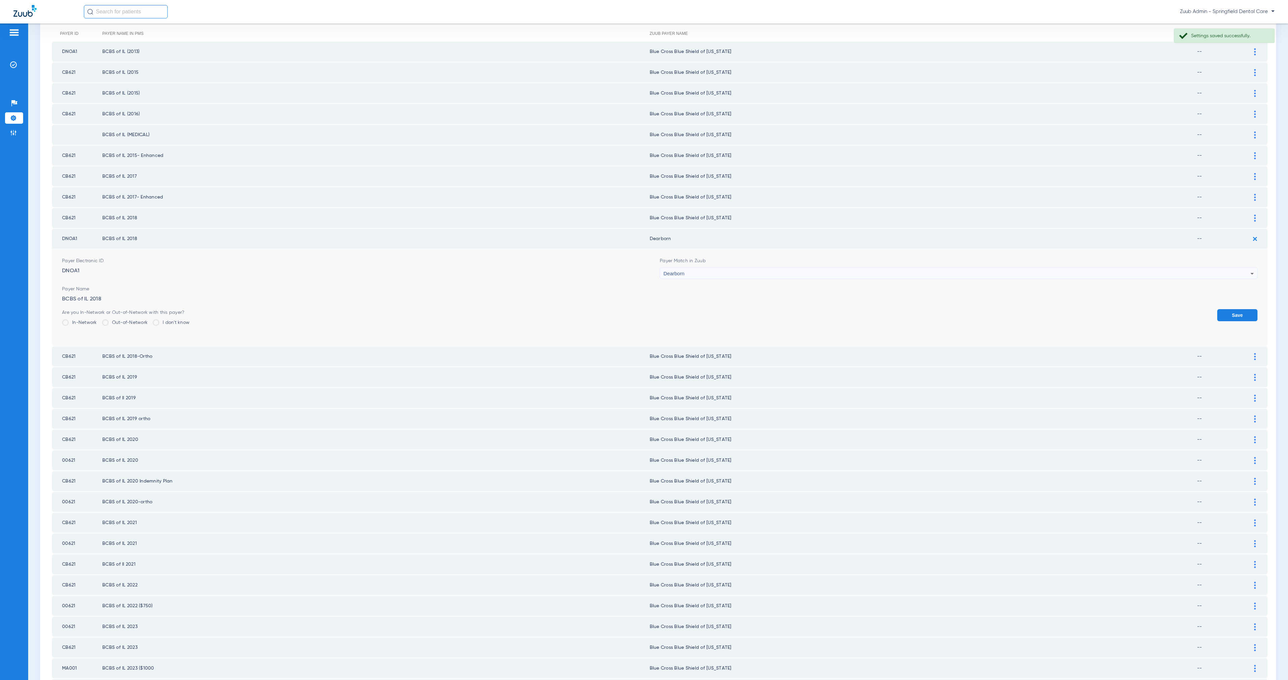
click at [744, 268] on div "Dearborn" at bounding box center [956, 273] width 587 height 11
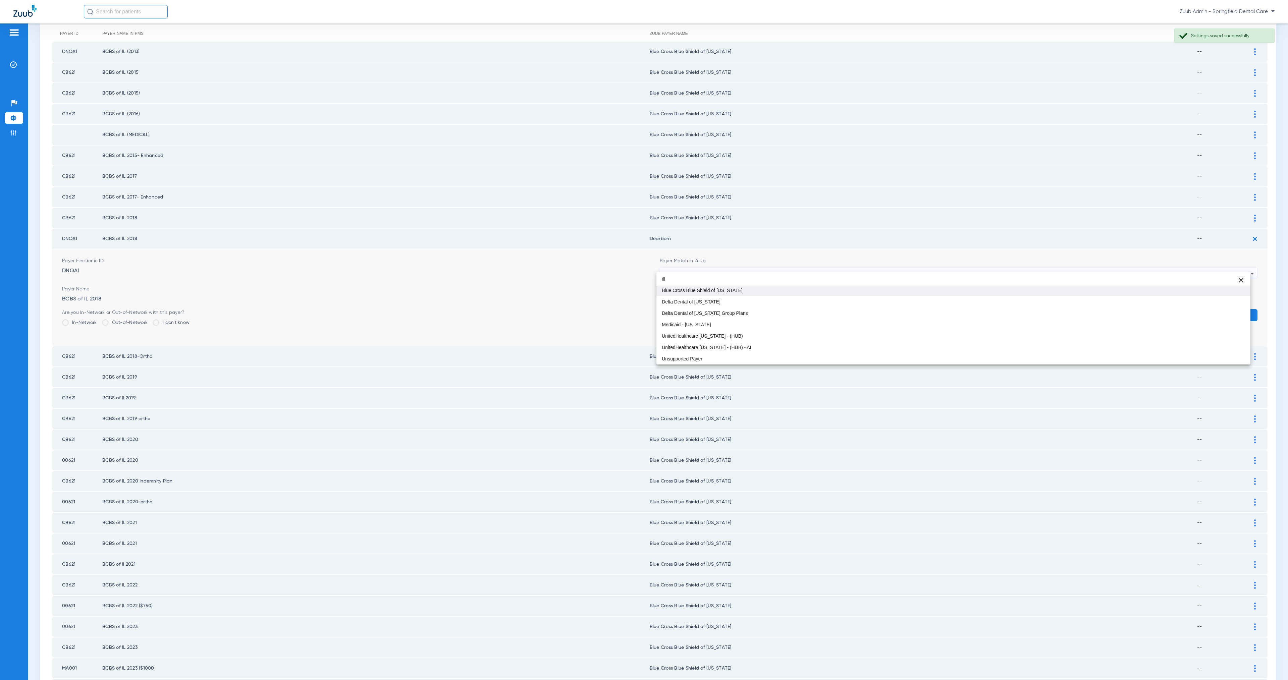
type input "ill"
click at [755, 290] on mat-option "Blue Cross Blue Shield of [US_STATE]" at bounding box center [953, 290] width 594 height 11
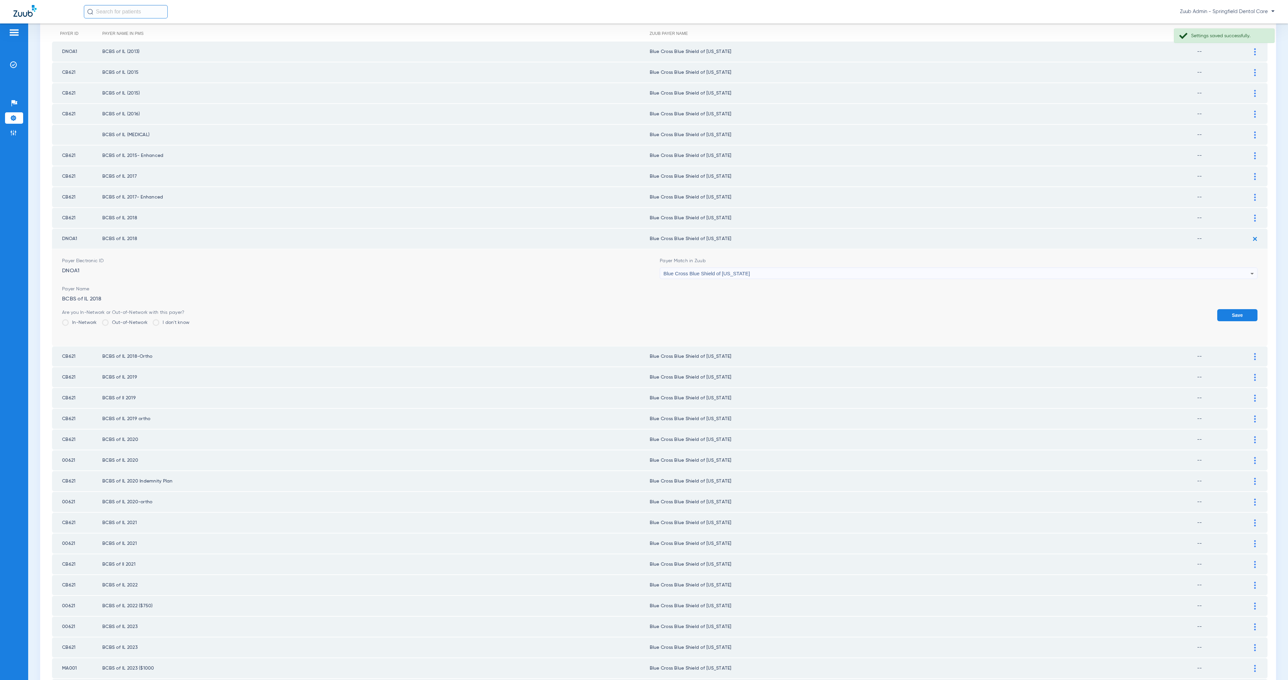
click at [1223, 309] on button "Save" at bounding box center [1237, 315] width 40 height 12
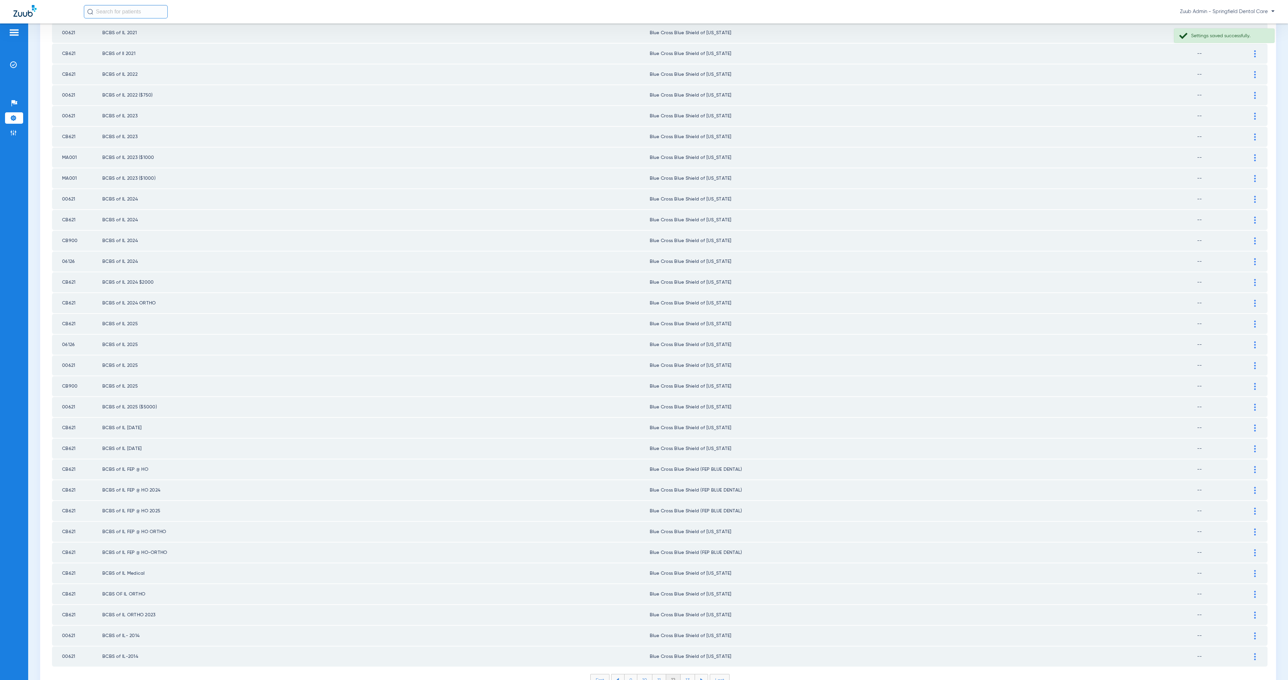
scroll to position [498, 0]
click at [684, 672] on li "13" at bounding box center [688, 677] width 14 height 11
click at [685, 672] on li "14" at bounding box center [688, 677] width 15 height 11
drag, startPoint x: 62, startPoint y: 239, endPoint x: 1201, endPoint y: 244, distance: 1139.4
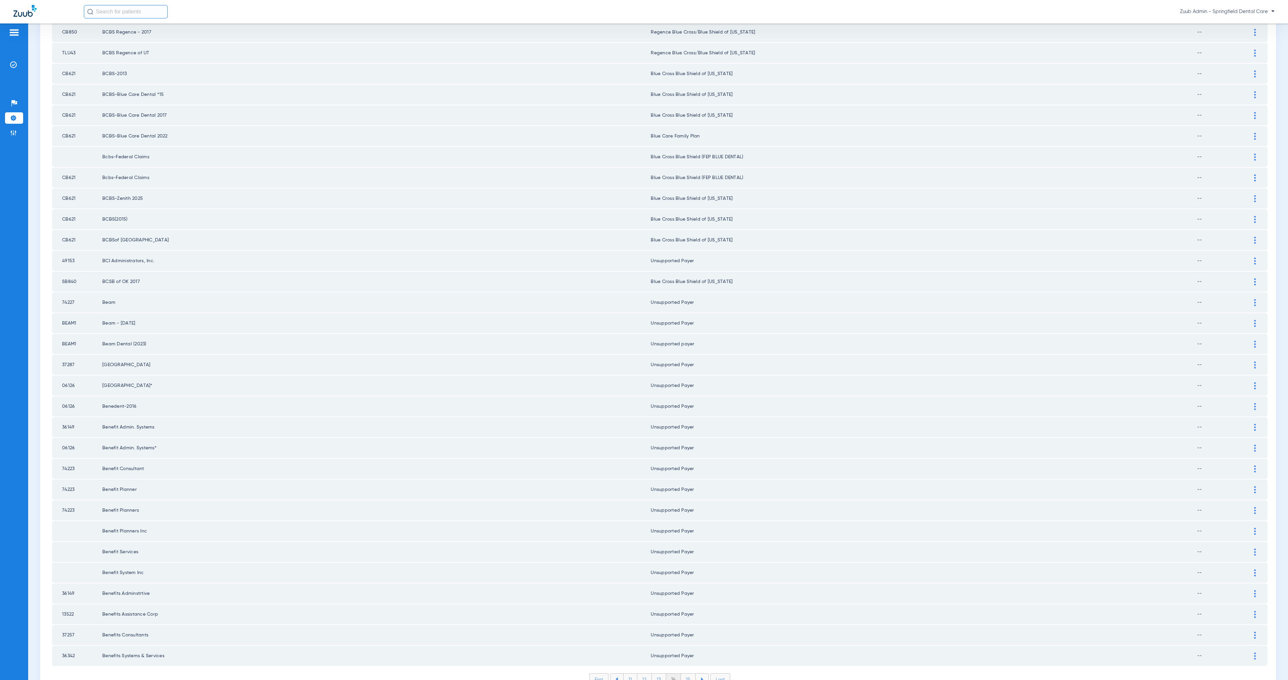
click at [1201, 251] on tr "49153 BCI Administrators, Inc. Unsupported Payer --" at bounding box center [660, 261] width 1216 height 20
click at [53, 290] on td "74227" at bounding box center [77, 300] width 50 height 20
drag, startPoint x: 62, startPoint y: 278, endPoint x: 1030, endPoint y: 288, distance: 968.1
click at [1030, 288] on tbody "CBTN1 BCBS of TN 2018 Blue Cross Blue Shield of [US_STATE] -- Payer Electronic …" at bounding box center [660, 144] width 1216 height 1039
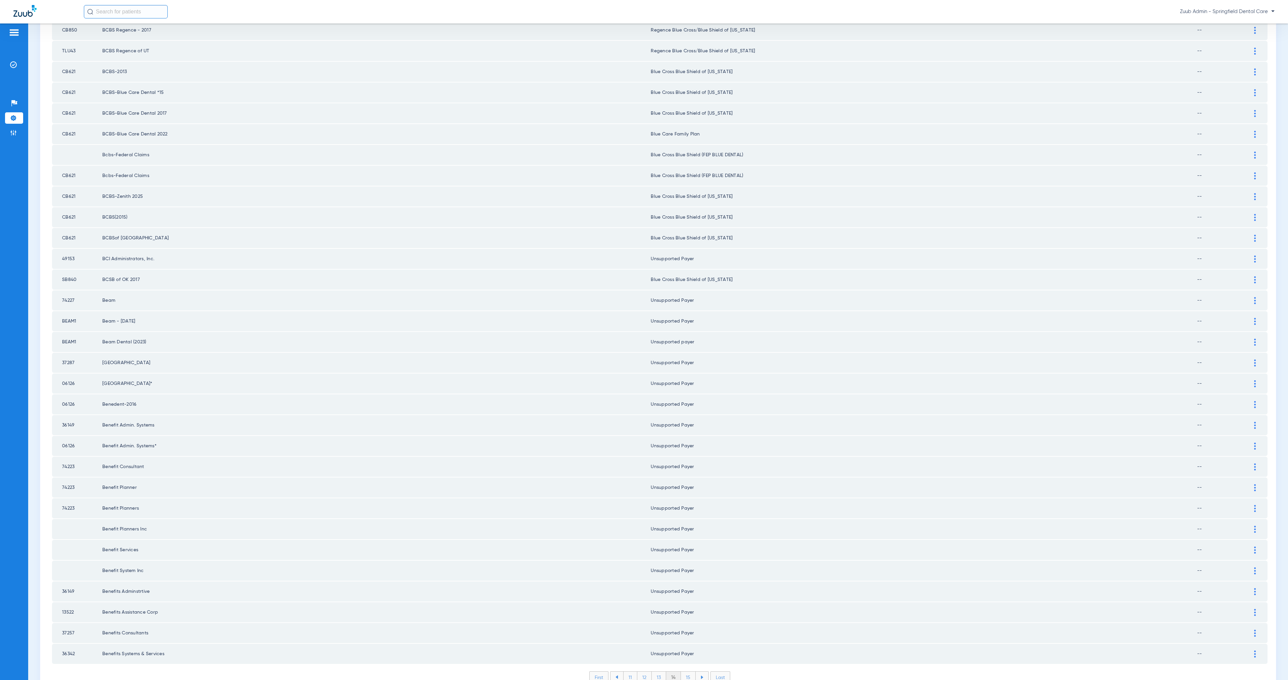
click at [75, 457] on td "74223" at bounding box center [77, 467] width 50 height 20
drag, startPoint x: 62, startPoint y: 336, endPoint x: 1201, endPoint y: 620, distance: 1173.7
click at [1201, 620] on tbody "CBTN1 BCBS of TN 2018 Blue Cross Blue Shield of [US_STATE] -- Payer Electronic …" at bounding box center [660, 144] width 1216 height 1039
click at [683, 672] on li "15" at bounding box center [688, 677] width 15 height 11
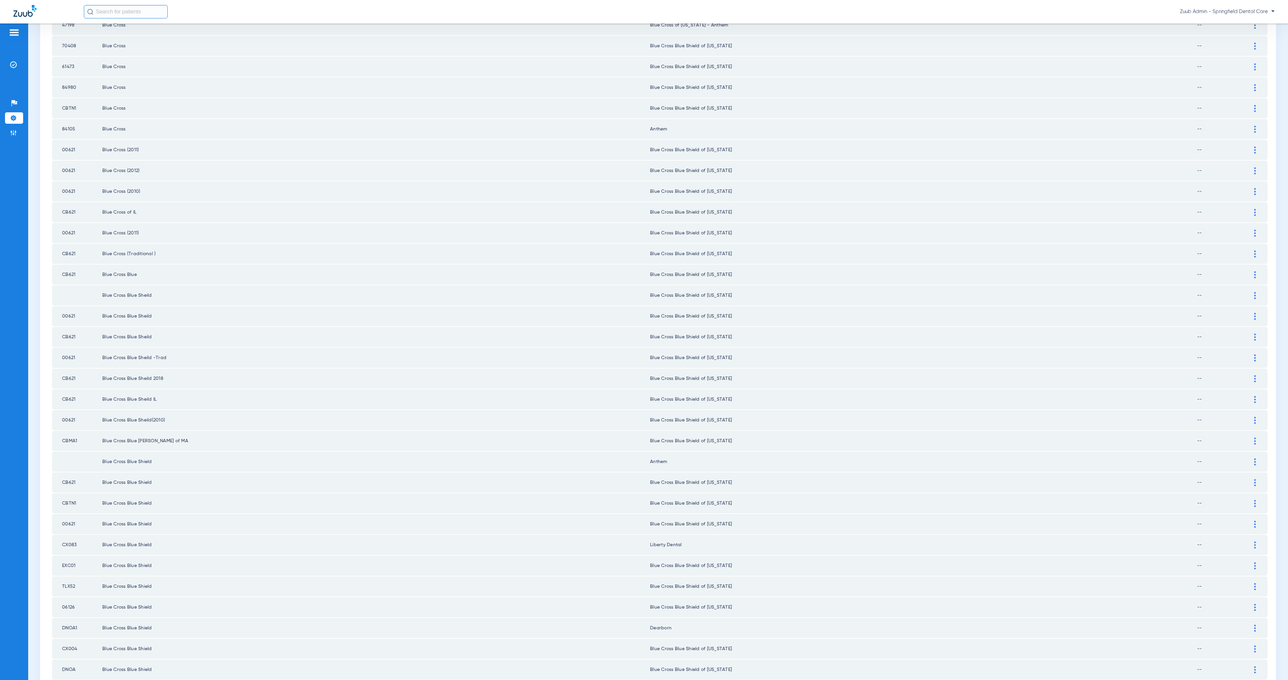
scroll to position [0, 0]
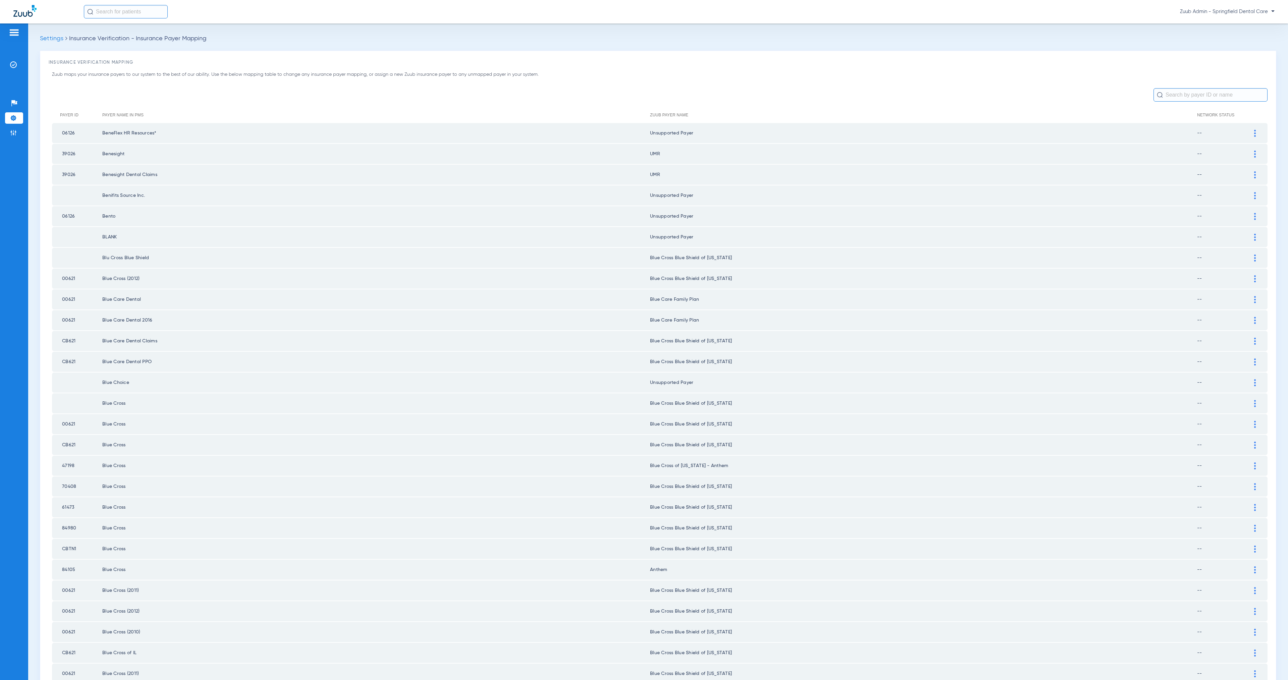
drag, startPoint x: 62, startPoint y: 131, endPoint x: 717, endPoint y: 132, distance: 654.4
click at [717, 132] on tr "06126 BeneFlex HR Resources* Unsupported Payer --" at bounding box center [660, 133] width 1216 height 20
click at [90, 194] on td at bounding box center [77, 195] width 50 height 20
drag, startPoint x: 102, startPoint y: 191, endPoint x: 706, endPoint y: 236, distance: 605.8
click at [706, 236] on tbody "06126 BeneFlex HR Resources* Unsupported Payer -- Payer Electronic ID 06126 Pay…" at bounding box center [660, 642] width 1216 height 1039
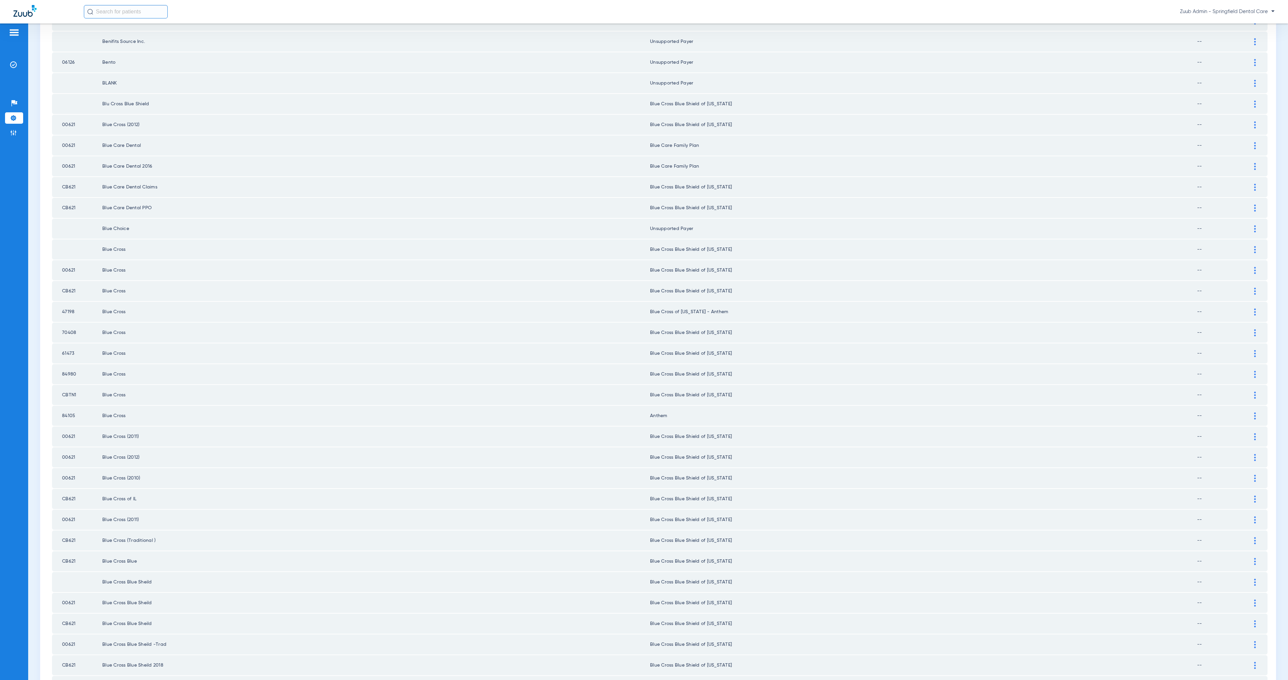
scroll to position [159, 0]
click at [122, 217] on td "Blue Choice" at bounding box center [376, 223] width 548 height 20
drag, startPoint x: 104, startPoint y: 213, endPoint x: 702, endPoint y: 220, distance: 598.4
click at [702, 220] on tr "Blue Choice Unsupported Payer --" at bounding box center [660, 223] width 1216 height 20
click at [1254, 220] on img at bounding box center [1255, 223] width 2 height 7
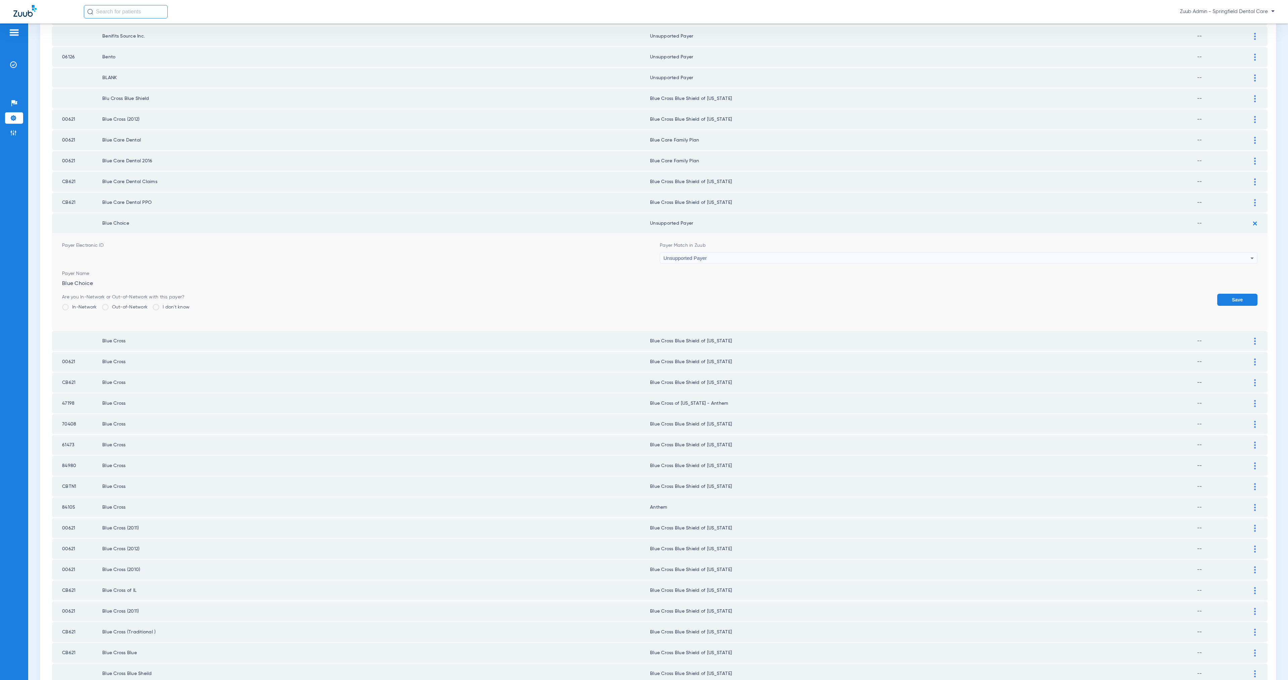
click at [786, 253] on div "Unsupported Payer" at bounding box center [956, 258] width 587 height 11
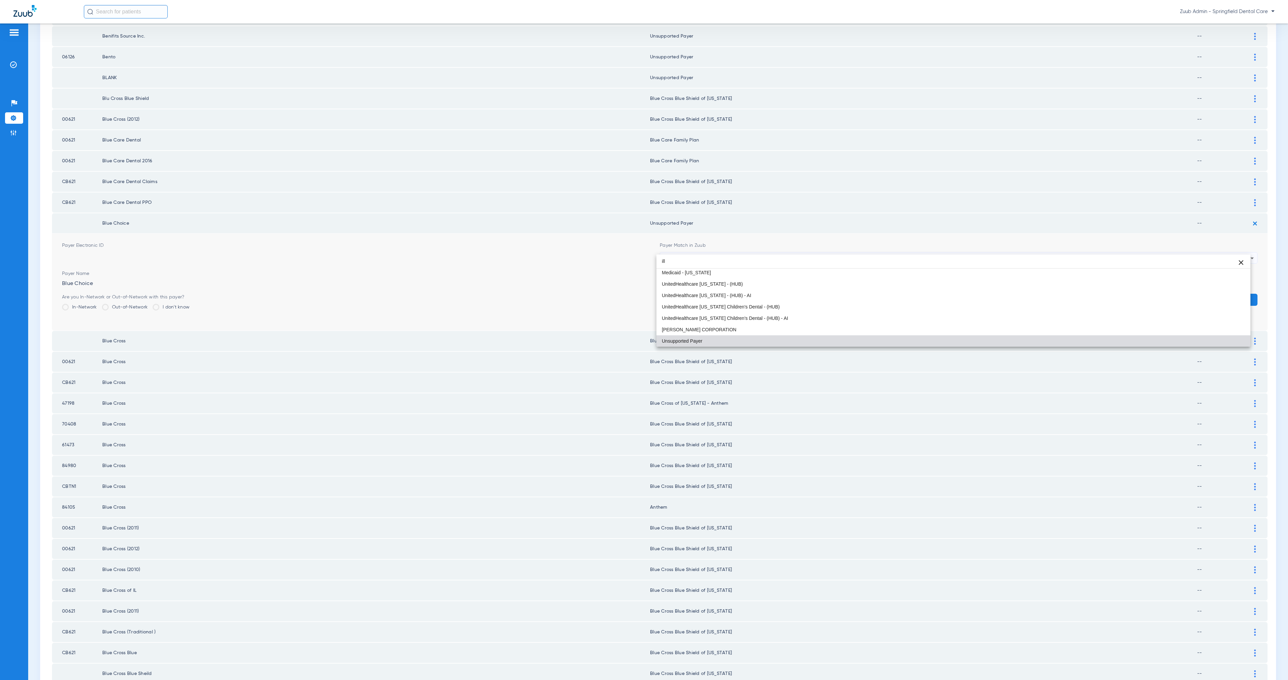
scroll to position [13, 0]
type input "ill"
click at [801, 276] on mat-option "Blue Cross Blue Shield of [US_STATE]" at bounding box center [953, 272] width 594 height 11
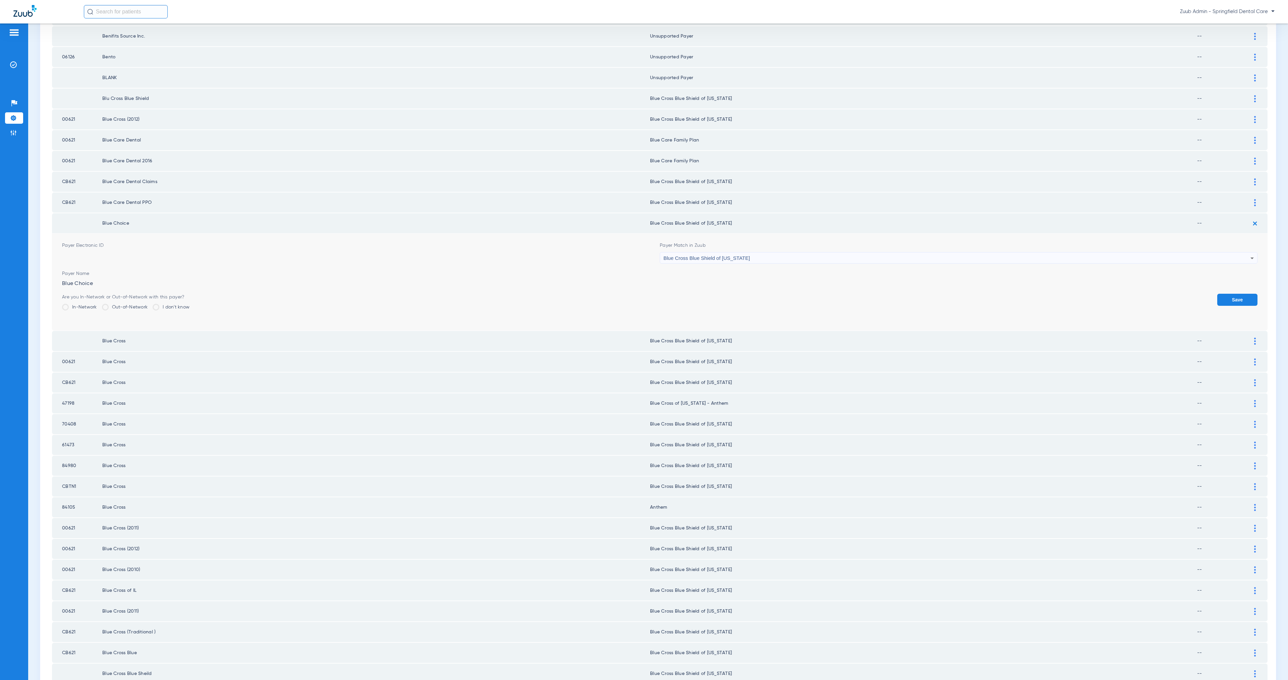
click at [1239, 294] on button "Save" at bounding box center [1237, 300] width 40 height 12
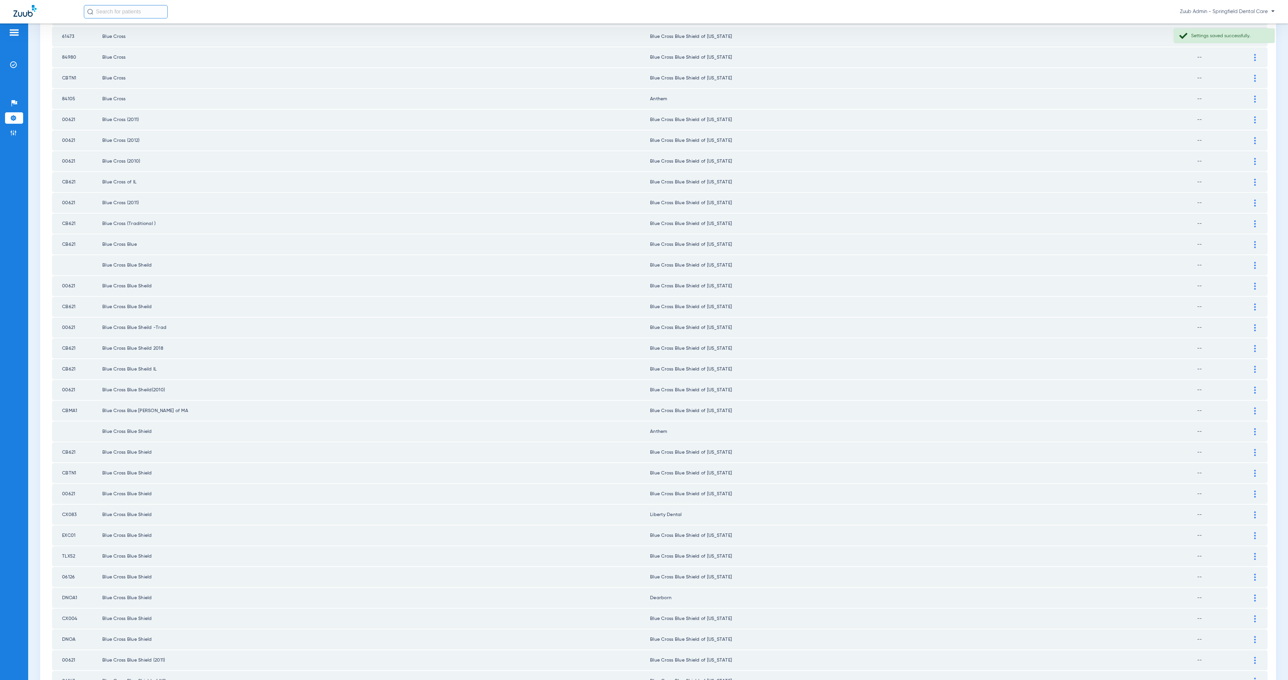
scroll to position [498, 0]
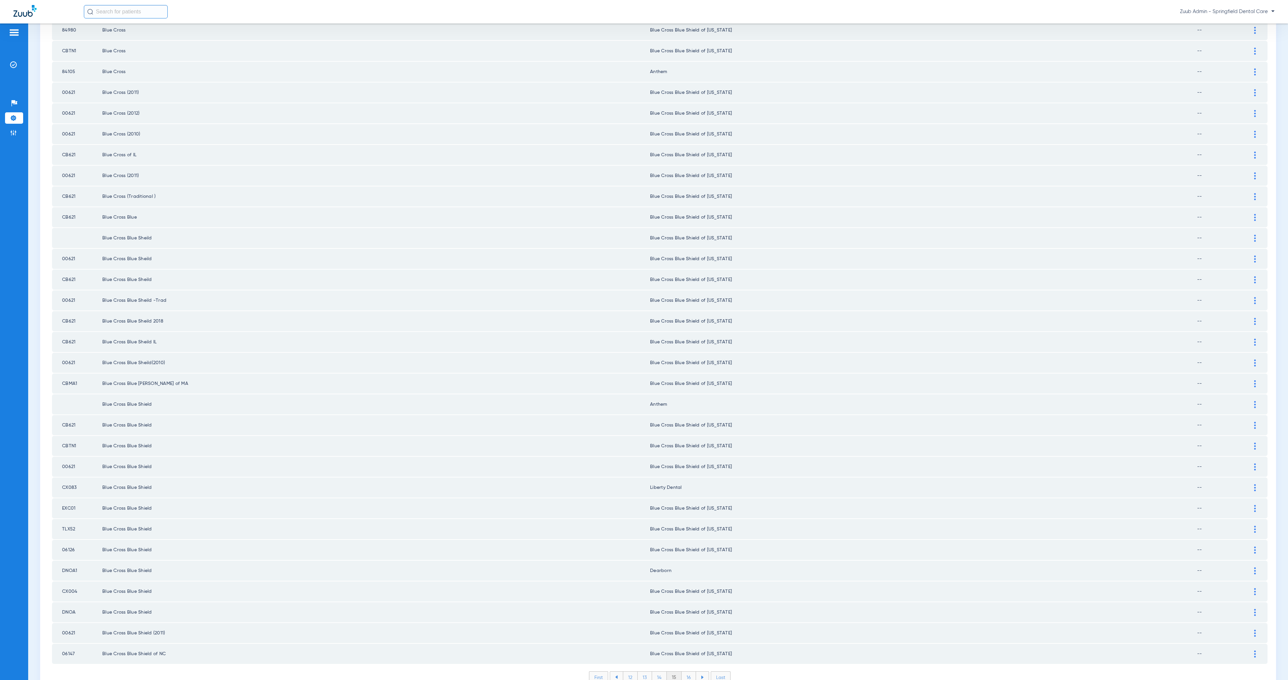
click at [1254, 484] on img at bounding box center [1255, 487] width 2 height 7
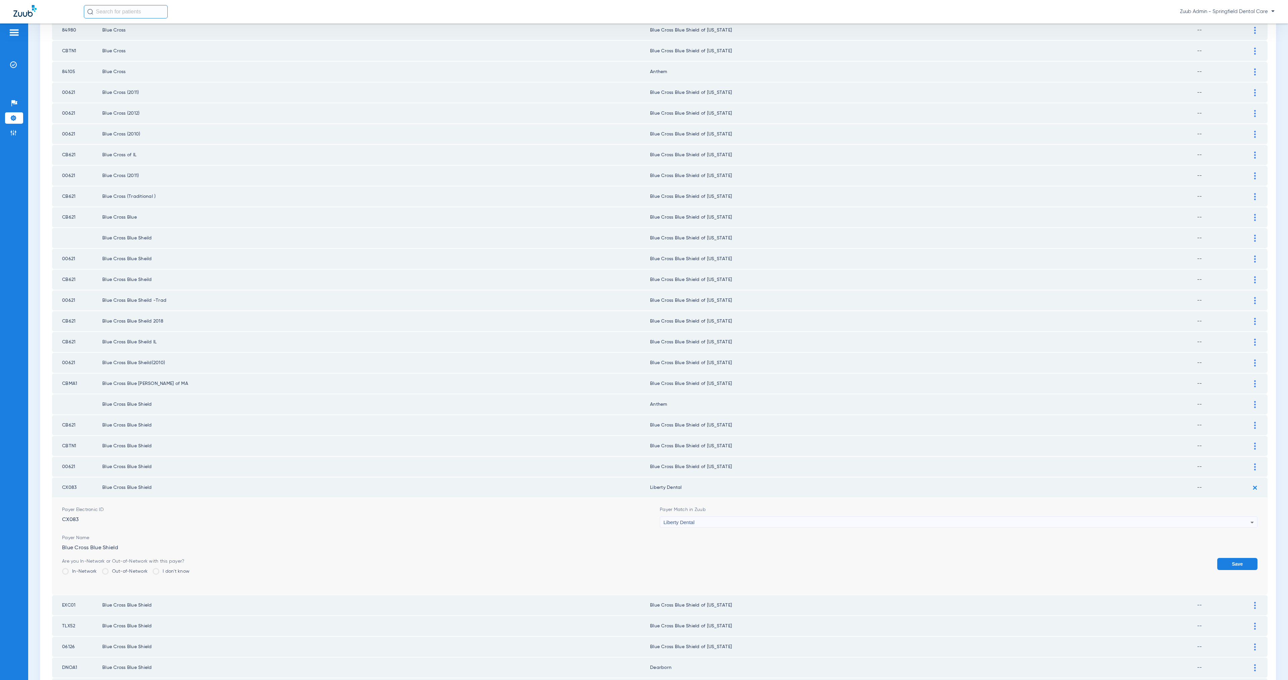
click at [707, 517] on div "Liberty Dental" at bounding box center [956, 522] width 587 height 11
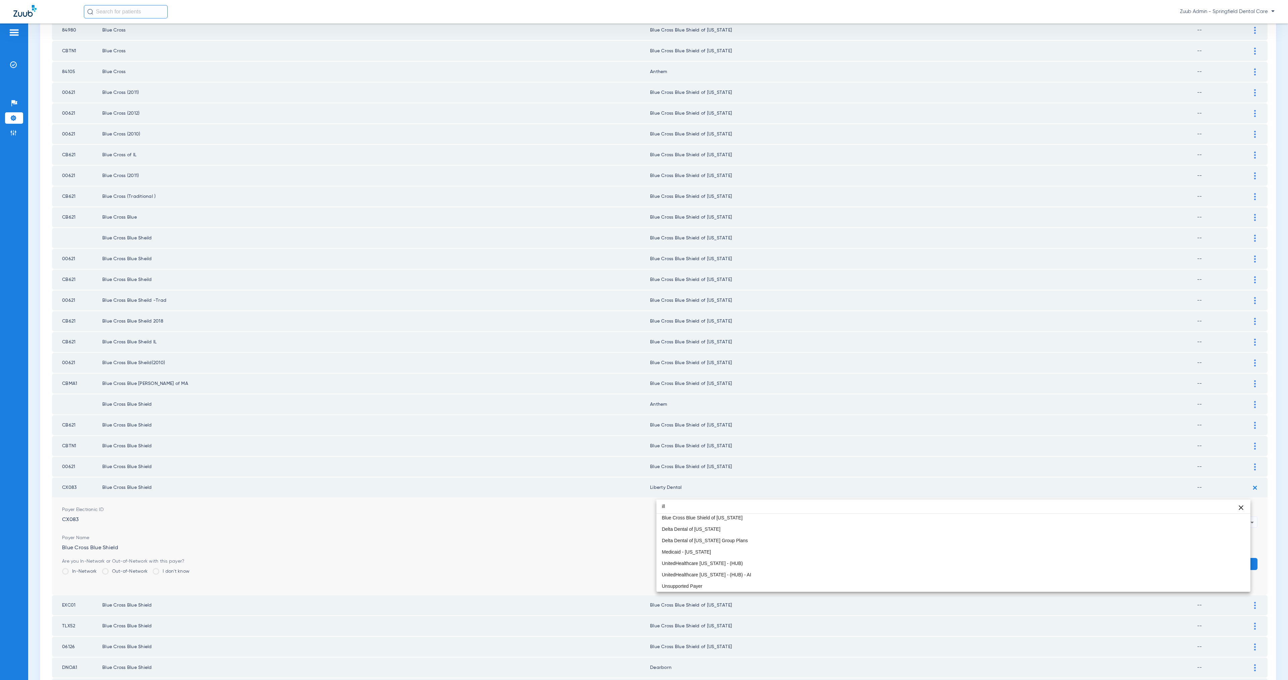
scroll to position [13, 0]
type input "ill"
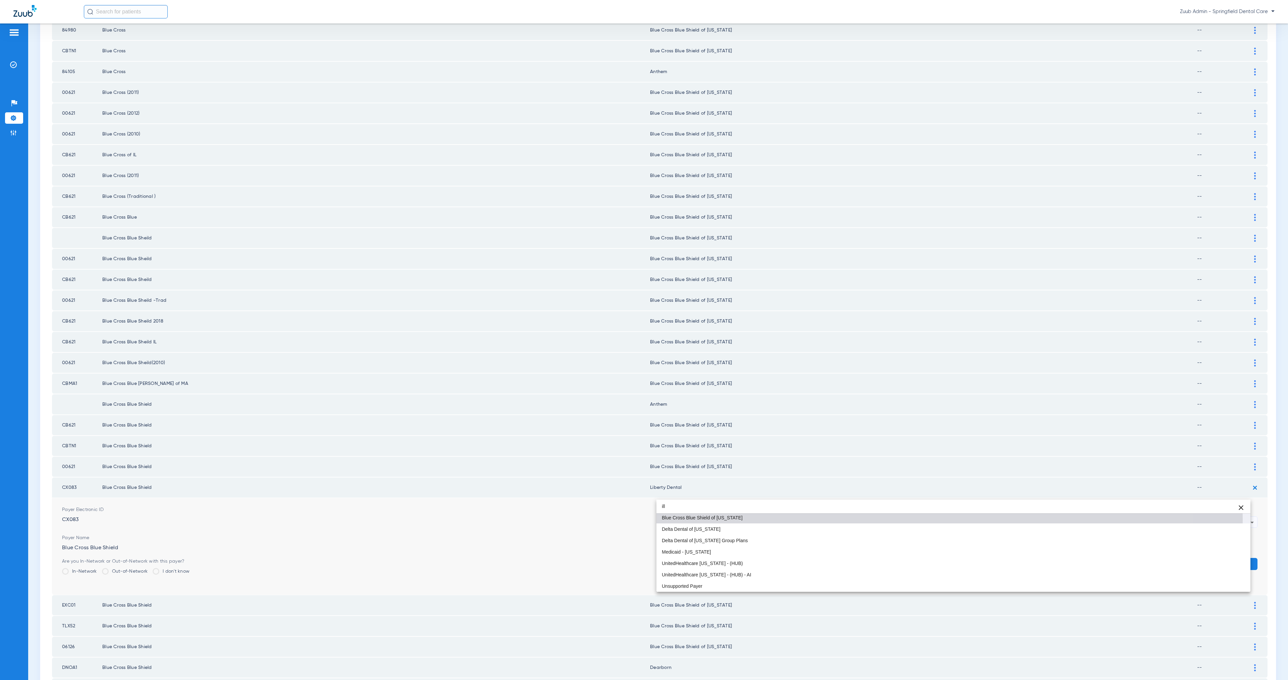
click at [749, 519] on mat-option "Blue Cross Blue Shield of [US_STATE]" at bounding box center [953, 517] width 594 height 11
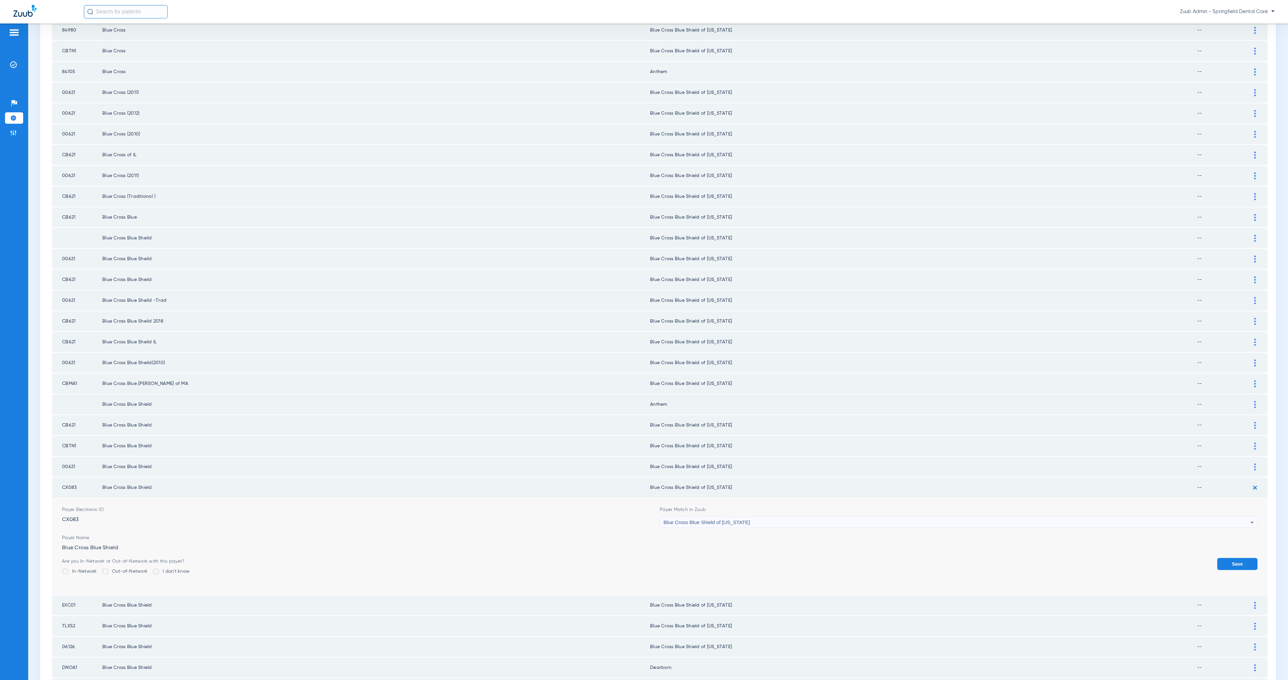
click at [1230, 558] on button "Save" at bounding box center [1237, 564] width 40 height 12
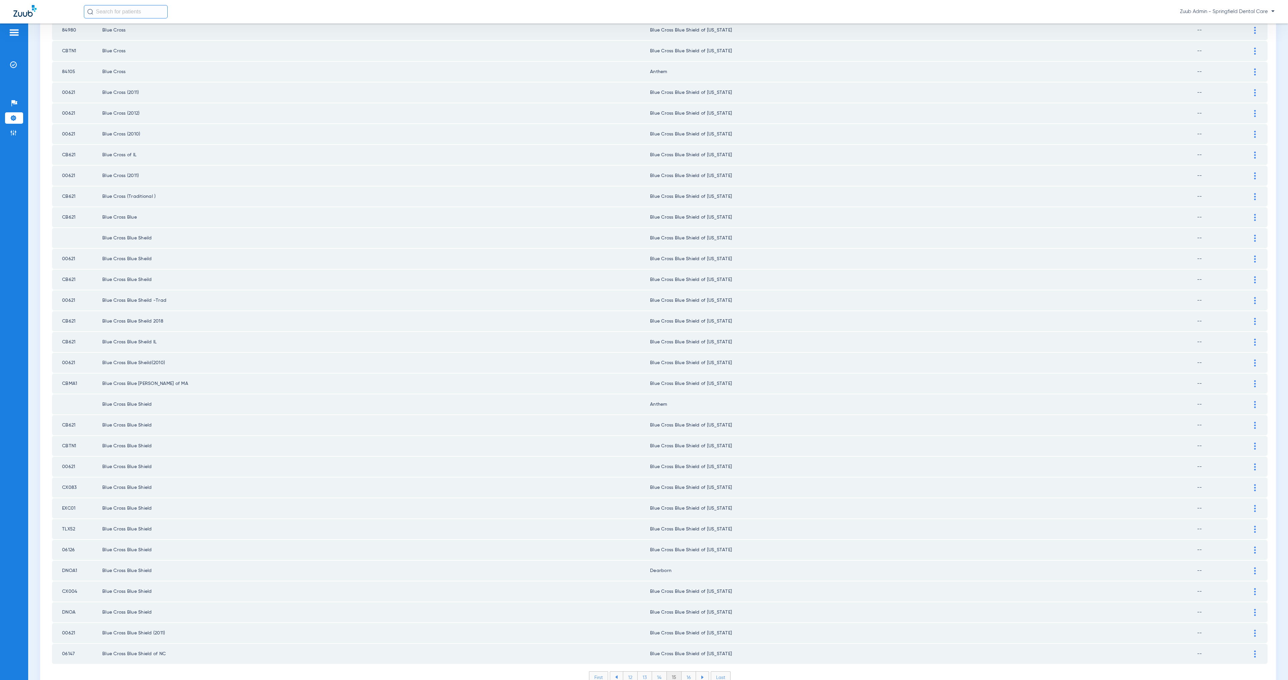
click at [1249, 568] on div at bounding box center [1255, 571] width 12 height 7
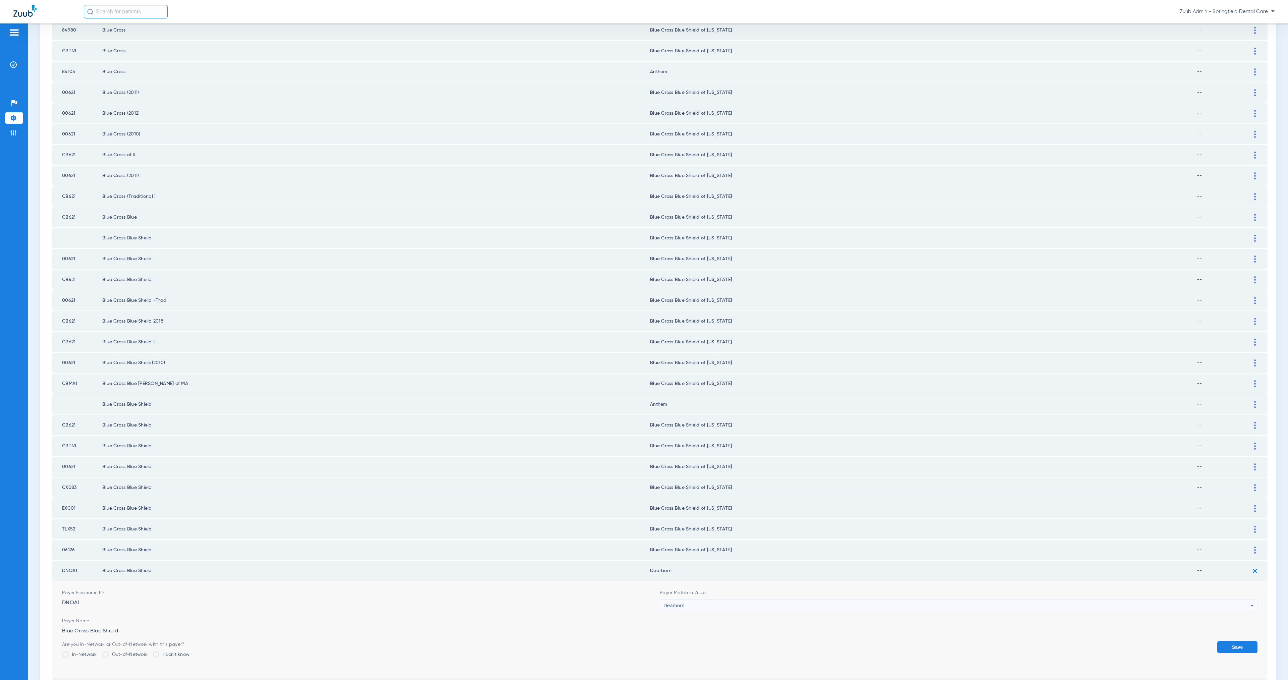
click at [807, 600] on div "Dearborn" at bounding box center [956, 605] width 587 height 11
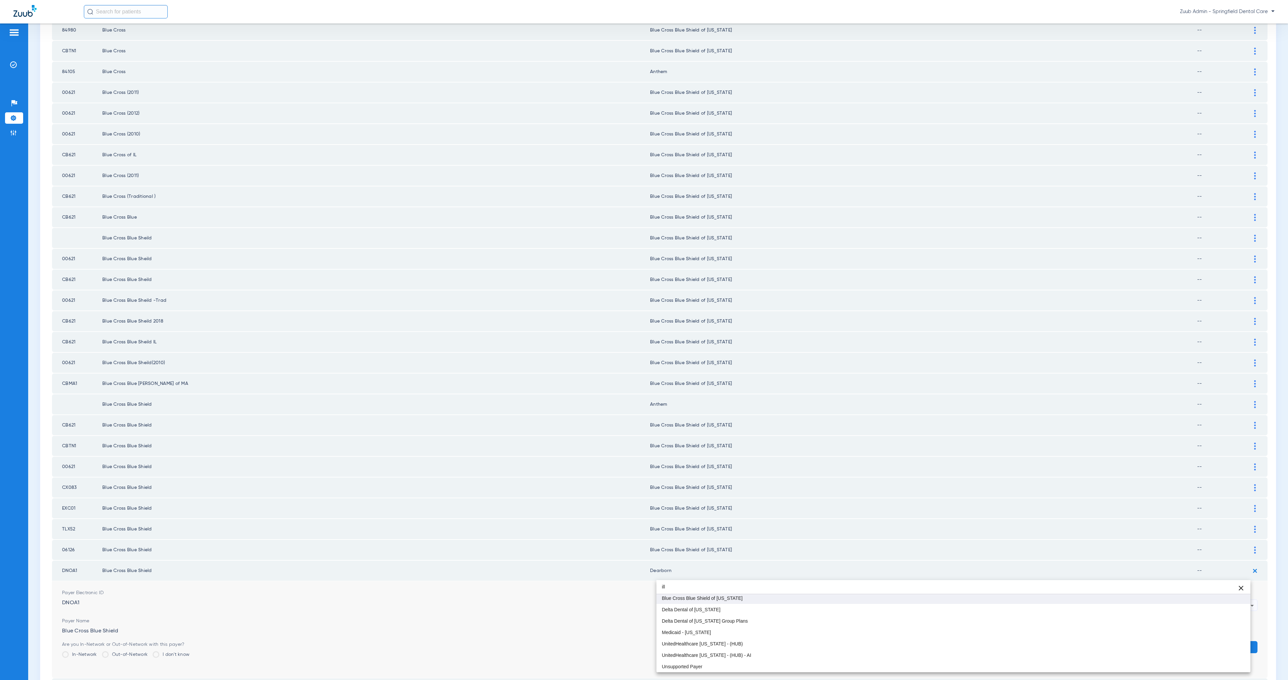
type input "ill"
drag, startPoint x: 837, startPoint y: 595, endPoint x: 901, endPoint y: 605, distance: 64.9
click at [837, 595] on mat-option "Blue Cross Blue Shield of [US_STATE]" at bounding box center [953, 598] width 594 height 11
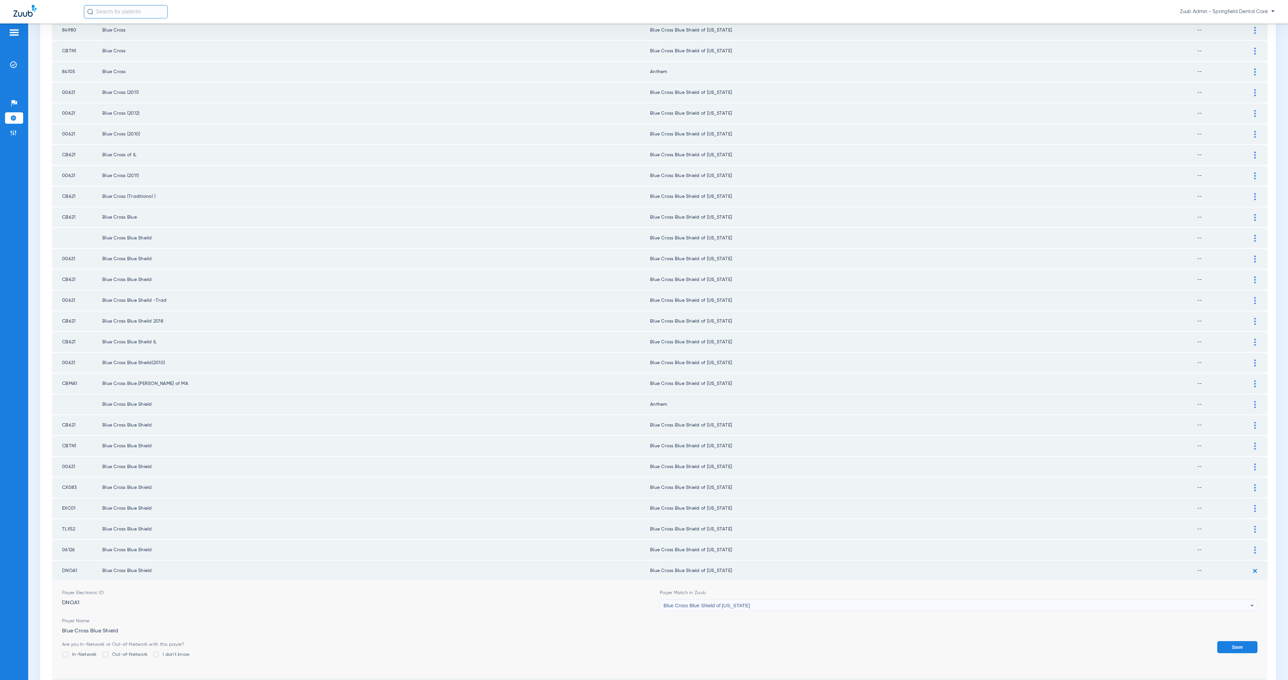
click at [1224, 641] on button "Save" at bounding box center [1237, 647] width 40 height 12
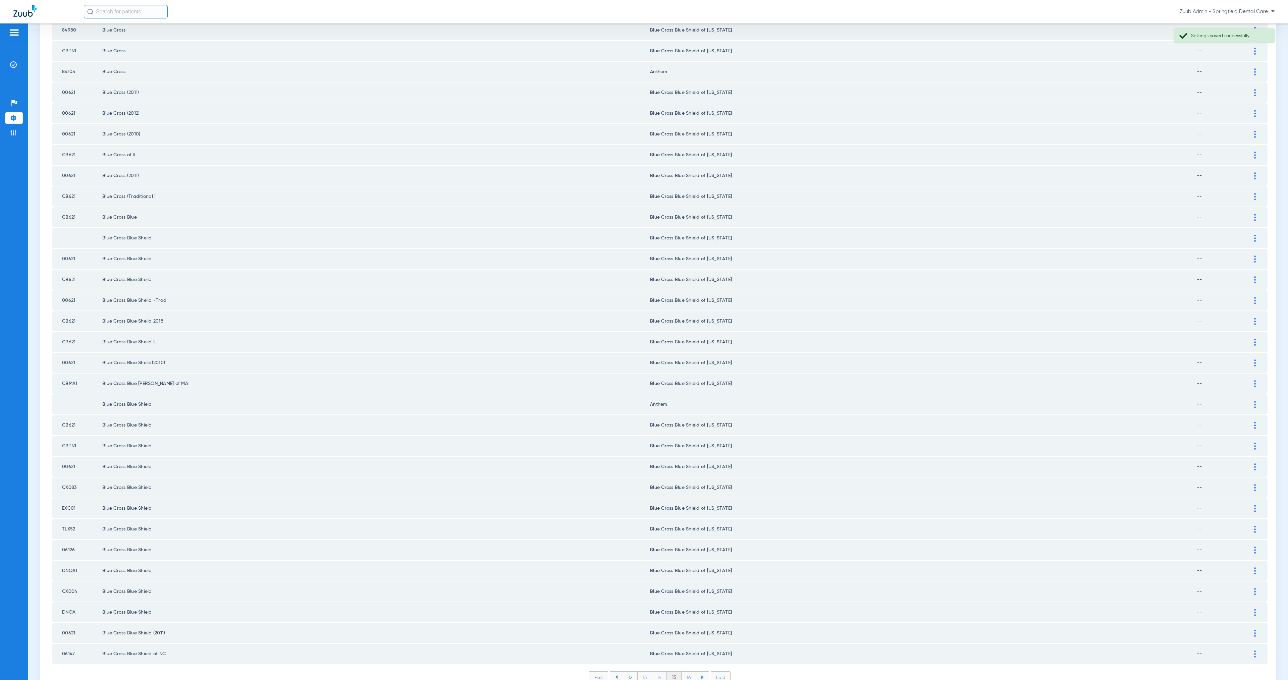
click at [689, 672] on li "16" at bounding box center [689, 677] width 14 height 11
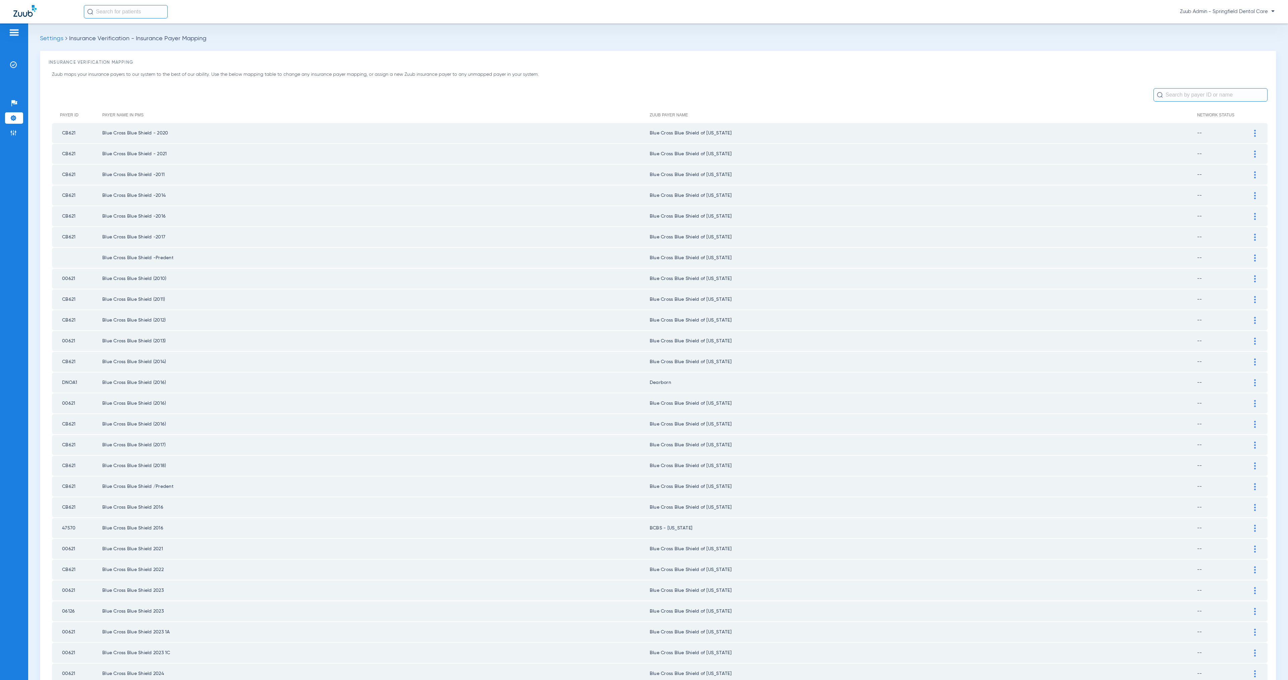
scroll to position [498, 0]
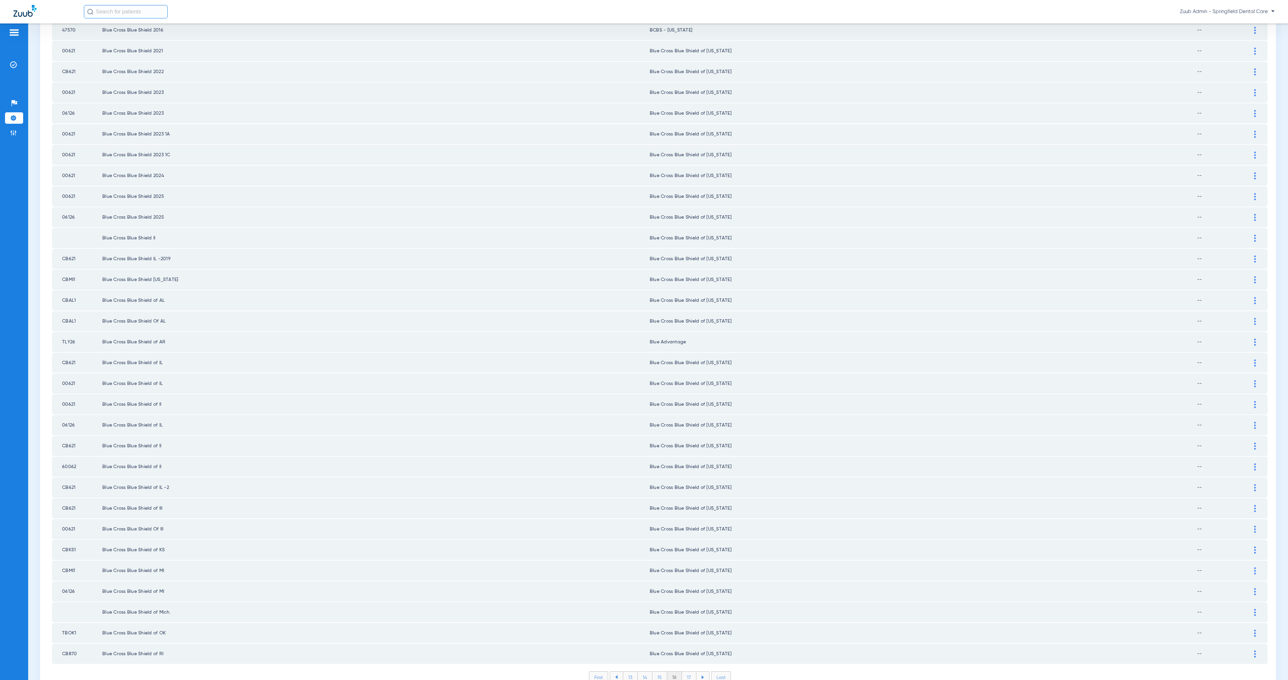
click at [690, 672] on li "17" at bounding box center [689, 677] width 14 height 11
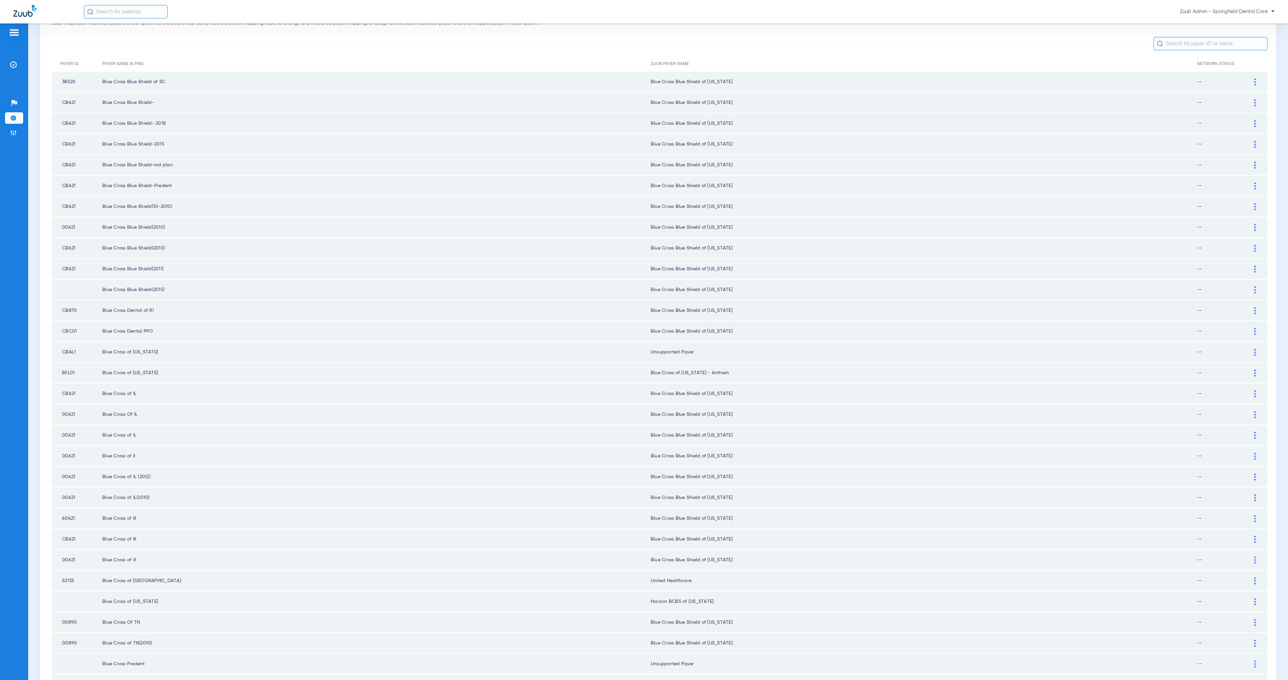
scroll to position [67, 0]
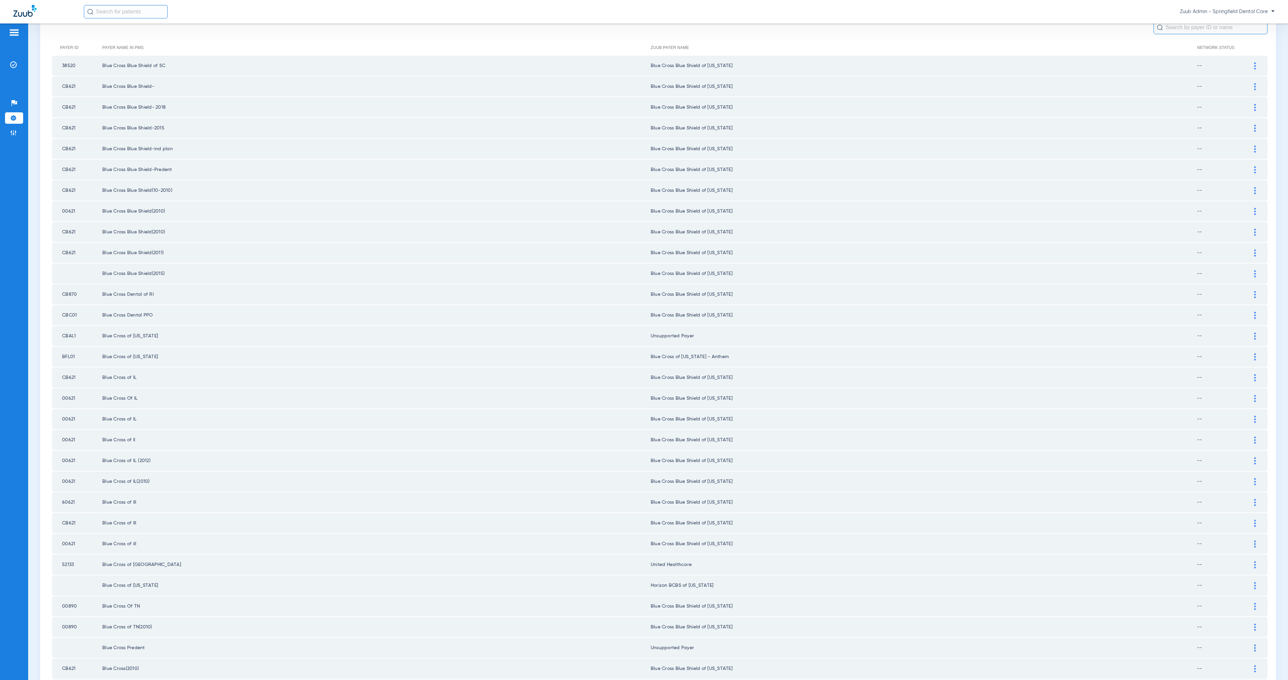
click at [91, 326] on td "CBAL1" at bounding box center [77, 336] width 50 height 20
drag, startPoint x: 62, startPoint y: 327, endPoint x: 1196, endPoint y: 332, distance: 1133.7
click at [1196, 332] on tr "CBAL1 Blue Cross of [US_STATE] Unsupported Payer --" at bounding box center [660, 336] width 1216 height 20
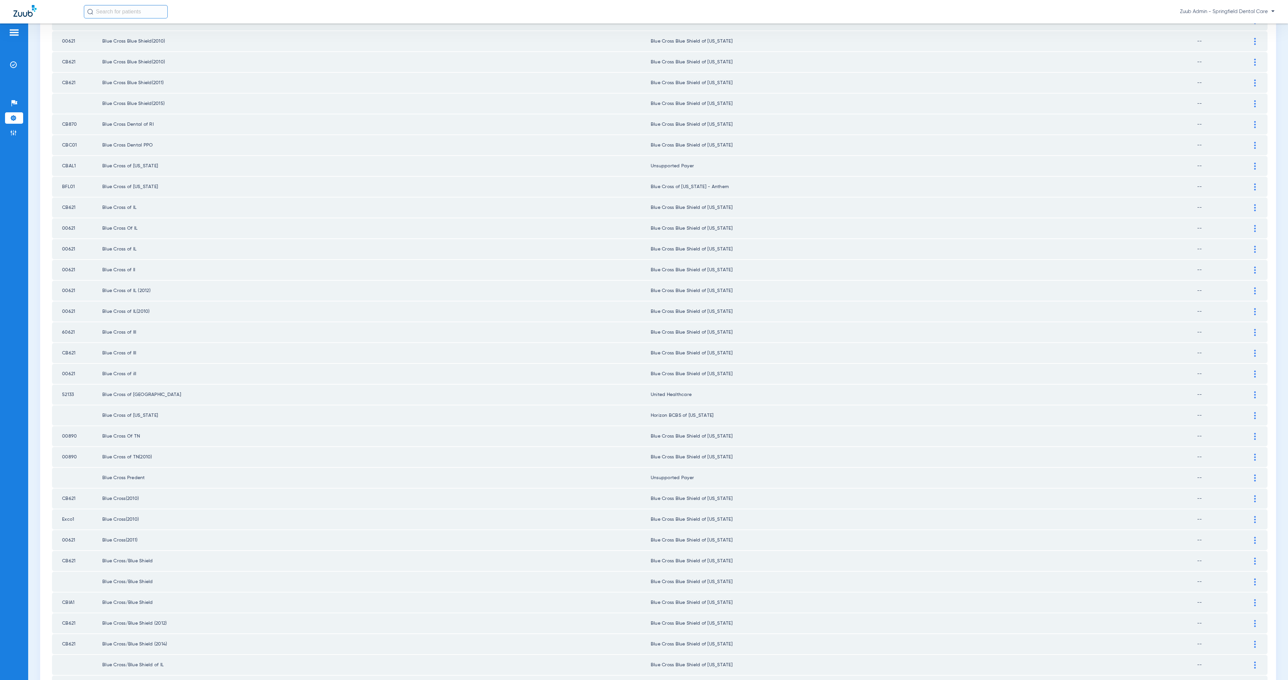
scroll to position [265, 0]
click at [1254, 364] on img at bounding box center [1255, 367] width 2 height 7
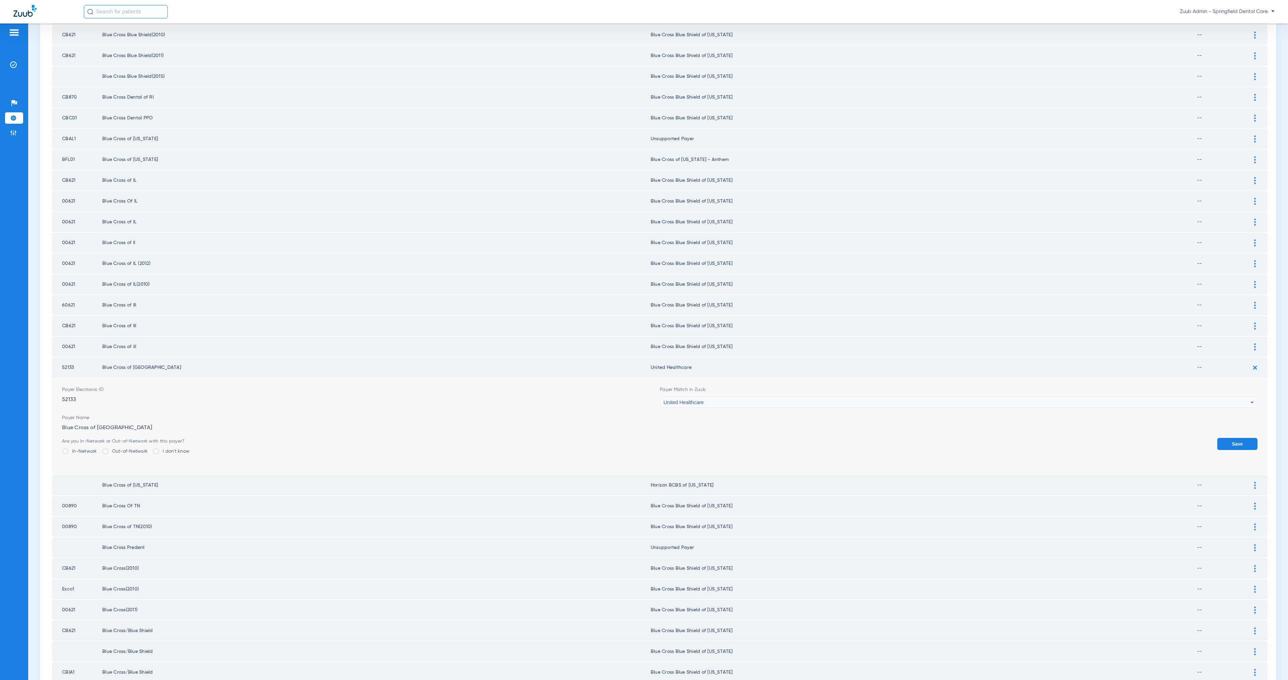
click at [706, 397] on div "United Healthcare" at bounding box center [956, 402] width 587 height 11
type input "north"
click at [777, 417] on mat-option "Blue Cross Blue Shield of [US_STATE]" at bounding box center [953, 419] width 594 height 11
click at [1227, 438] on button "Save" at bounding box center [1237, 444] width 40 height 12
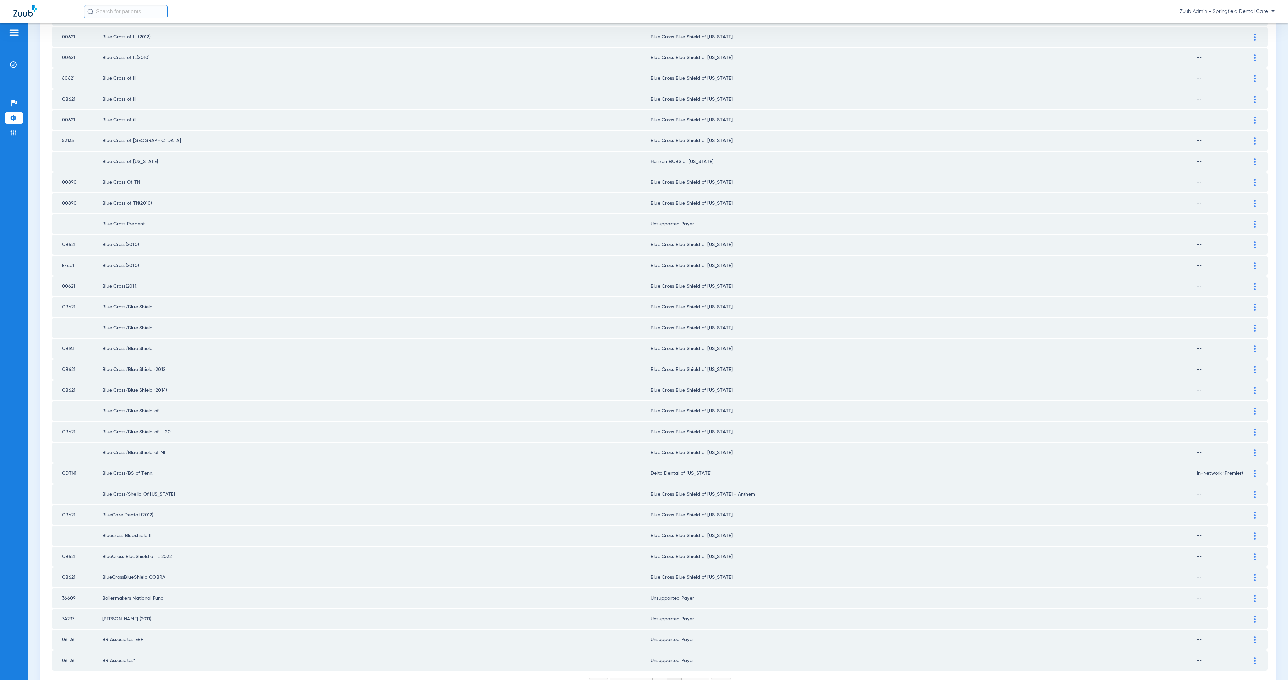
scroll to position [498, 0]
drag, startPoint x: 1248, startPoint y: 440, endPoint x: 1154, endPoint y: 452, distance: 95.3
click at [1249, 464] on div at bounding box center [1255, 467] width 12 height 7
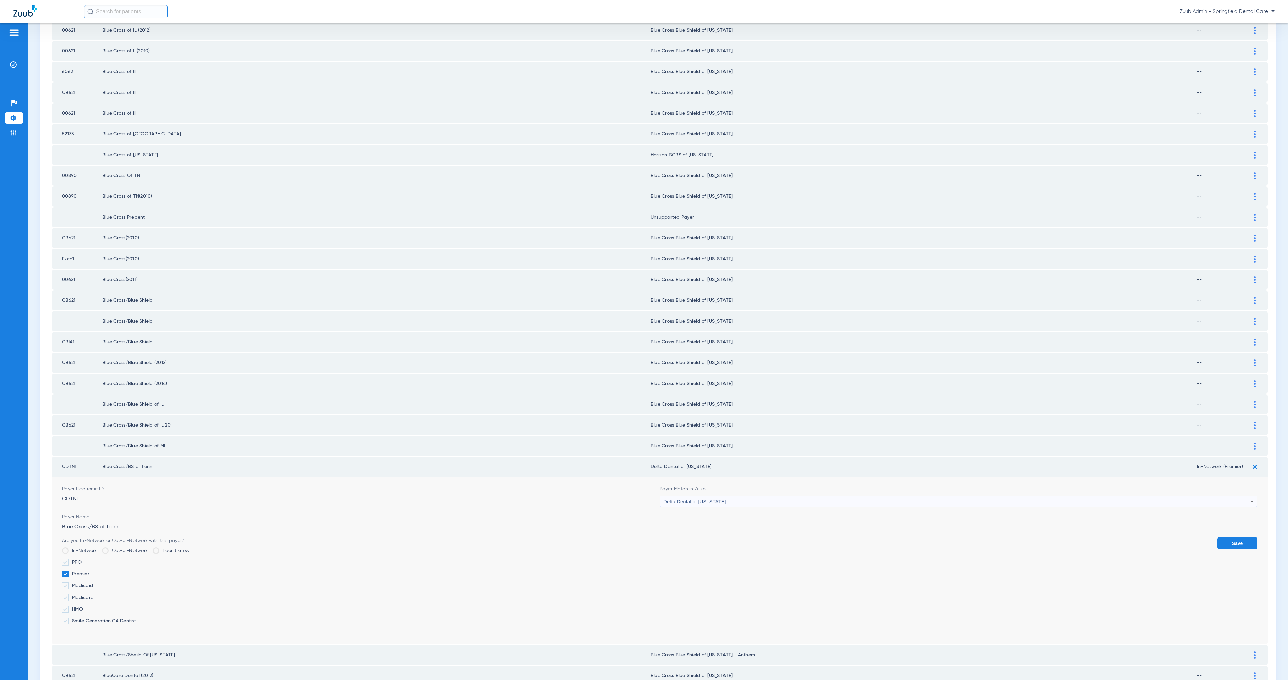
click at [742, 496] on div "Delta Dental of [US_STATE]" at bounding box center [956, 501] width 587 height 11
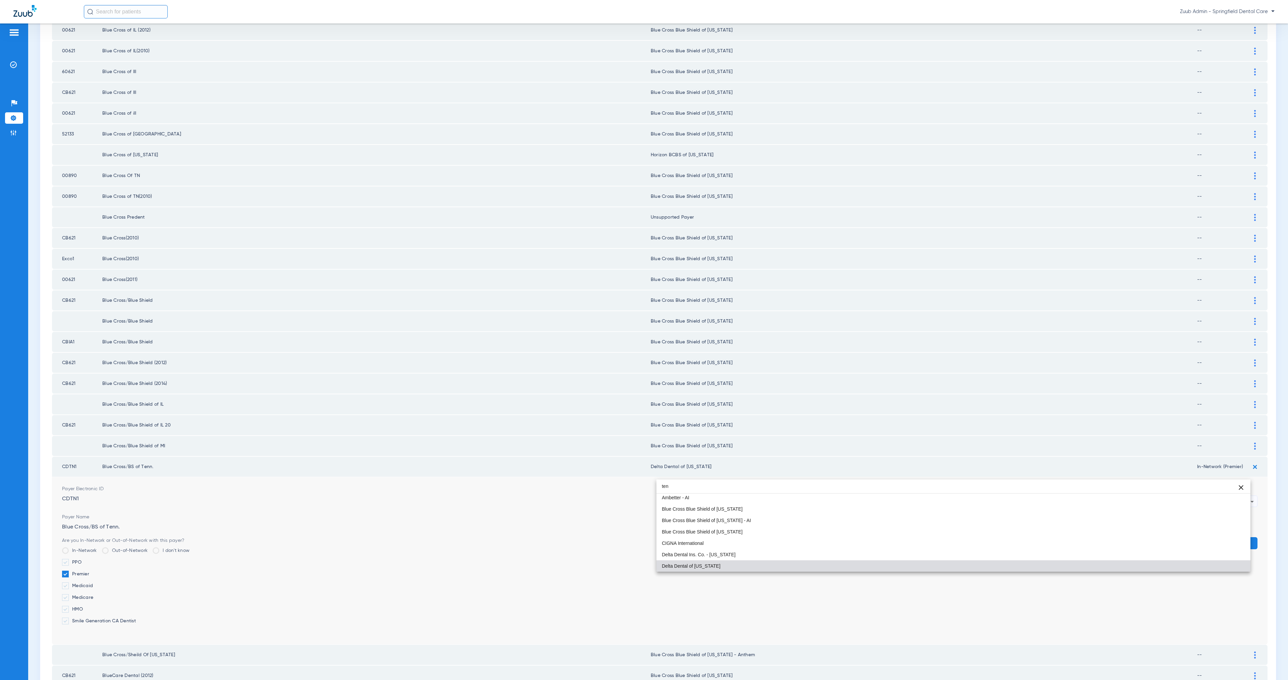
scroll to position [0, 0]
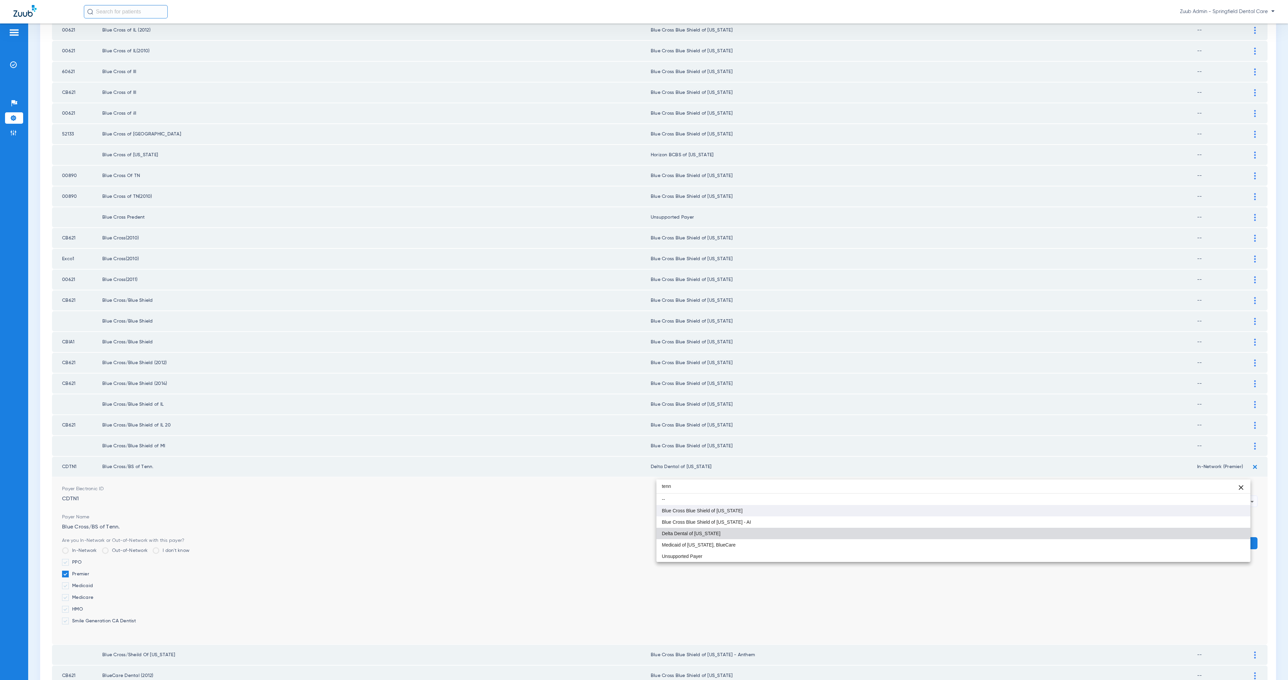
type input "tenn"
click at [817, 513] on mat-option "Blue Cross Blue Shield of [US_STATE]" at bounding box center [953, 510] width 594 height 11
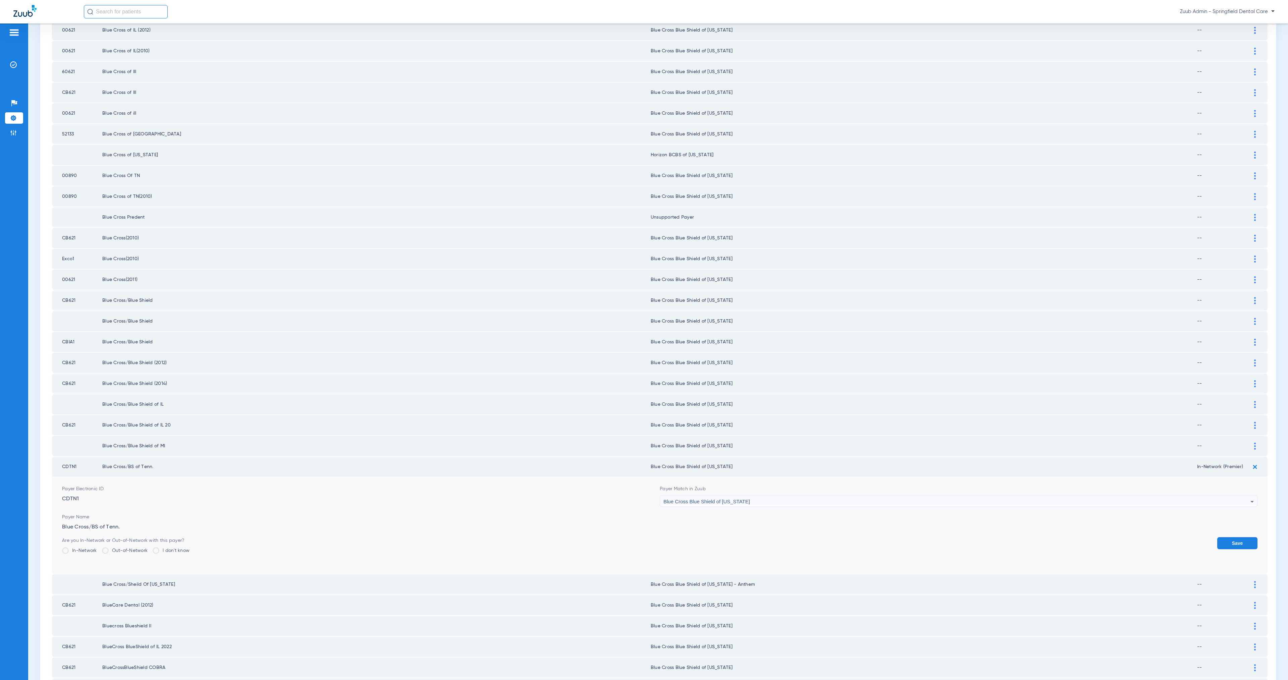
click at [1217, 537] on button "Save" at bounding box center [1237, 543] width 40 height 12
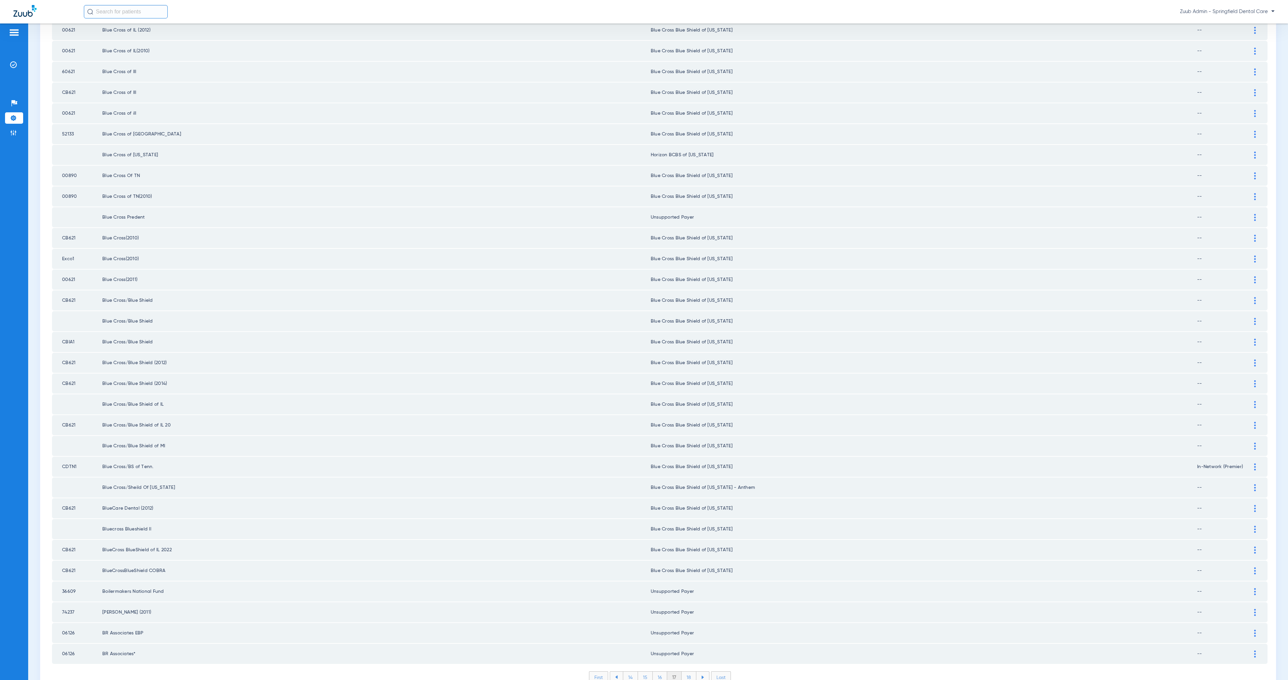
drag, startPoint x: 63, startPoint y: 559, endPoint x: 708, endPoint y: 600, distance: 646.3
click at [708, 600] on tbody "38520 Blue Cross Blue Shield of SC Blue Cross Blue Shield of [US_STATE] -- Paye…" at bounding box center [660, 144] width 1216 height 1039
click at [684, 672] on li "18" at bounding box center [689, 677] width 15 height 11
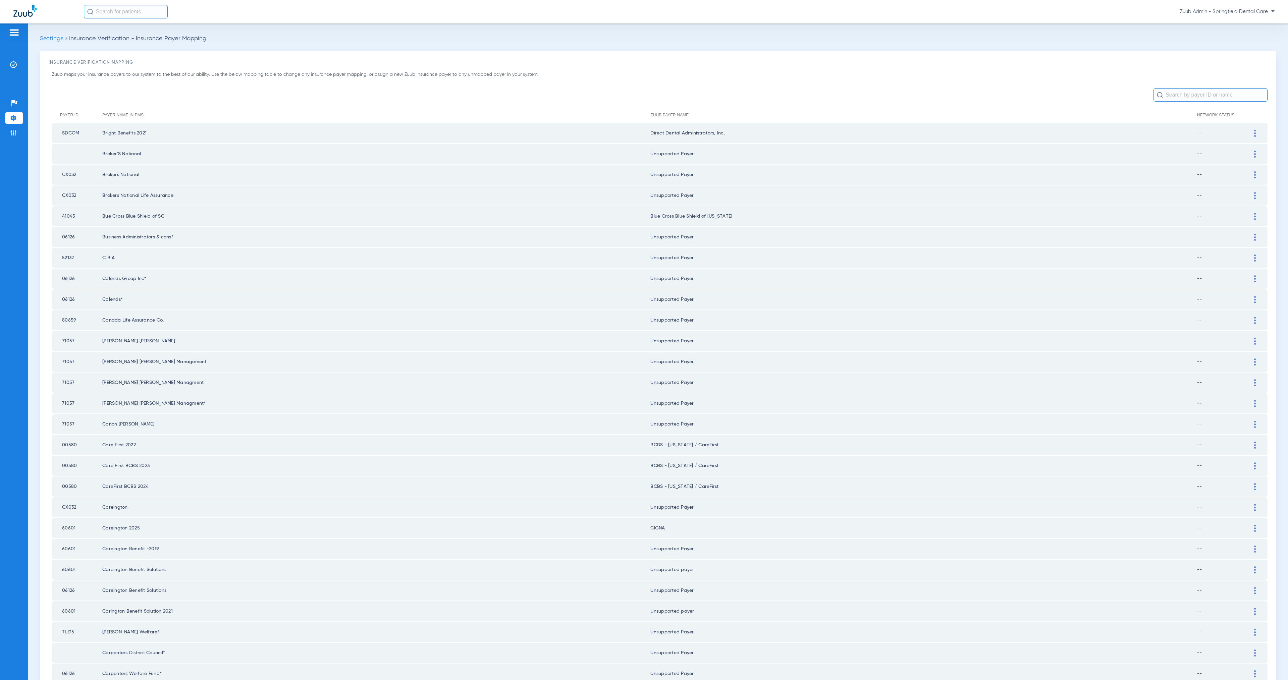
drag, startPoint x: 61, startPoint y: 173, endPoint x: 1209, endPoint y: 172, distance: 1148.1
click at [1209, 172] on tr "CX032 Brokers National Unsupported Payer --" at bounding box center [660, 175] width 1216 height 20
click at [66, 238] on td "06126" at bounding box center [77, 237] width 50 height 20
drag, startPoint x: 62, startPoint y: 233, endPoint x: 1204, endPoint y: 374, distance: 1151.5
click at [1204, 374] on tbody "SDCOM Bright Benefits 2021 Direct Dental Administrators, Inc. -- Payer Electron…" at bounding box center [660, 642] width 1216 height 1039
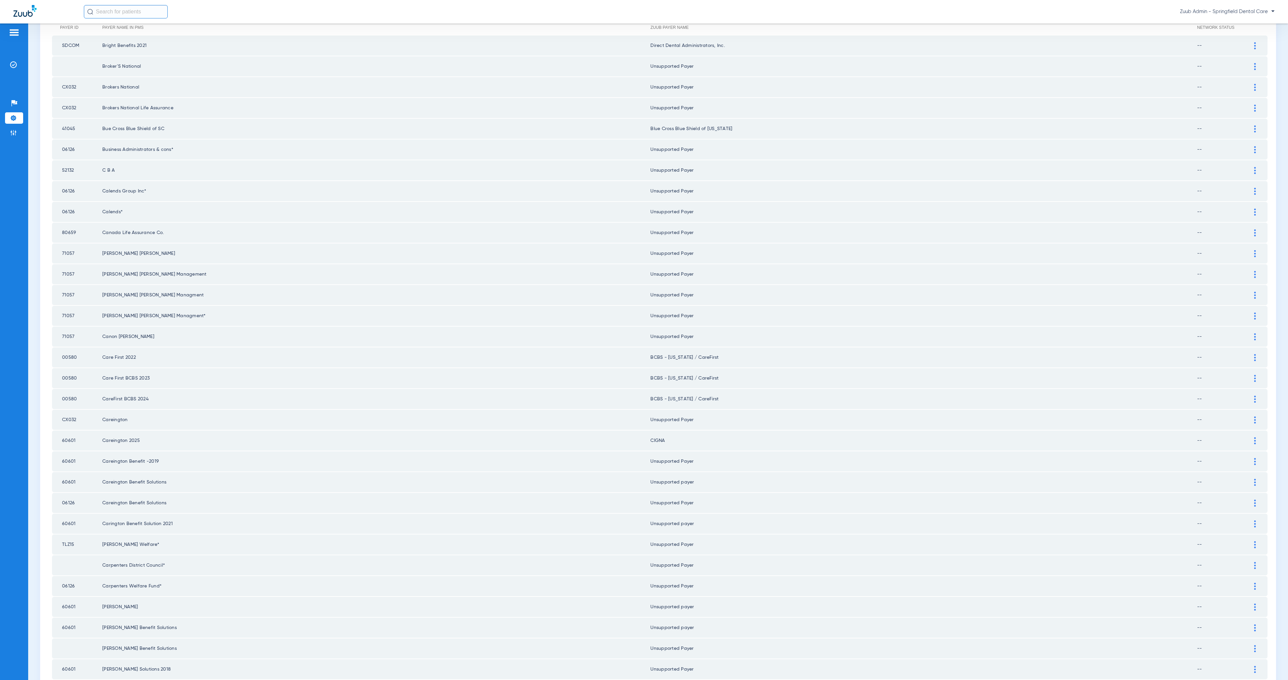
scroll to position [211, 0]
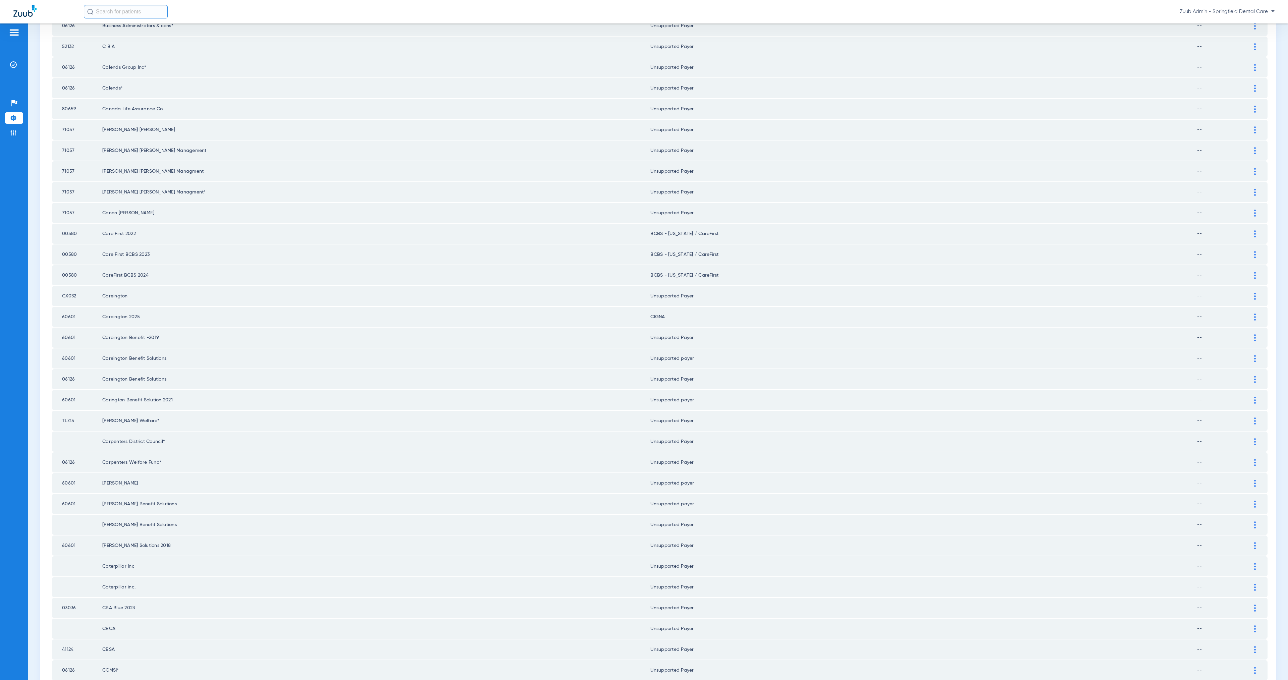
drag, startPoint x: 80, startPoint y: 283, endPoint x: 723, endPoint y: 289, distance: 643.0
click at [723, 289] on tr "CX032 Careington Unsupported Payer --" at bounding box center [660, 296] width 1216 height 20
click at [1249, 314] on div at bounding box center [1255, 317] width 12 height 7
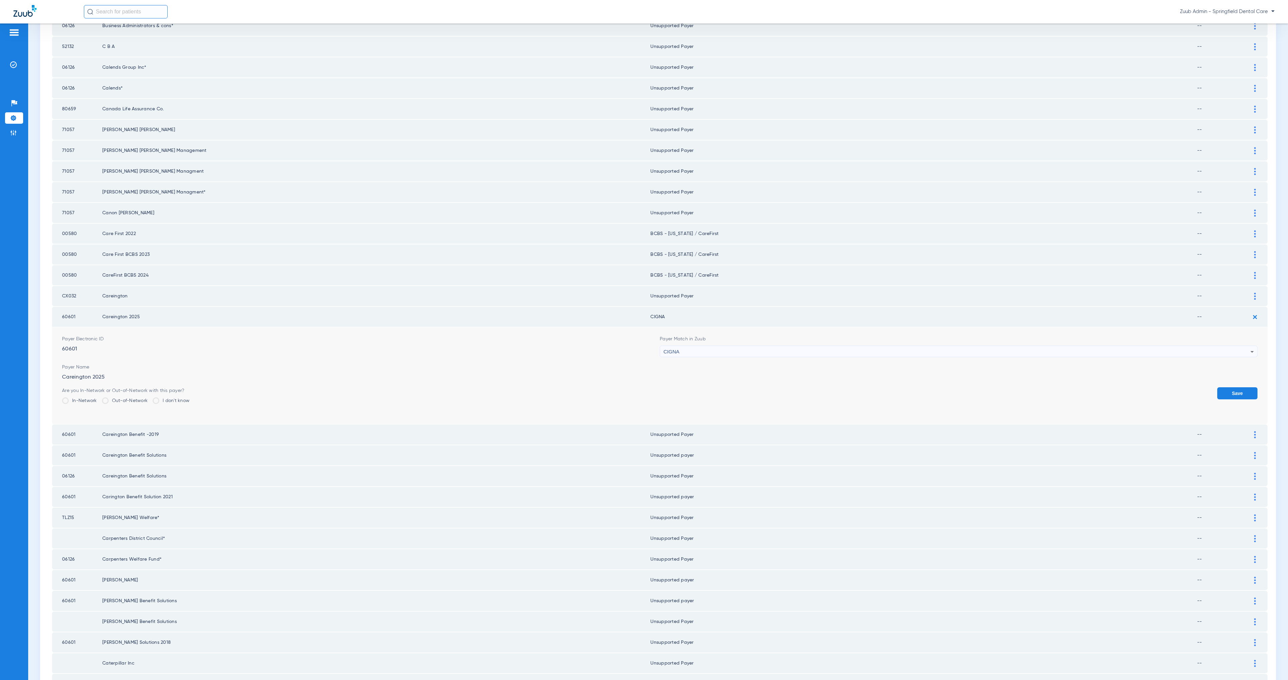
click at [690, 346] on div "CIGNA" at bounding box center [956, 351] width 587 height 11
type input "uns"
drag, startPoint x: 796, startPoint y: 374, endPoint x: 852, endPoint y: 378, distance: 56.5
click at [796, 374] on mat-option "Unsupported Payer" at bounding box center [953, 374] width 594 height 11
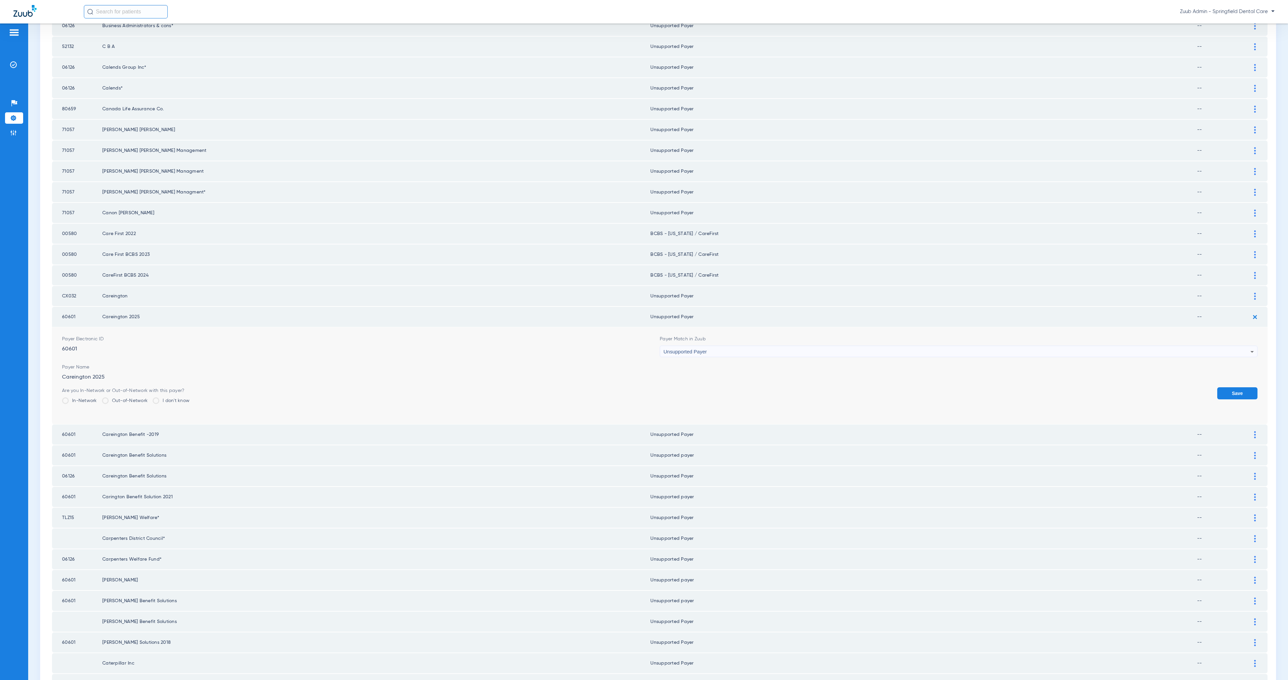
click at [1217, 387] on button "Save" at bounding box center [1237, 393] width 40 height 12
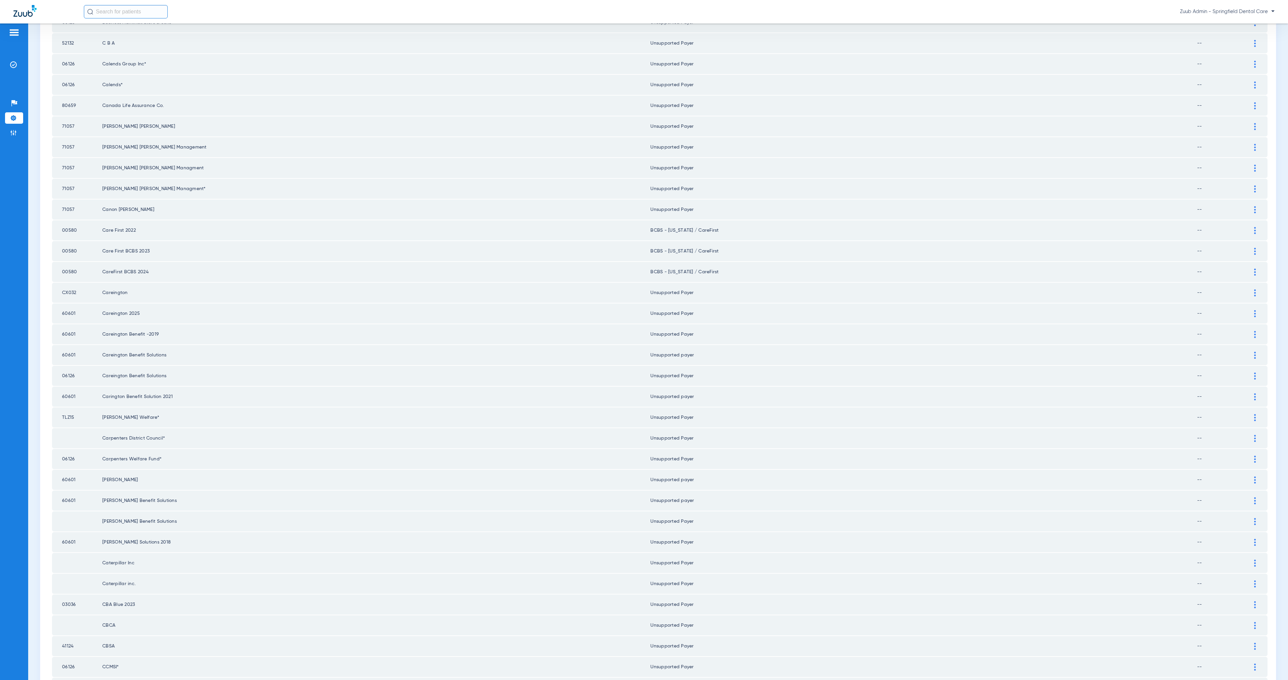
scroll to position [215, 0]
click at [88, 428] on td at bounding box center [77, 438] width 50 height 20
drag, startPoint x: 59, startPoint y: 398, endPoint x: 689, endPoint y: 420, distance: 630.3
click at [689, 420] on tbody "SDCOM Bright Benefits 2021 Direct Dental Administrators, Inc. -- Payer Electron…" at bounding box center [660, 427] width 1216 height 1039
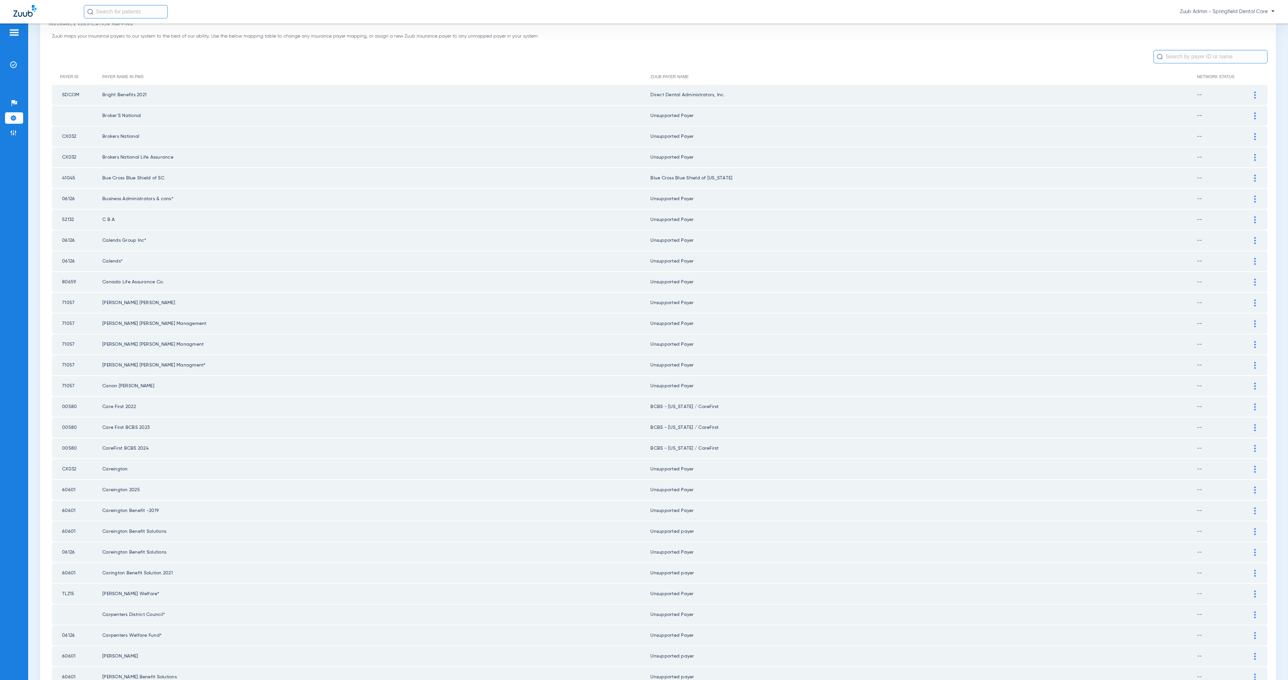
scroll to position [0, 0]
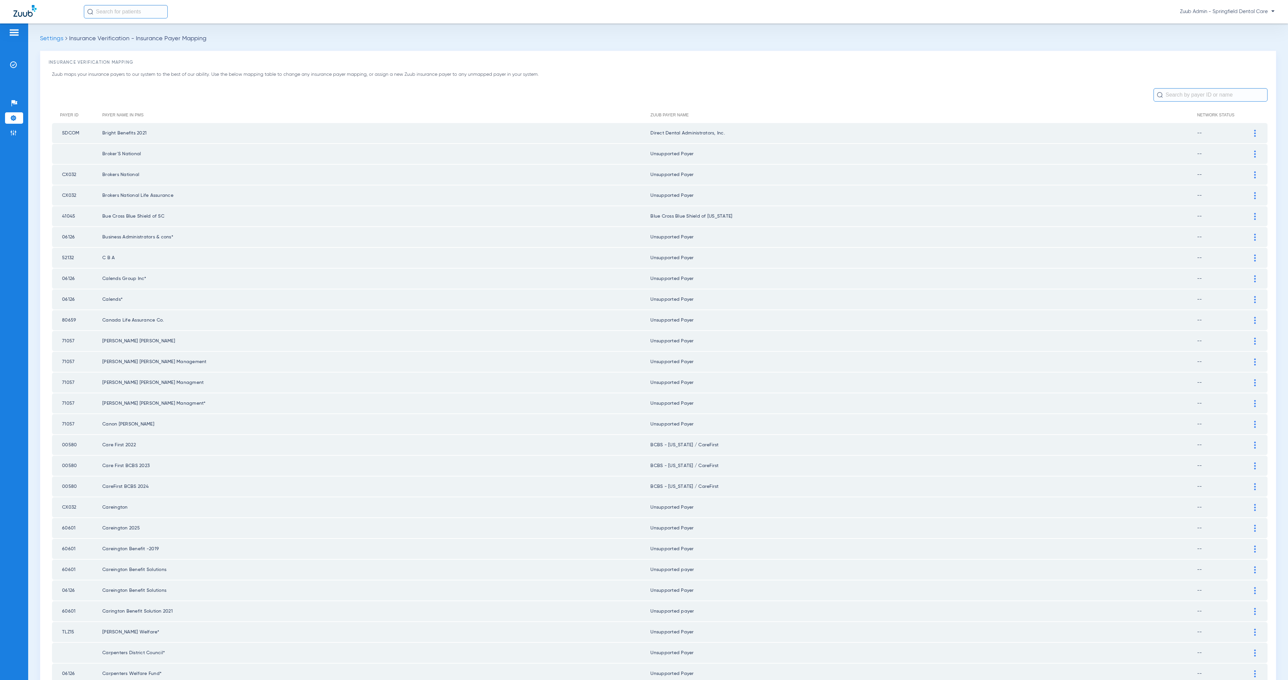
click at [1188, 96] on input "text" at bounding box center [1210, 94] width 114 height 13
type input "v"
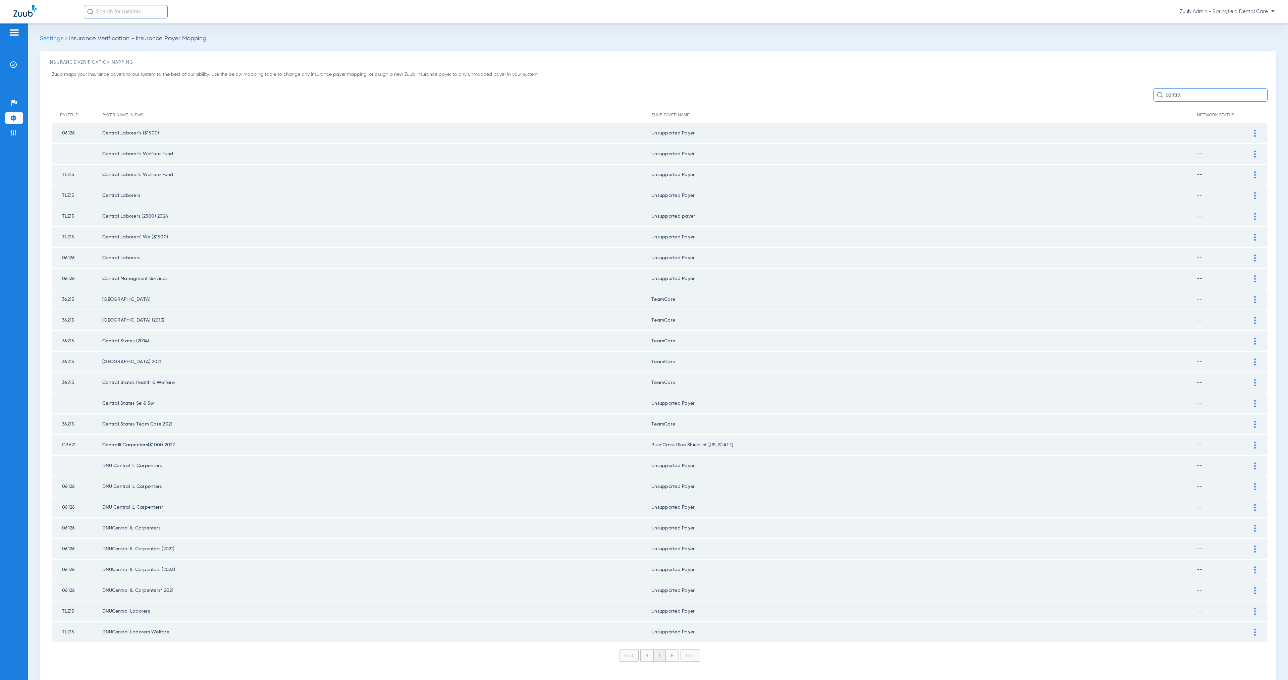
type input "central"
click at [1252, 400] on div at bounding box center [1255, 403] width 12 height 7
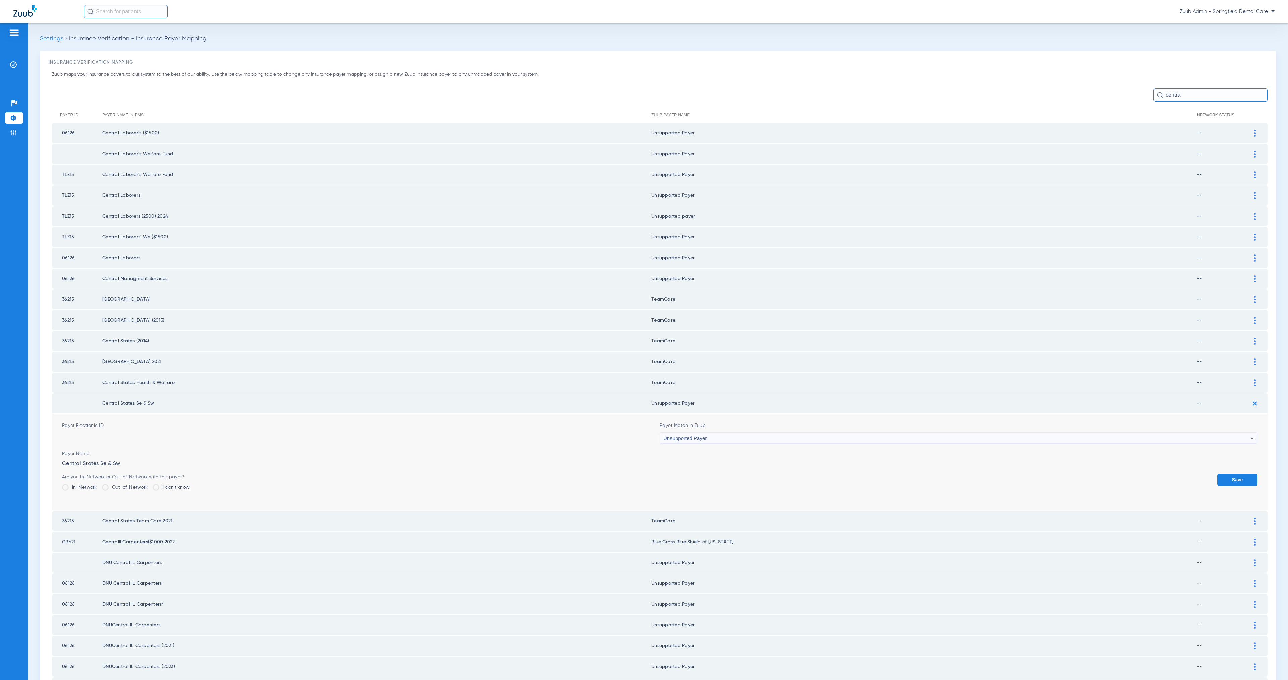
click at [765, 433] on div "Unsupported Payer" at bounding box center [956, 438] width 587 height 11
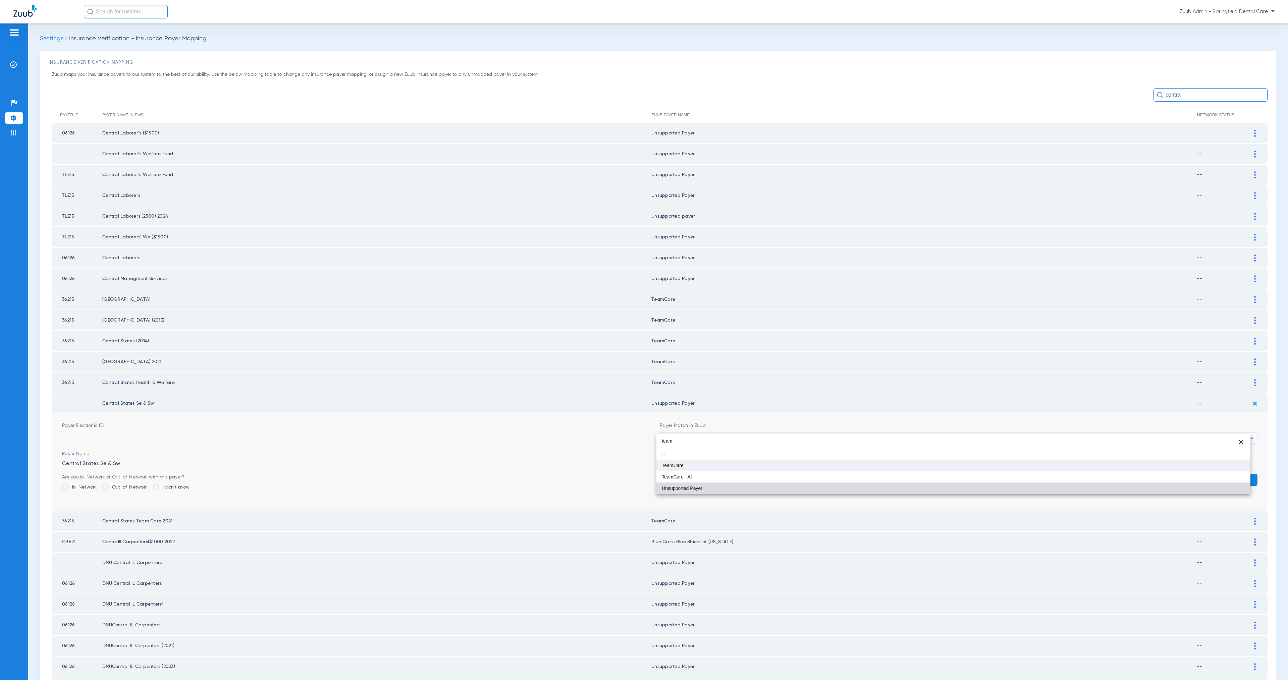
type input "team"
click at [775, 465] on mat-option "TeamCare" at bounding box center [953, 465] width 594 height 11
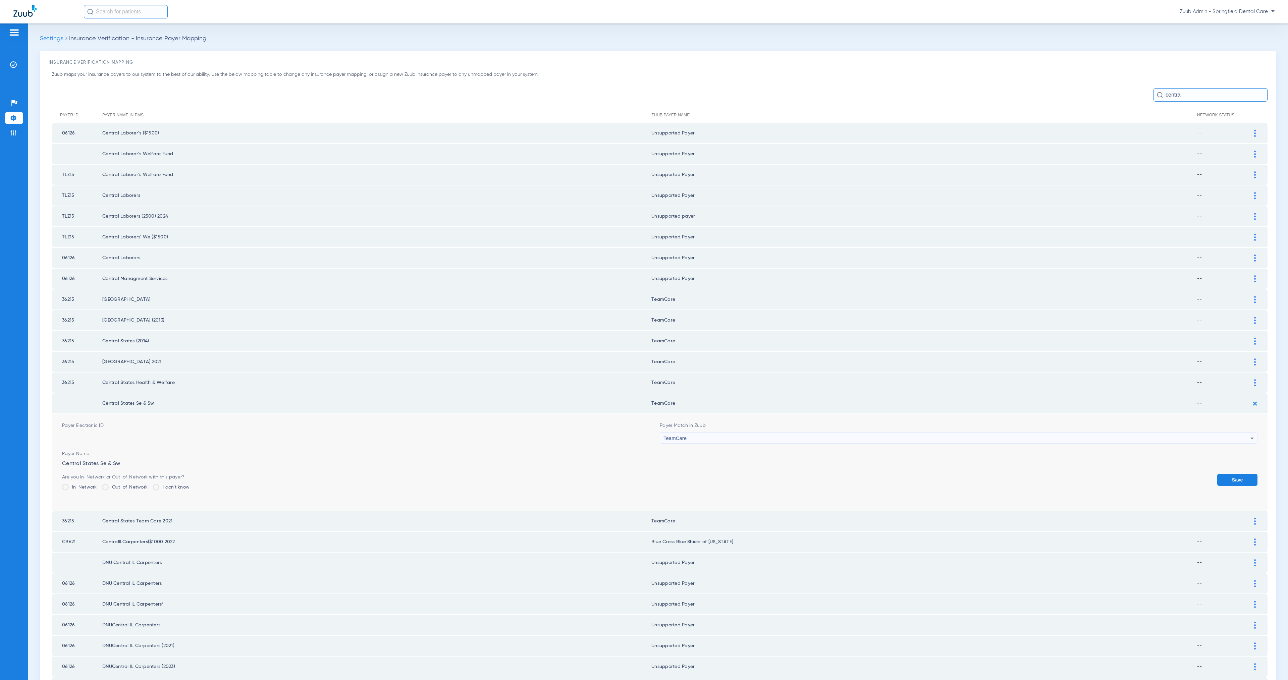
click at [1225, 474] on button "Save" at bounding box center [1237, 480] width 40 height 12
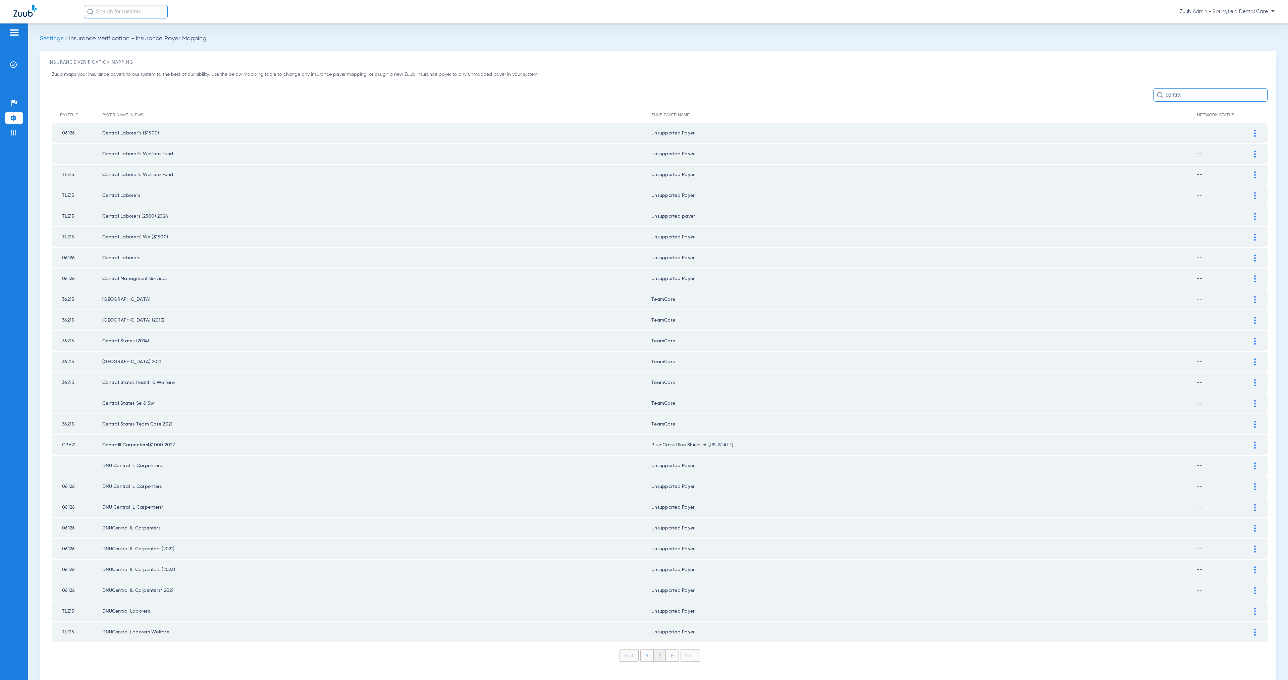
click at [1209, 94] on input "central" at bounding box center [1210, 94] width 114 height 13
paste input "Dental Benefit Providers"
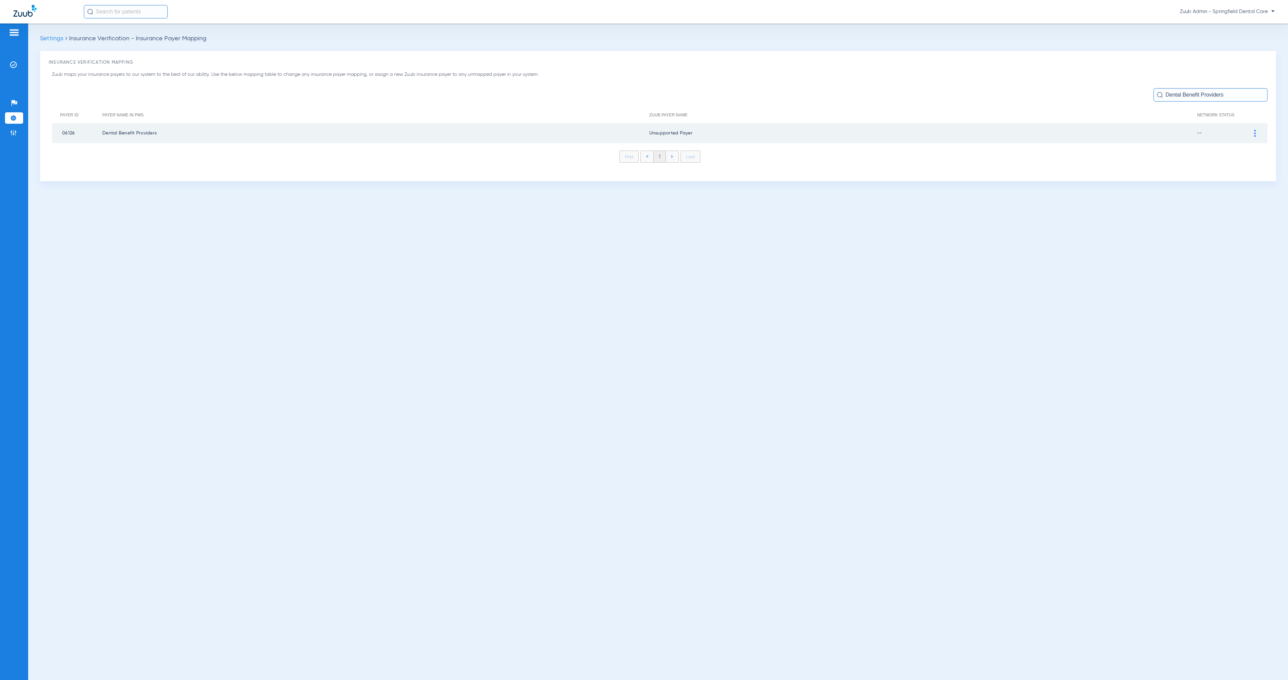
type input "Dental Benefit Providers"
click at [1254, 130] on img at bounding box center [1255, 133] width 2 height 7
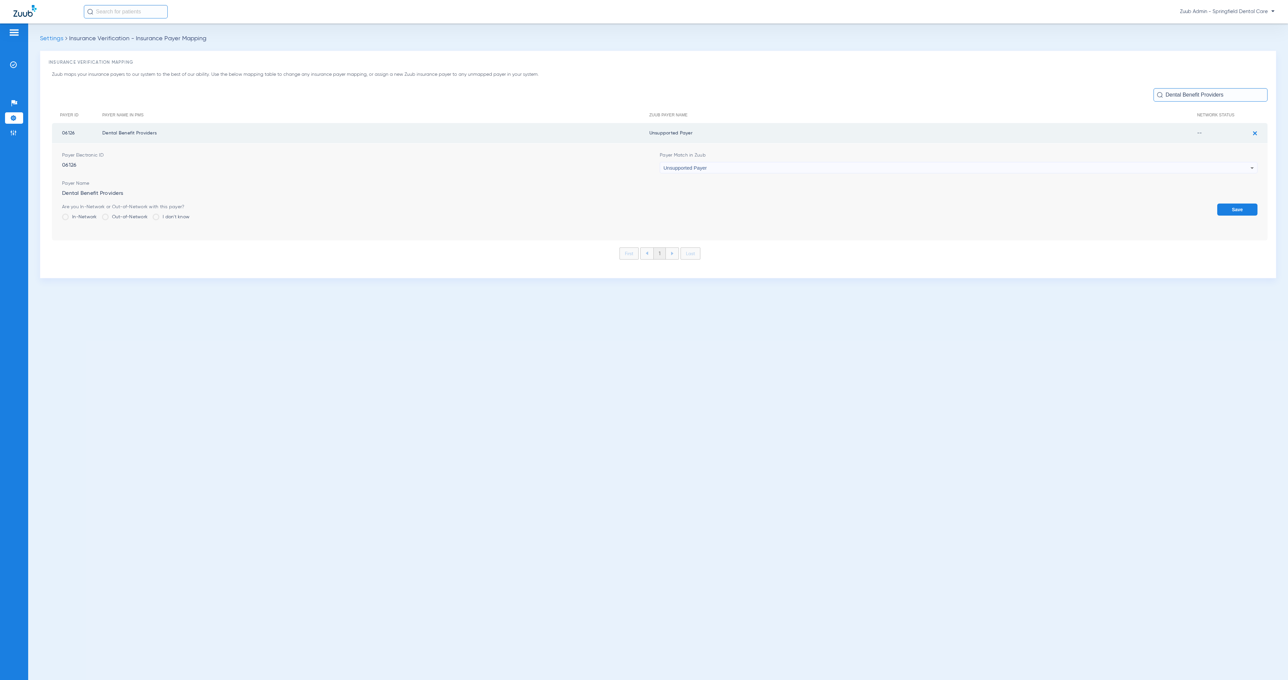
click at [832, 166] on div "Unsupported Payer" at bounding box center [956, 167] width 587 height 11
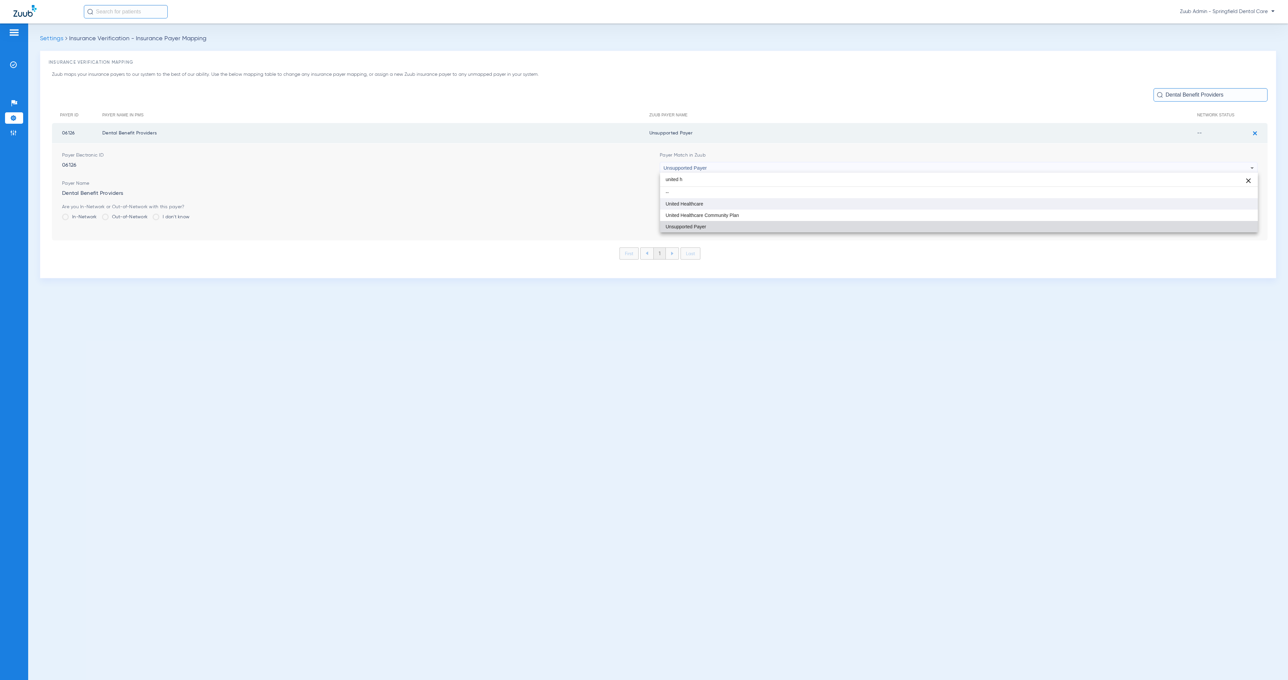
type input "united h"
click at [824, 200] on mat-option "United Healthcare" at bounding box center [959, 203] width 598 height 11
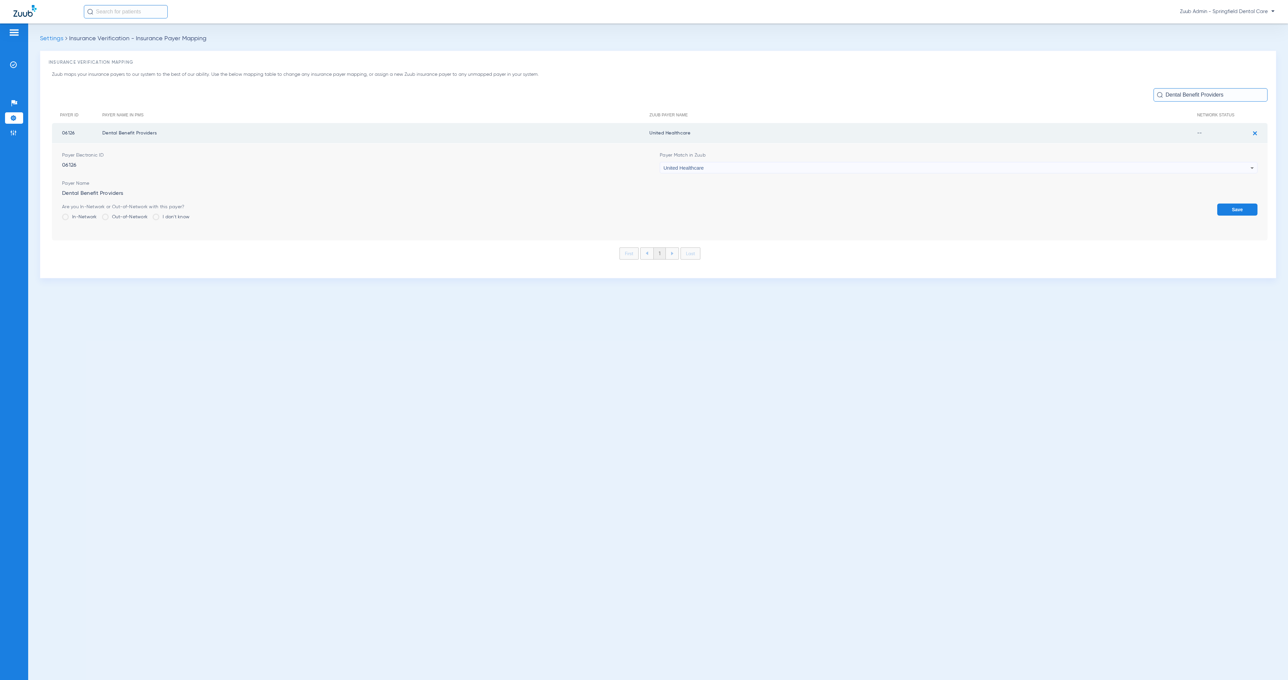
click at [1242, 211] on button "Save" at bounding box center [1237, 210] width 40 height 12
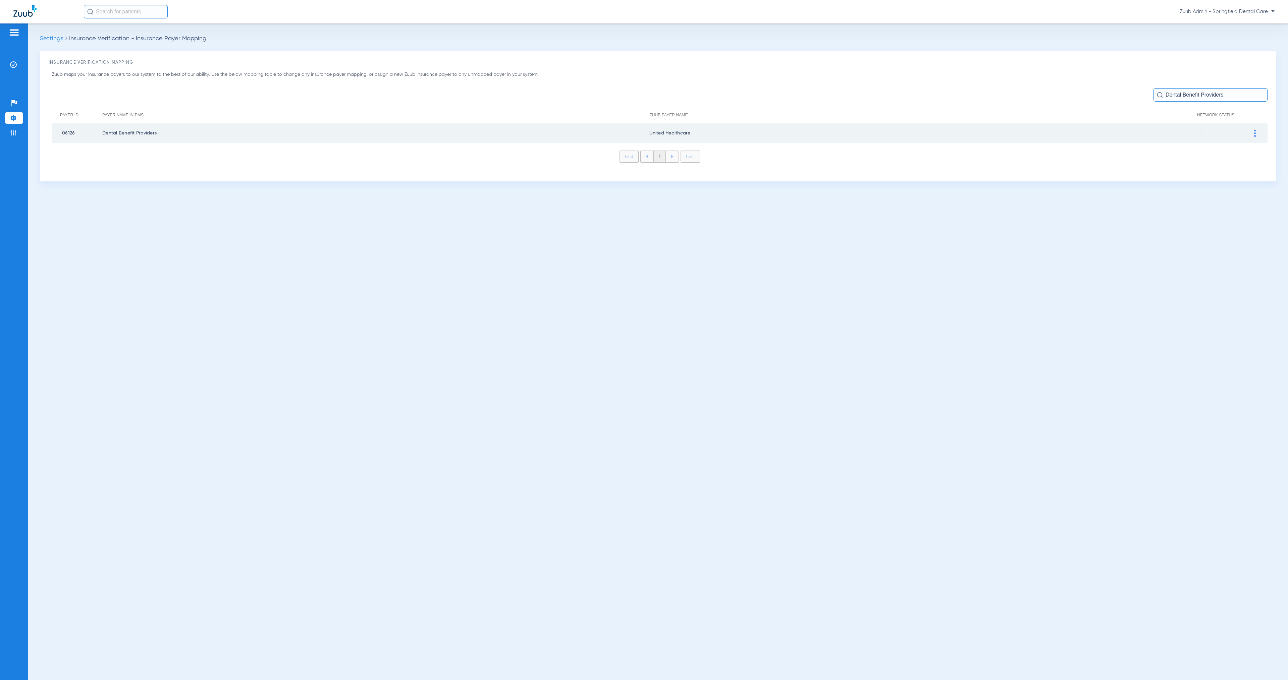
click at [1213, 98] on input "Dental Benefit Providers" at bounding box center [1210, 94] width 114 height 13
paste input "[PERSON_NAME] of NC"
type input "Dental Blue of [GEOGRAPHIC_DATA]"
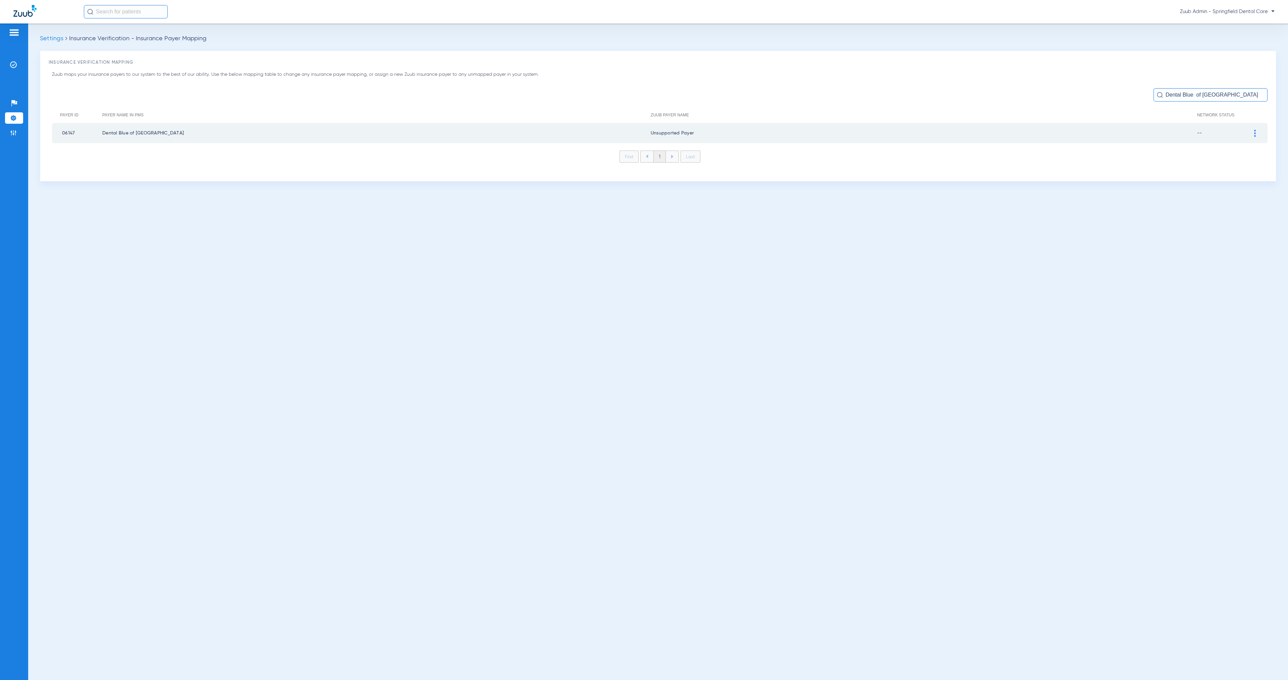
click at [1255, 133] on img at bounding box center [1255, 133] width 2 height 7
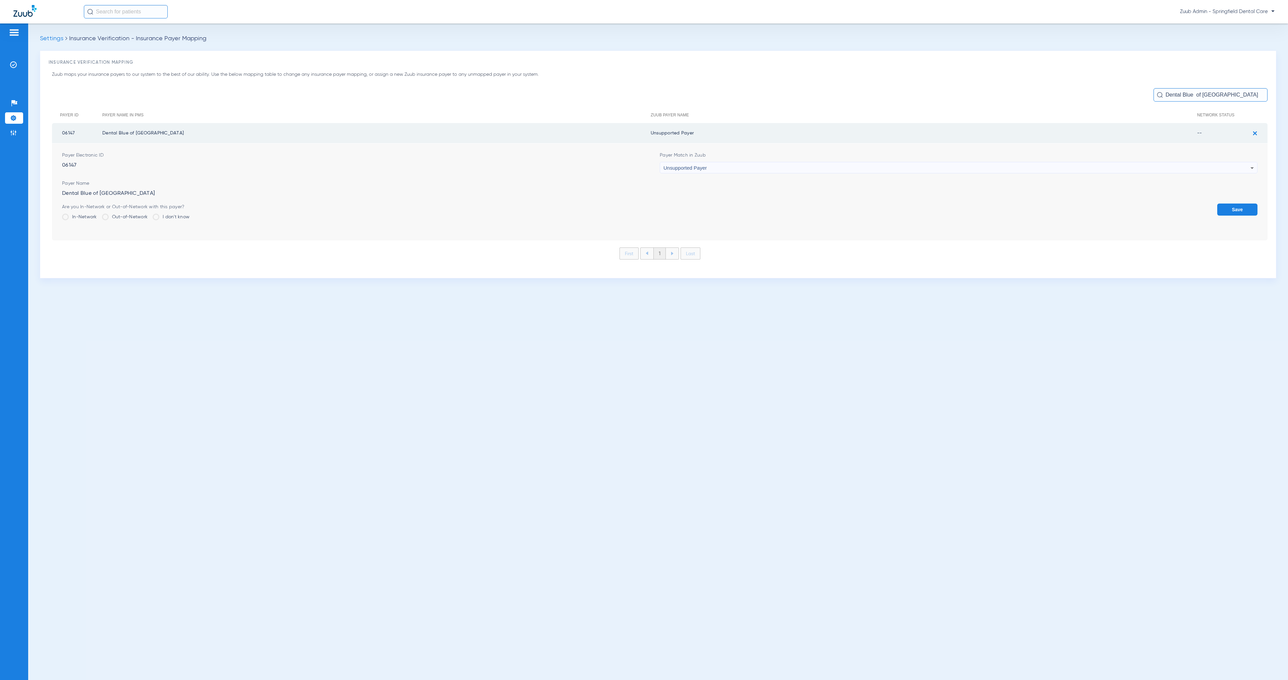
click at [735, 168] on div "Unsupported Payer" at bounding box center [956, 167] width 587 height 11
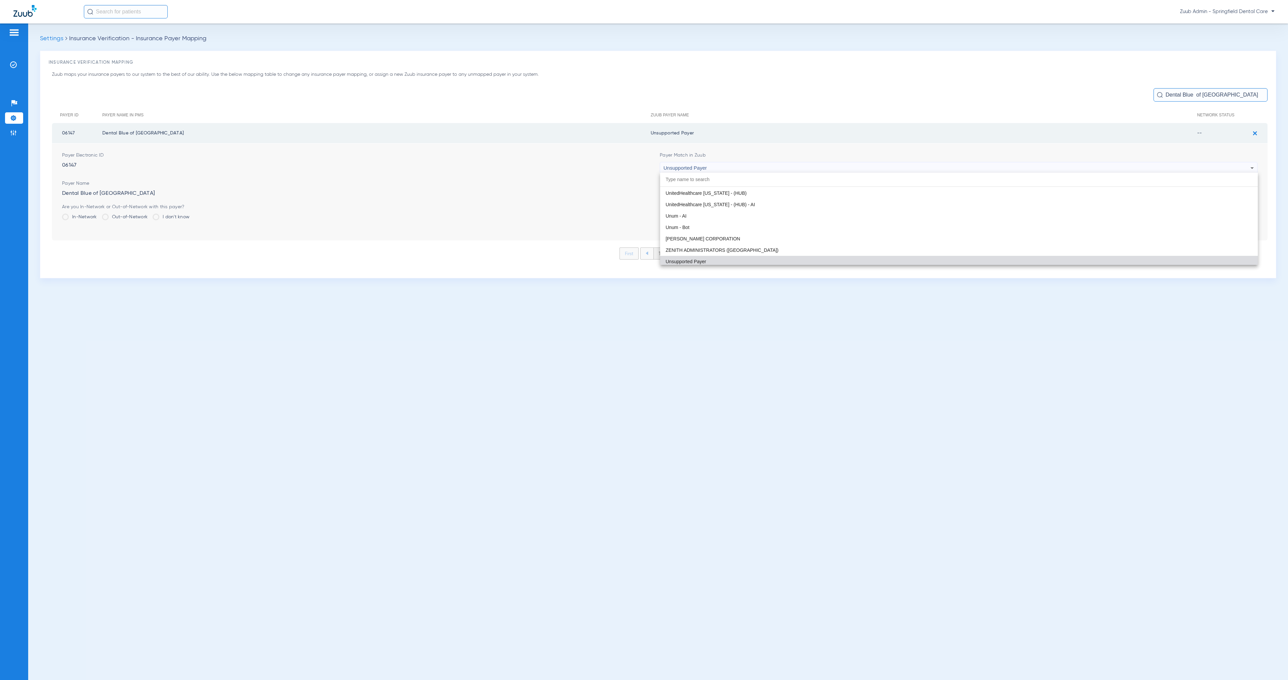
click at [63, 132] on div at bounding box center [644, 340] width 1288 height 680
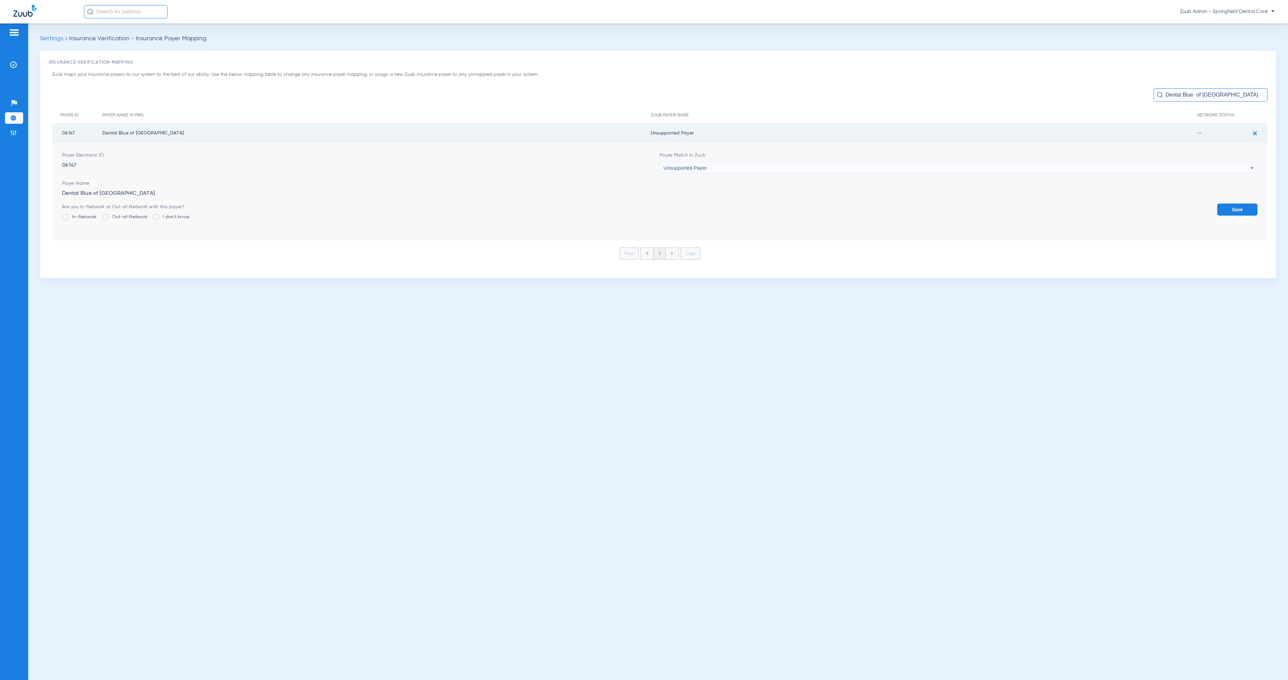
drag, startPoint x: 61, startPoint y: 131, endPoint x: 76, endPoint y: 131, distance: 14.4
click at [76, 131] on td "06147" at bounding box center [77, 133] width 50 height 20
